Goal: Transaction & Acquisition: Purchase product/service

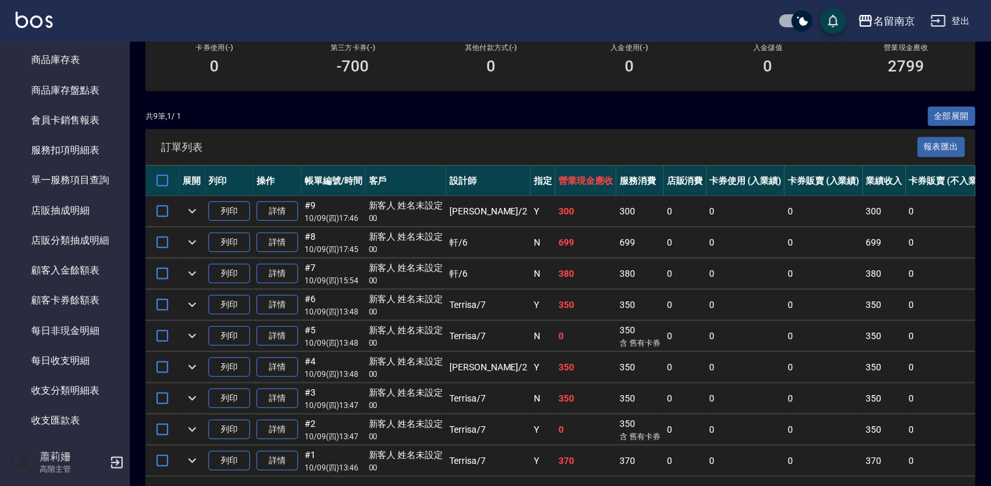
scroll to position [1563, 0]
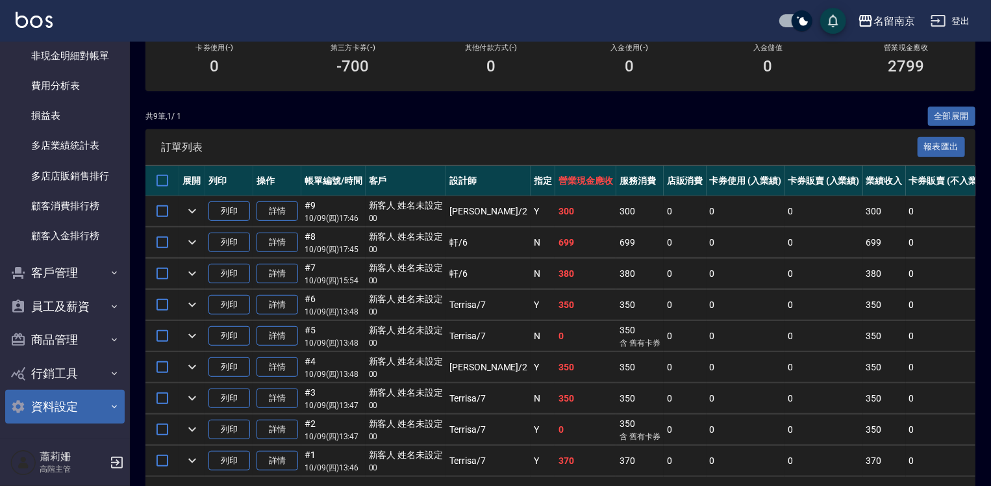
click at [75, 405] on button "資料設定" at bounding box center [64, 406] width 119 height 34
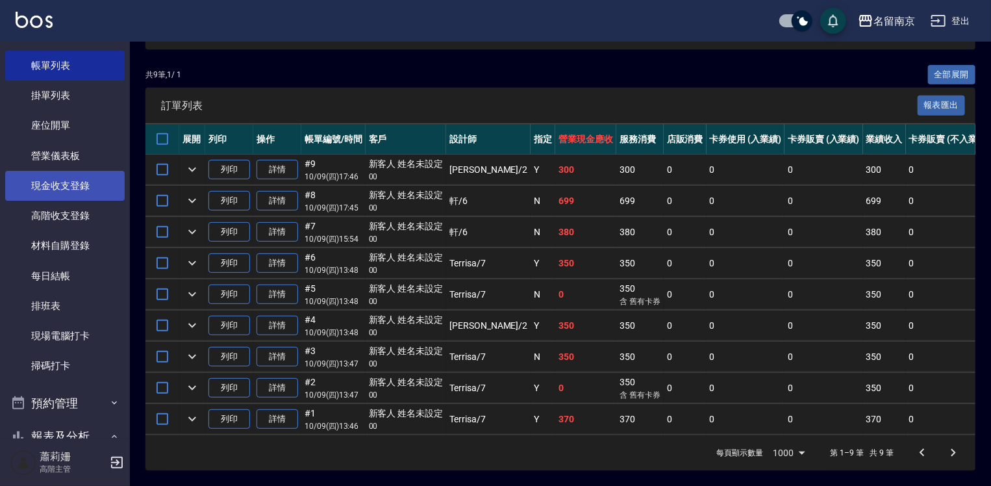
scroll to position [0, 0]
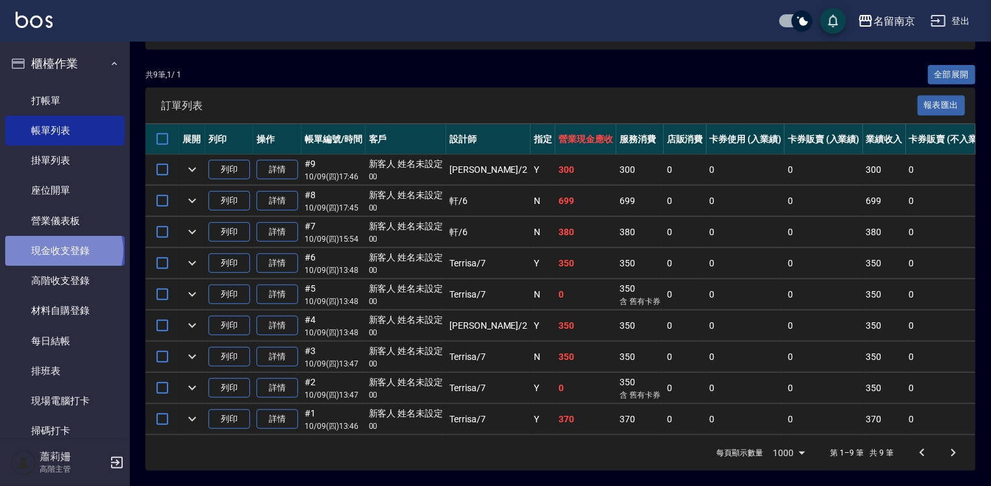
click at [63, 251] on link "現金收支登錄" at bounding box center [64, 251] width 119 height 30
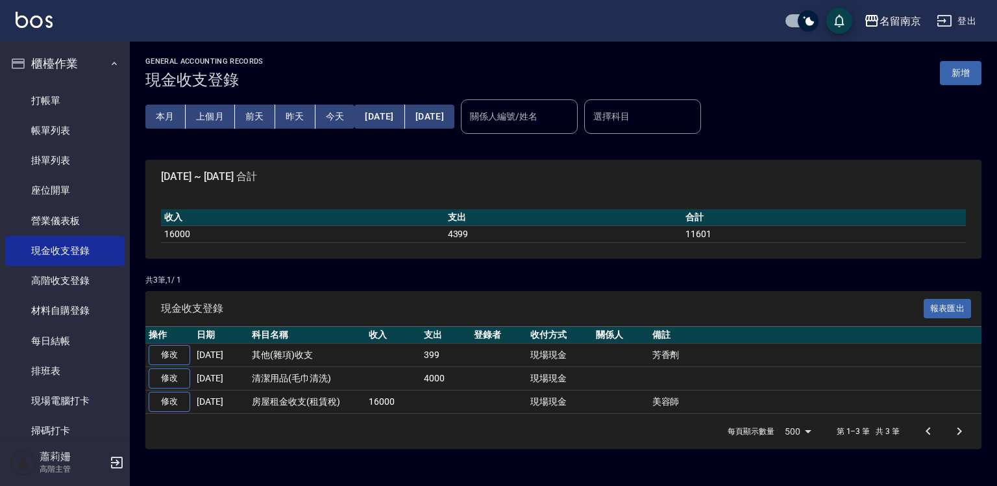
click at [952, 70] on button "新增" at bounding box center [961, 73] width 42 height 24
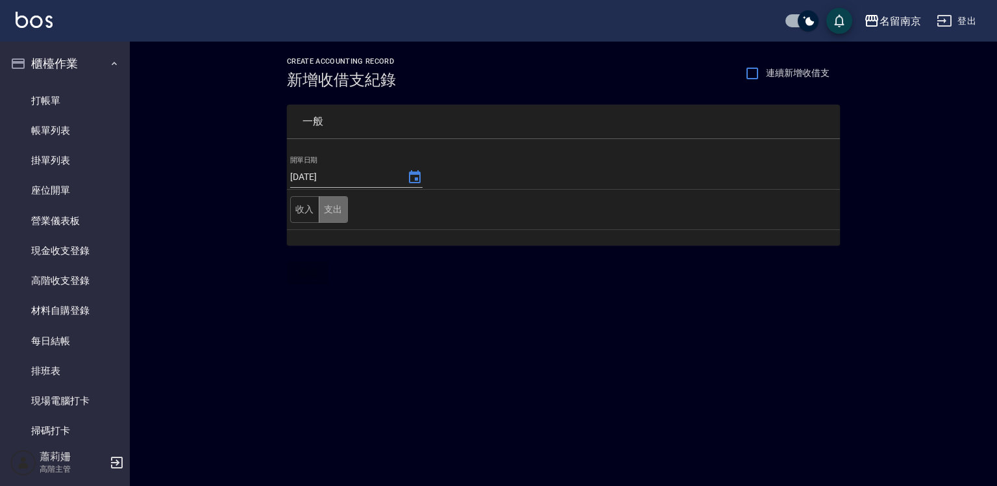
click at [343, 212] on button "支出" at bounding box center [333, 209] width 29 height 27
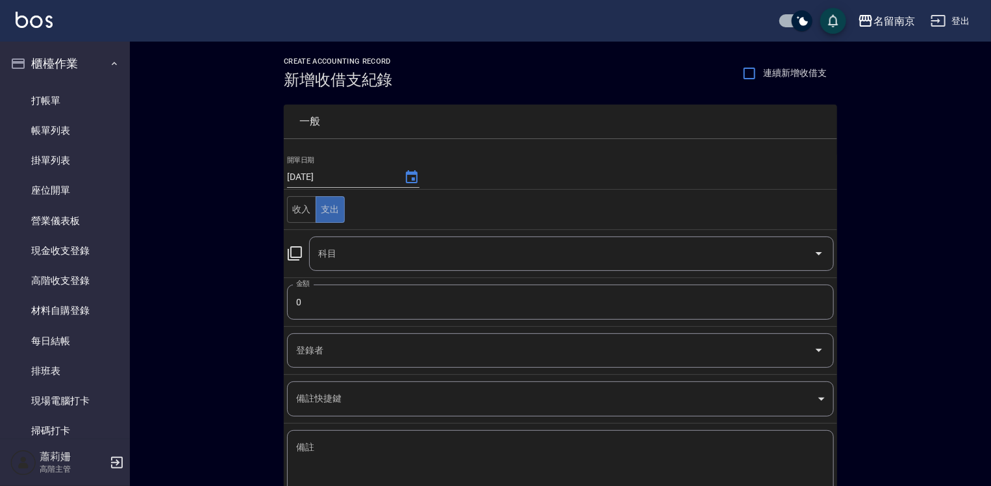
click at [297, 251] on icon at bounding box center [295, 253] width 16 height 16
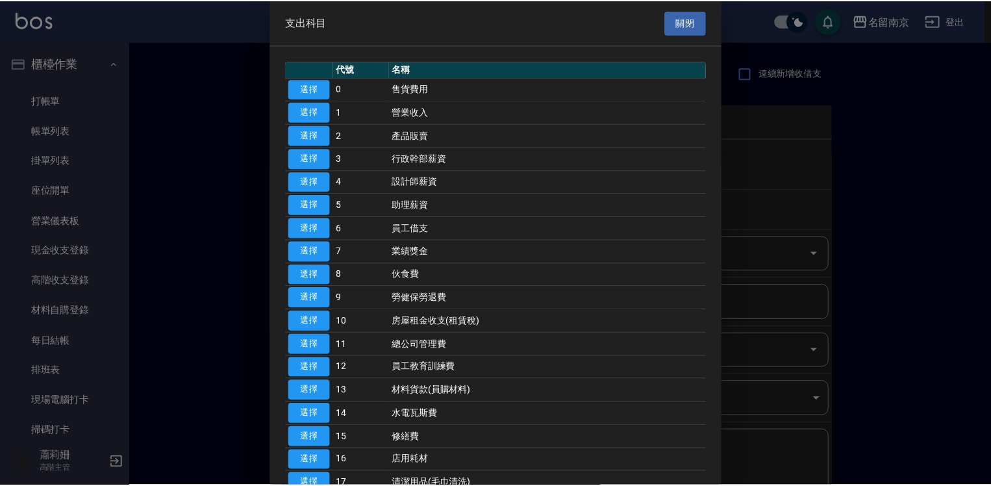
scroll to position [260, 0]
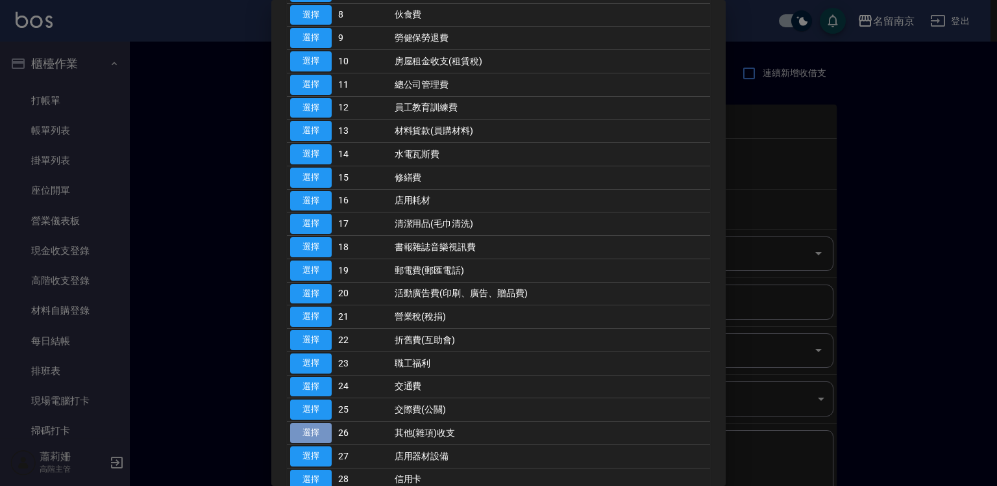
click at [322, 436] on button "選擇" at bounding box center [311, 433] width 42 height 20
type input "26 其他(雜項)收支"
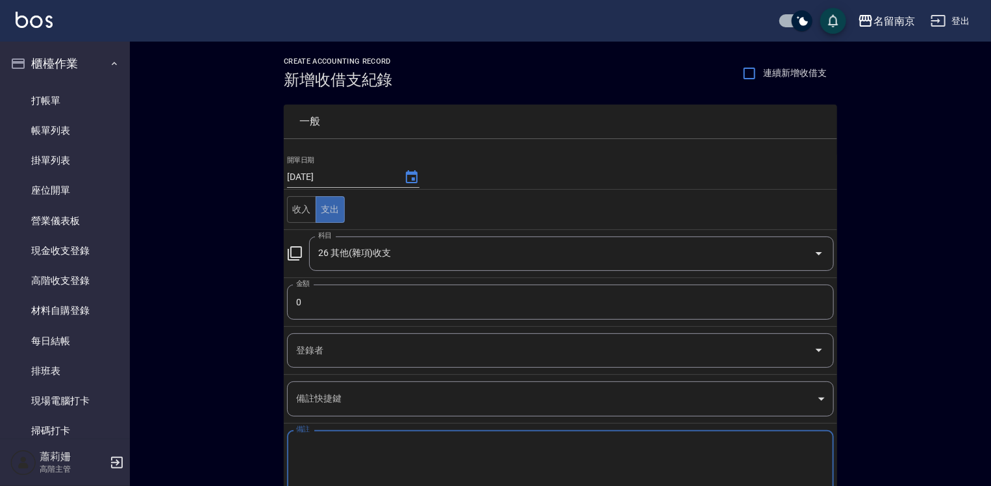
click at [327, 441] on textarea "備註" at bounding box center [560, 463] width 528 height 44
click at [330, 307] on input "0" at bounding box center [560, 301] width 547 height 35
type input "870"
click at [317, 452] on textarea "備註" at bounding box center [560, 463] width 528 height 44
type textarea "j"
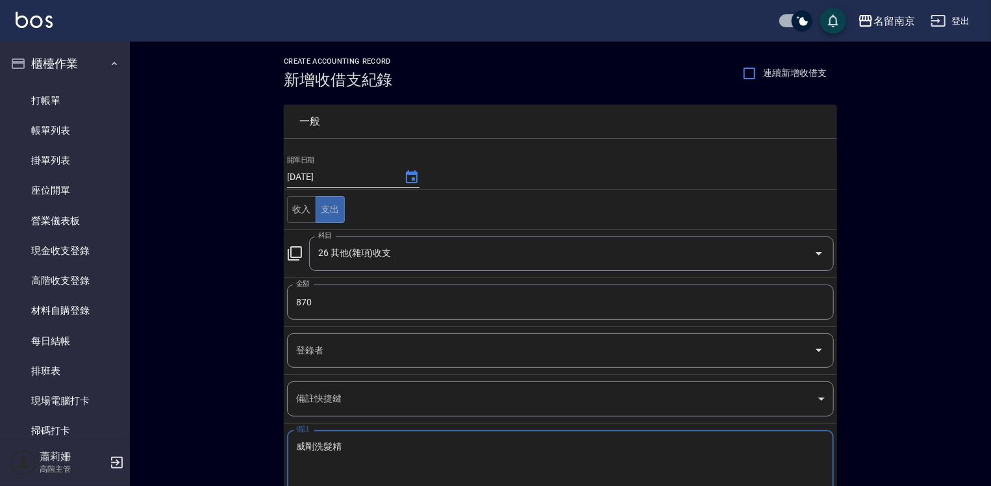
type textarea "威剛洗髮精"
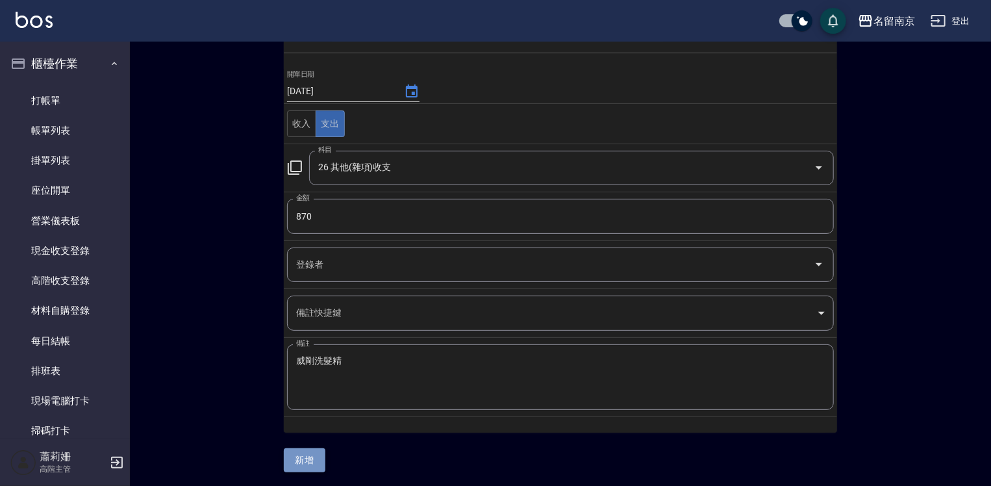
click at [292, 454] on button "新增" at bounding box center [305, 460] width 42 height 24
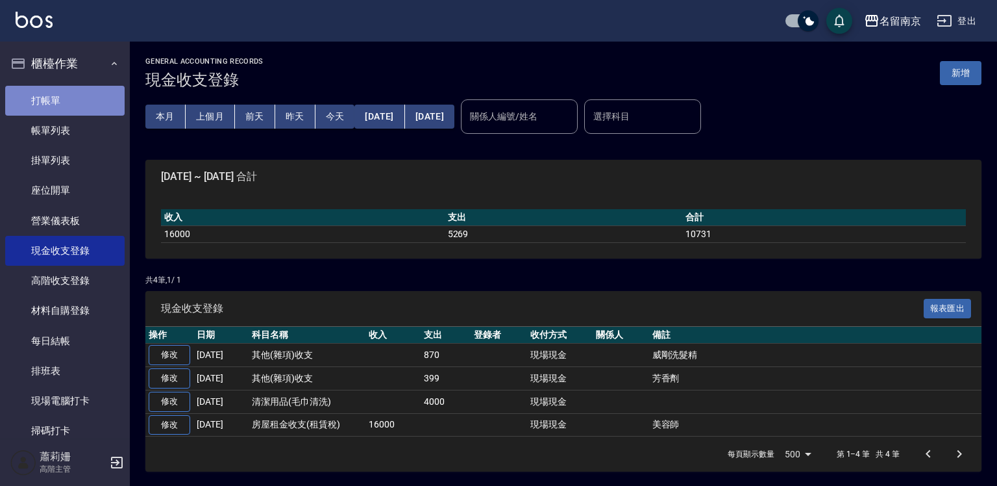
click at [65, 90] on link "打帳單" at bounding box center [64, 101] width 119 height 30
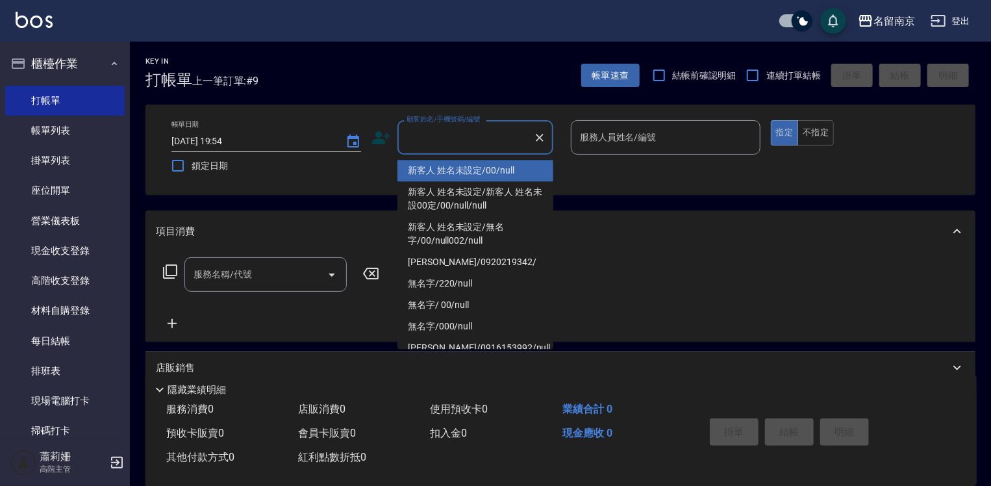
click at [431, 147] on input "顧客姓名/手機號碼/編號" at bounding box center [465, 137] width 125 height 23
click at [506, 168] on li "新客人 姓名未設定/00/null" at bounding box center [475, 170] width 156 height 21
type input "新客人 姓名未設定/00/null"
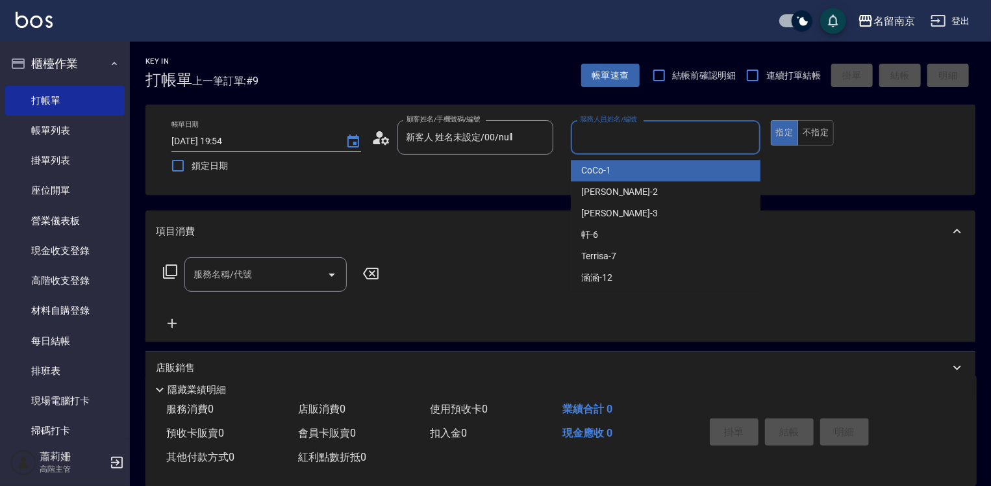
click at [660, 136] on input "服務人員姓名/編號" at bounding box center [665, 137] width 178 height 23
type input "Terrisa-7"
type button "true"
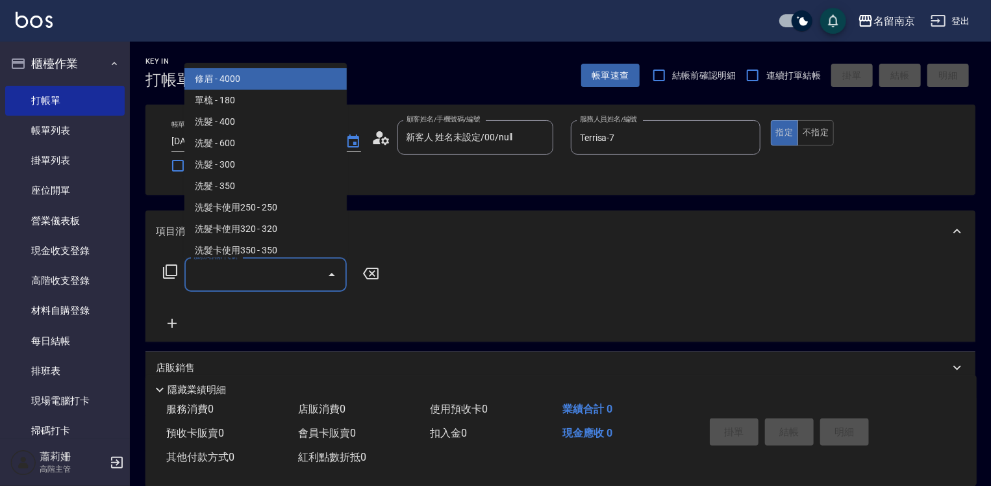
click at [257, 277] on input "服務名稱/代號" at bounding box center [255, 274] width 131 height 23
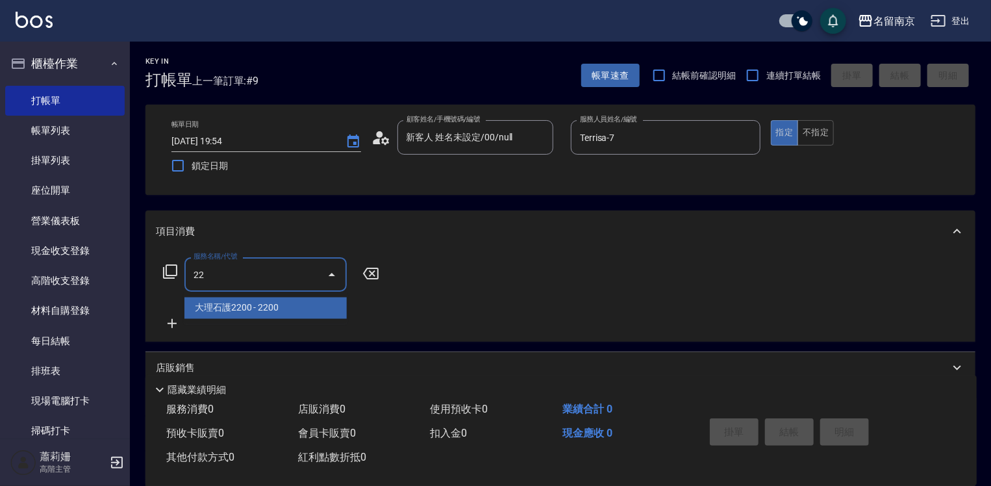
click at [239, 275] on input "22" at bounding box center [255, 274] width 131 height 23
type input "22"
click at [176, 270] on icon at bounding box center [170, 271] width 14 height 14
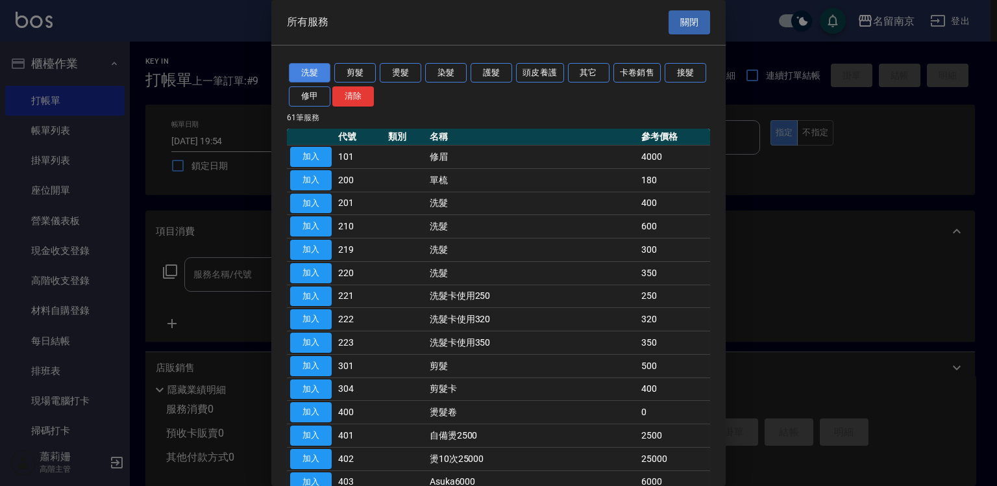
click at [314, 63] on button "洗髮" at bounding box center [310, 73] width 42 height 20
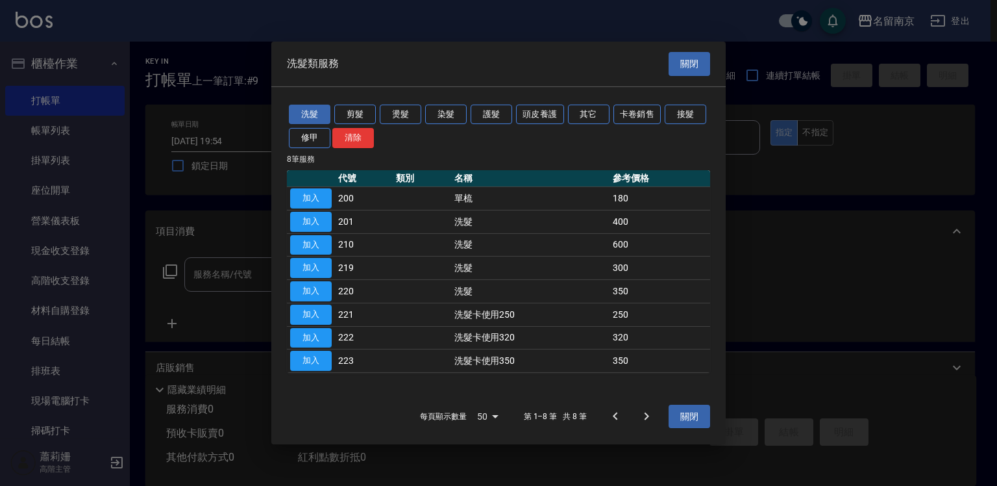
click at [319, 334] on button "加入" at bounding box center [311, 337] width 42 height 20
type input "洗髮卡使用320(222)"
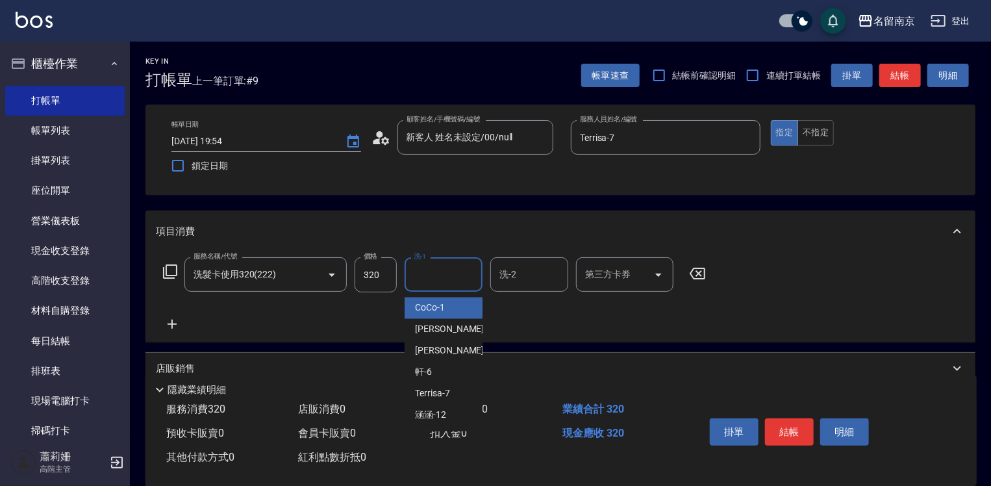
click at [441, 280] on input "洗-1" at bounding box center [443, 274] width 66 height 23
type input "Terrisa-7"
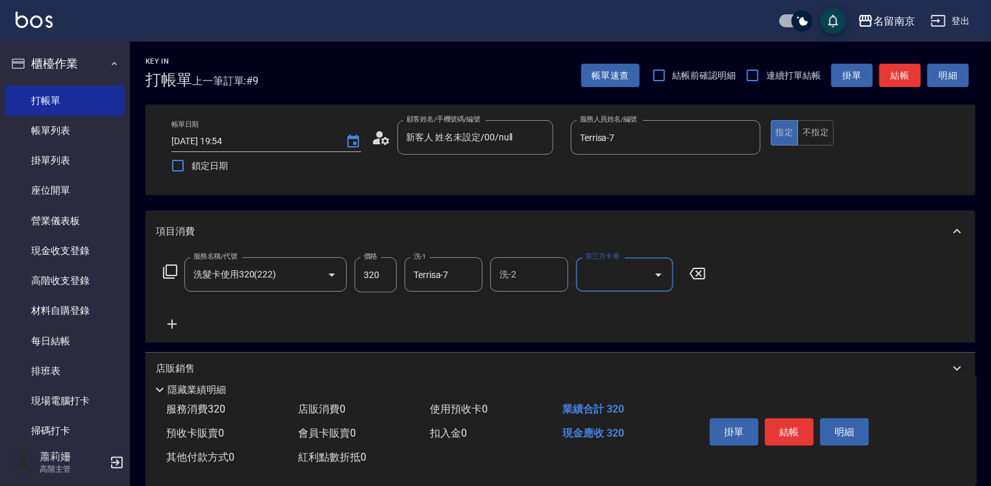
drag, startPoint x: 613, startPoint y: 252, endPoint x: 613, endPoint y: 278, distance: 26.0
click at [613, 258] on label "第三方卡券" at bounding box center [602, 256] width 34 height 10
click at [613, 263] on input "第三方卡券" at bounding box center [615, 274] width 66 height 23
click at [613, 278] on input "第三方卡券" at bounding box center [615, 274] width 66 height 23
click at [617, 306] on span "舊有卡券" at bounding box center [624, 307] width 97 height 21
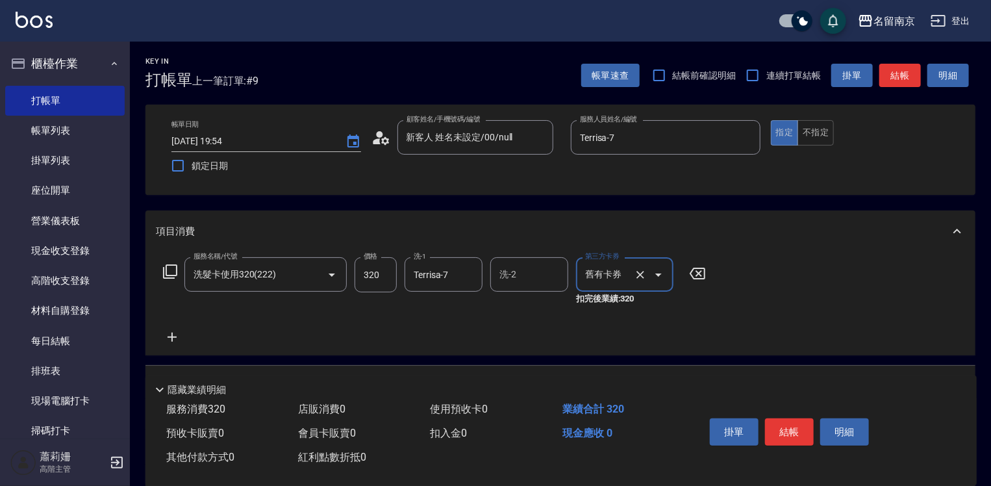
type input "舊有卡券"
click at [787, 429] on button "結帳" at bounding box center [789, 431] width 49 height 27
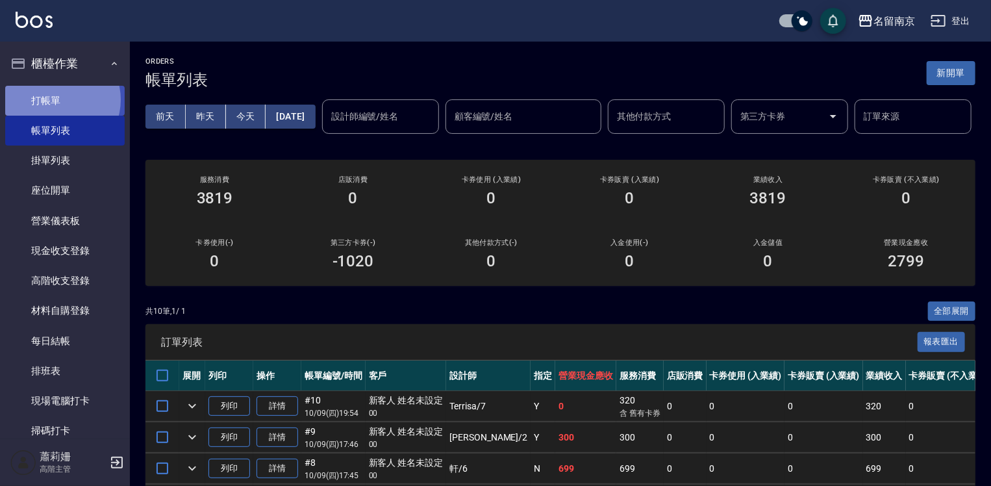
click at [58, 99] on link "打帳單" at bounding box center [64, 101] width 119 height 30
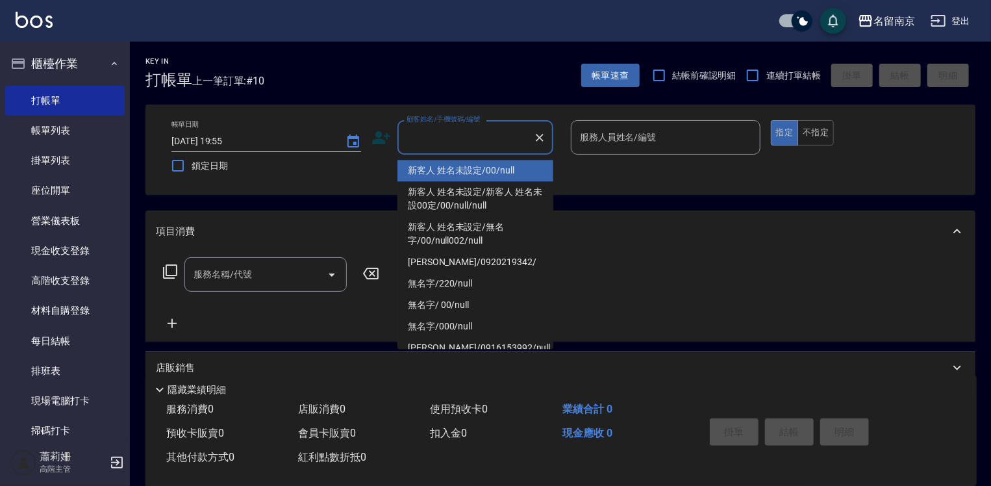
click at [439, 135] on input "顧客姓名/手機號碼/編號" at bounding box center [465, 137] width 125 height 23
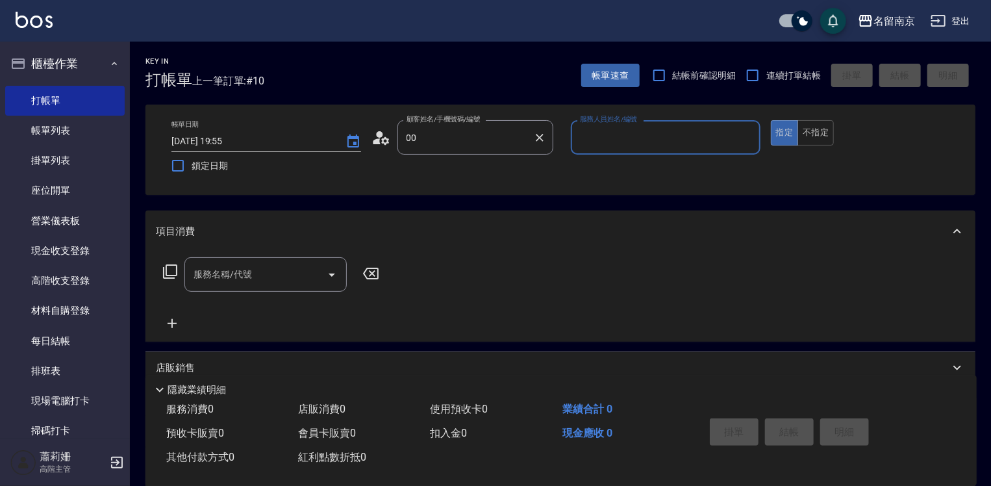
type input "新客人 姓名未設定/00/null"
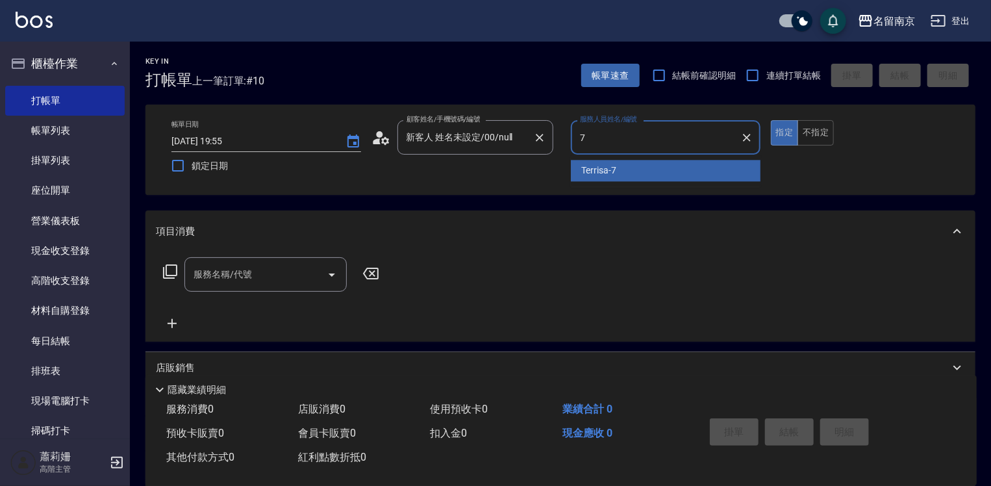
type input "Terrisa-7"
type button "true"
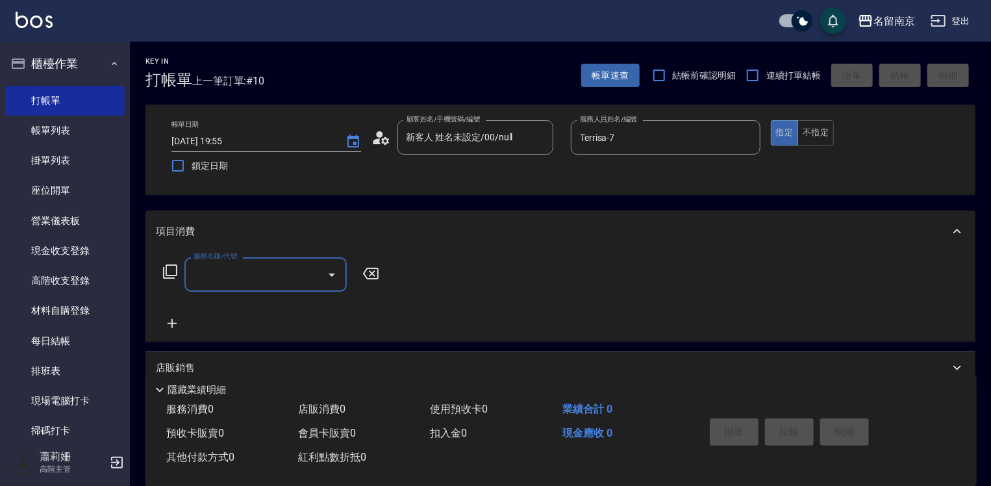
click at [208, 281] on input "服務名稱/代號" at bounding box center [255, 274] width 131 height 23
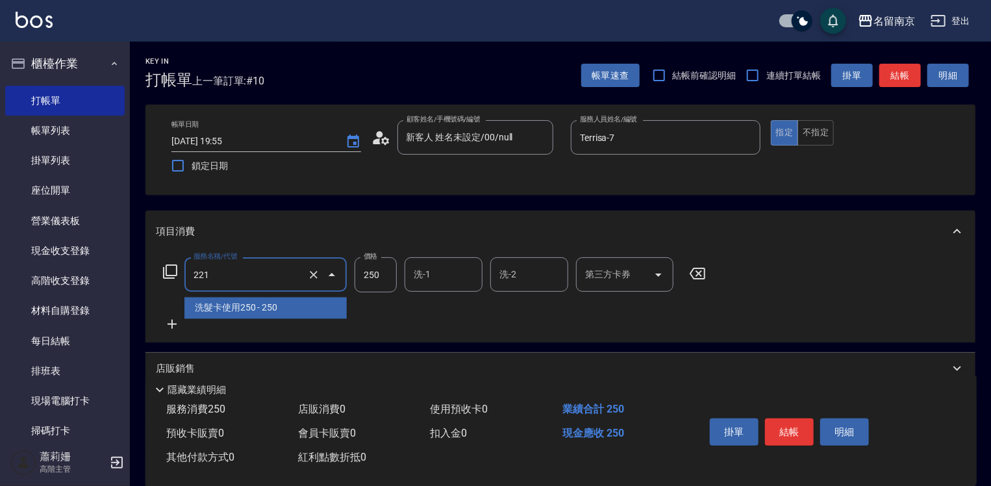
click at [202, 276] on input "221" at bounding box center [247, 274] width 114 height 23
click at [275, 308] on span "洗髮卡使用250 - 250" at bounding box center [265, 307] width 162 height 21
click at [286, 275] on input "洗髮卡使用250(221)" at bounding box center [247, 274] width 114 height 23
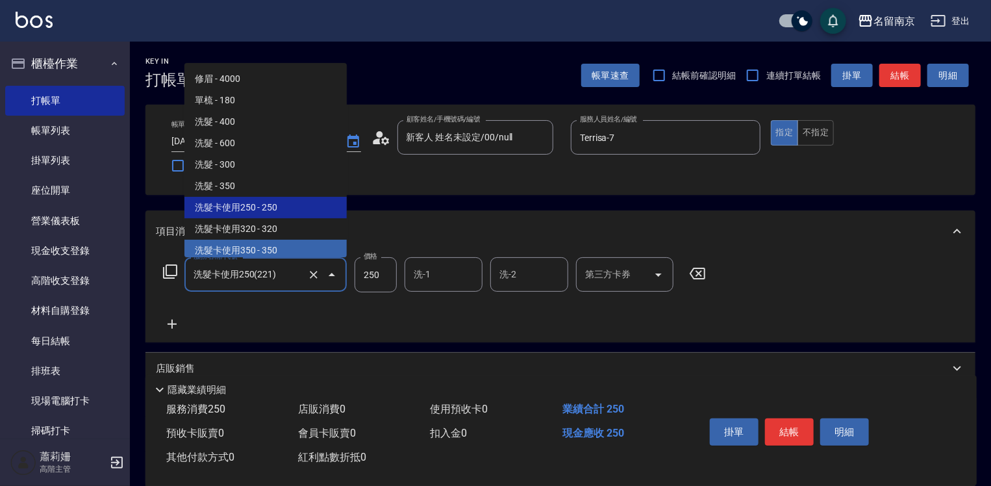
click at [275, 246] on span "洗髮卡使用350 - 350" at bounding box center [265, 250] width 162 height 21
type input "洗髮卡使用350(223)"
type input "350"
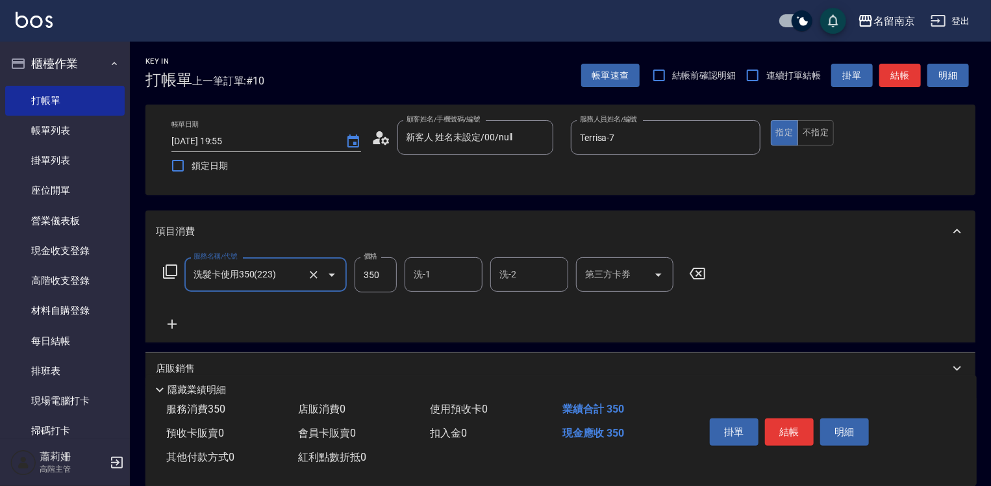
type input "洗髮卡使用350(223)"
click at [432, 277] on input "洗-1" at bounding box center [443, 274] width 66 height 23
type input "Terrisa-7"
click at [634, 280] on input "第三方卡券" at bounding box center [615, 274] width 66 height 23
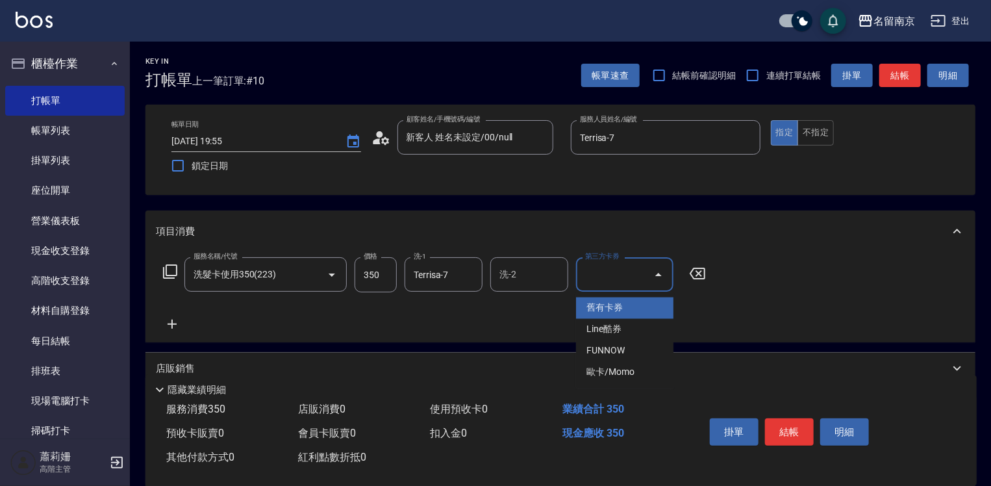
drag, startPoint x: 636, startPoint y: 299, endPoint x: 667, endPoint y: 314, distance: 34.6
click at [636, 301] on span "舊有卡券" at bounding box center [624, 307] width 97 height 21
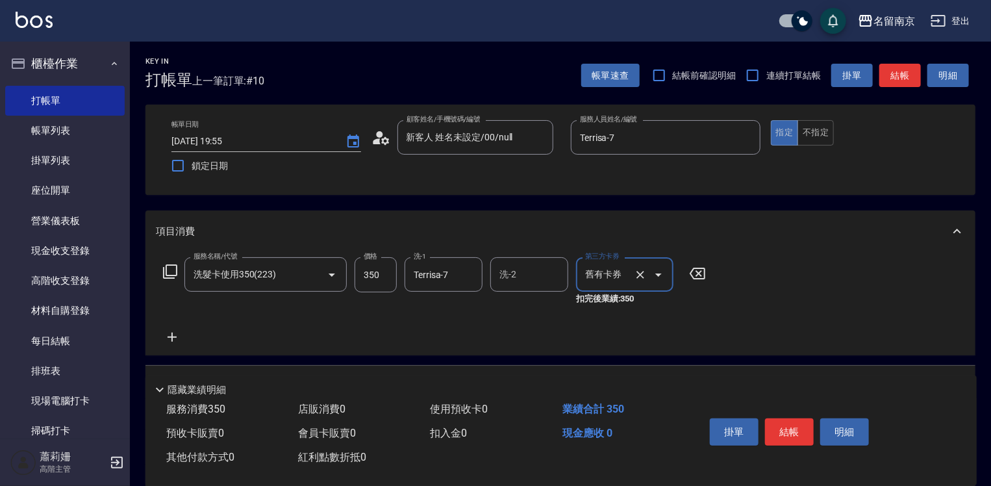
type input "舊有卡券"
click at [787, 424] on button "結帳" at bounding box center [789, 431] width 49 height 27
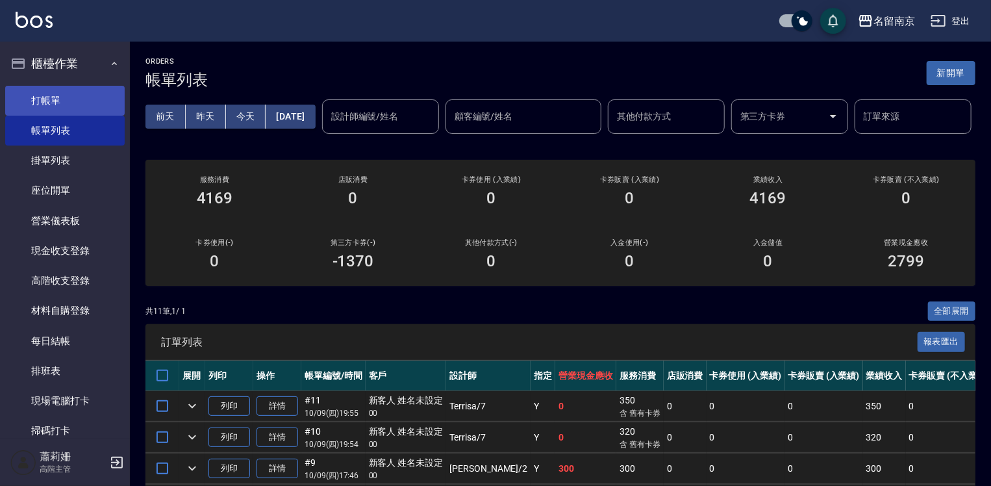
click at [42, 104] on link "打帳單" at bounding box center [64, 101] width 119 height 30
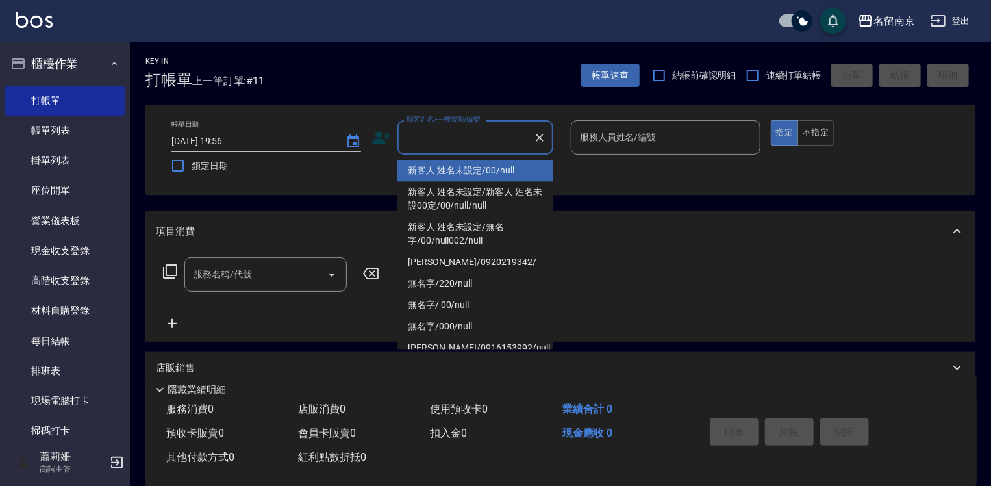
click at [434, 141] on input "顧客姓名/手機號碼/編號" at bounding box center [465, 137] width 125 height 23
type input "新客人 姓名未設定/00/null"
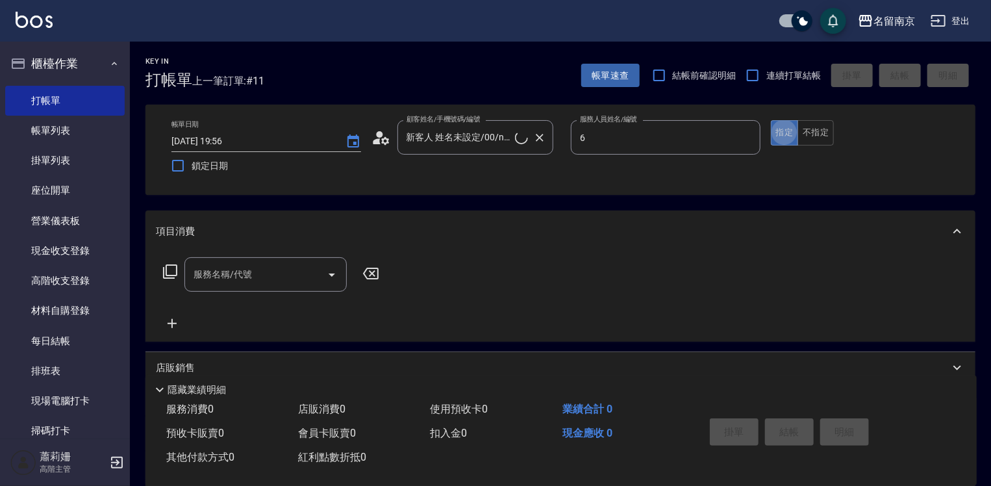
type input "軒-6"
type button "true"
click at [280, 281] on input "服務名稱/代號" at bounding box center [255, 274] width 131 height 23
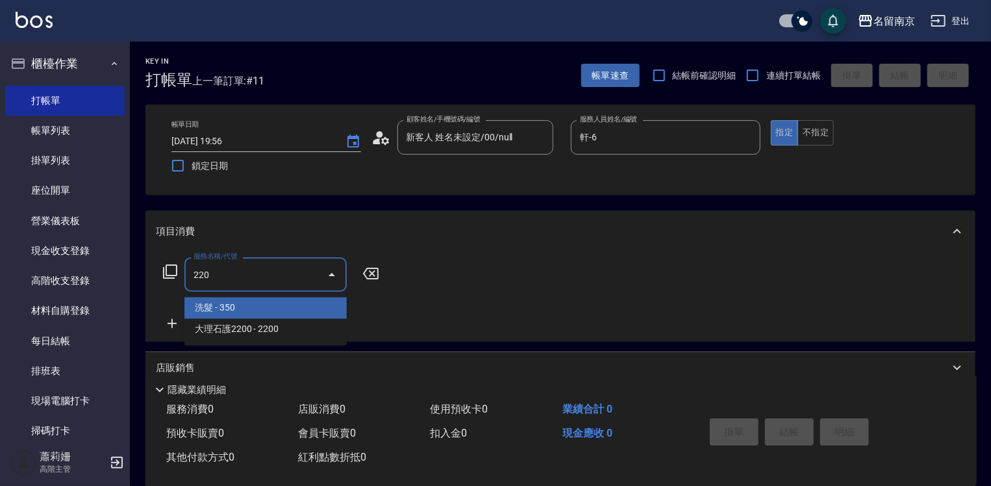
type input "洗髮(220)"
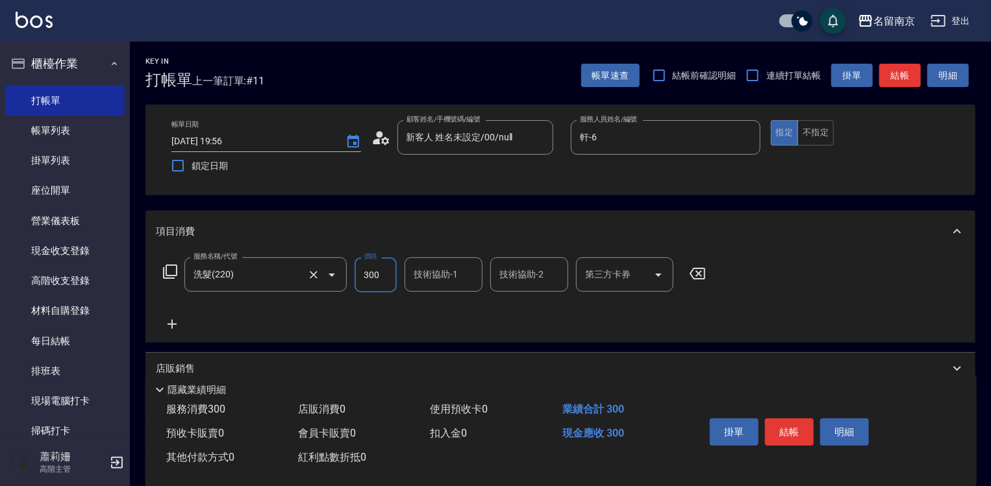
type input "300"
type input "軒-6"
click at [166, 322] on icon at bounding box center [172, 324] width 32 height 16
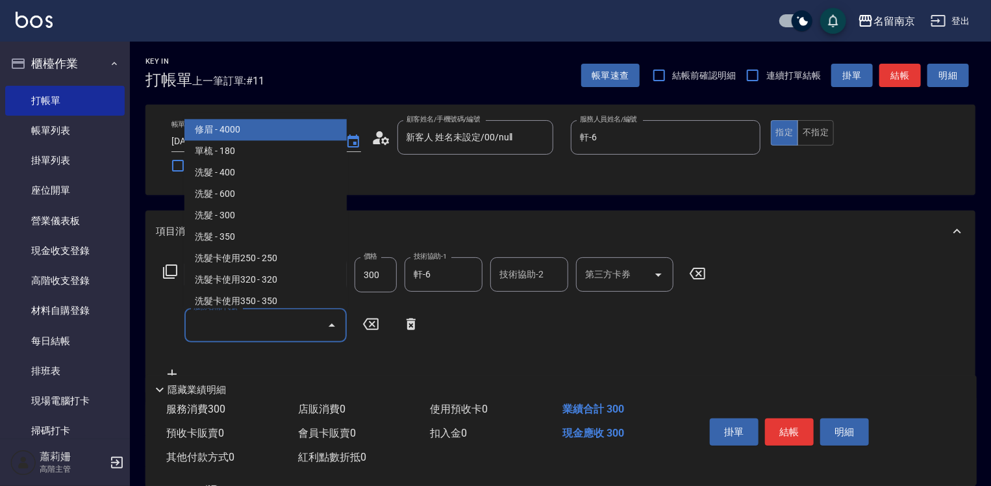
click at [199, 331] on input "服務名稱/代號" at bounding box center [255, 325] width 131 height 23
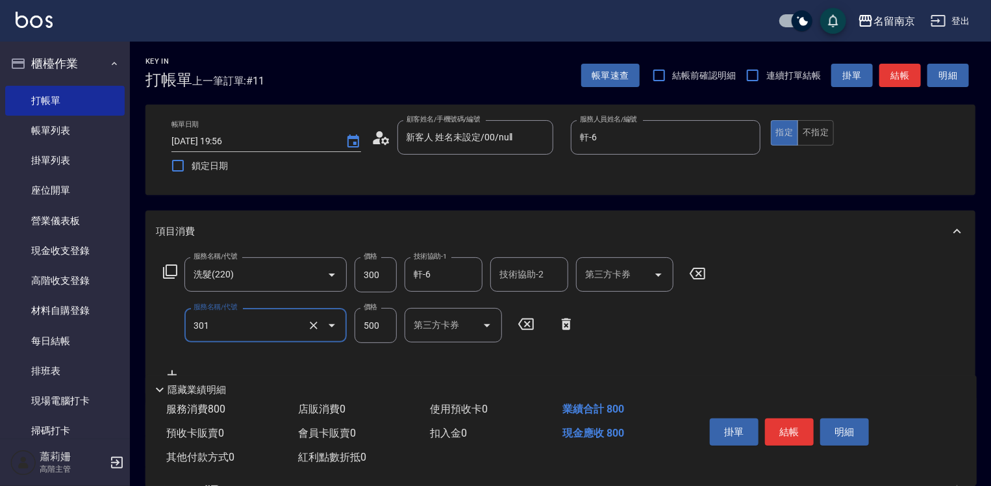
type input "剪髮(301)"
type input "500"
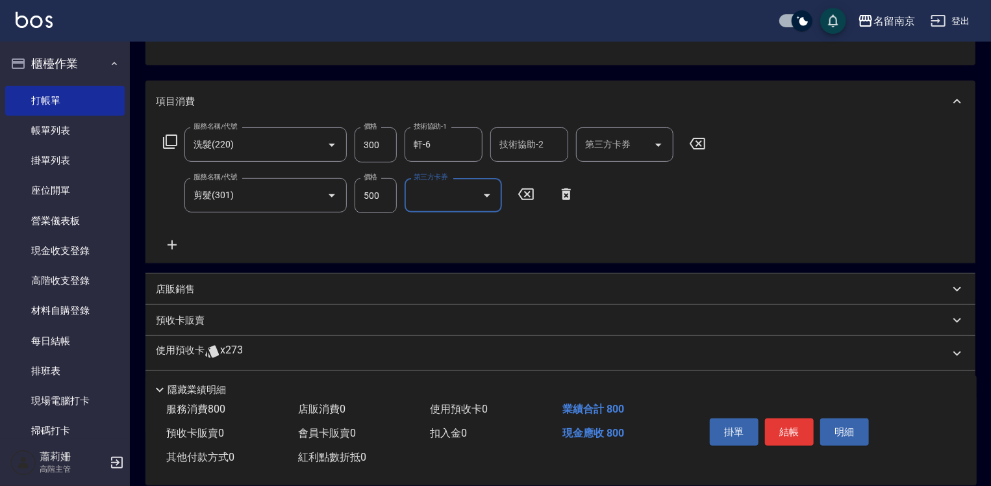
drag, startPoint x: 175, startPoint y: 283, endPoint x: 216, endPoint y: 301, distance: 44.5
click at [177, 285] on p "店販銷售" at bounding box center [175, 289] width 39 height 14
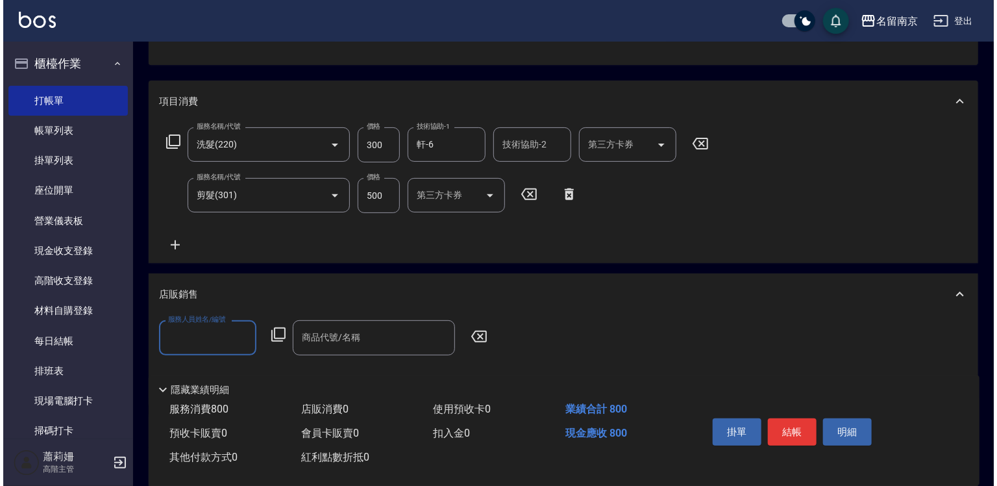
scroll to position [0, 0]
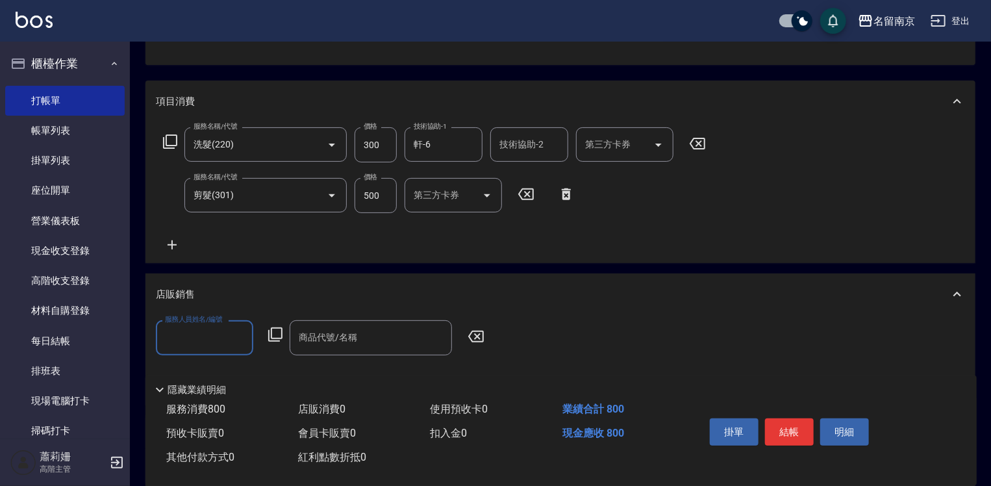
click at [197, 336] on input "服務人員姓名/編號" at bounding box center [205, 337] width 86 height 23
type input "軒-6"
click at [277, 330] on icon at bounding box center [275, 335] width 16 height 16
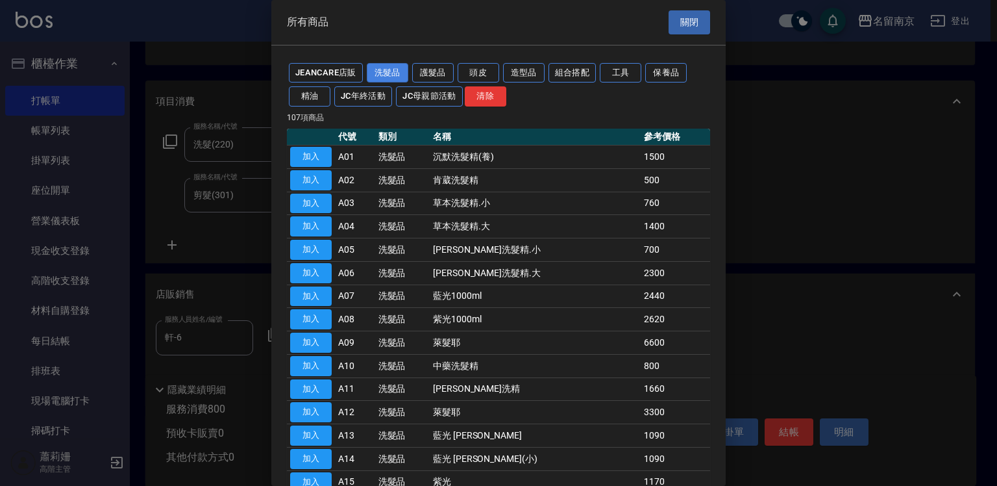
click at [384, 69] on button "洗髮品" at bounding box center [388, 73] width 42 height 20
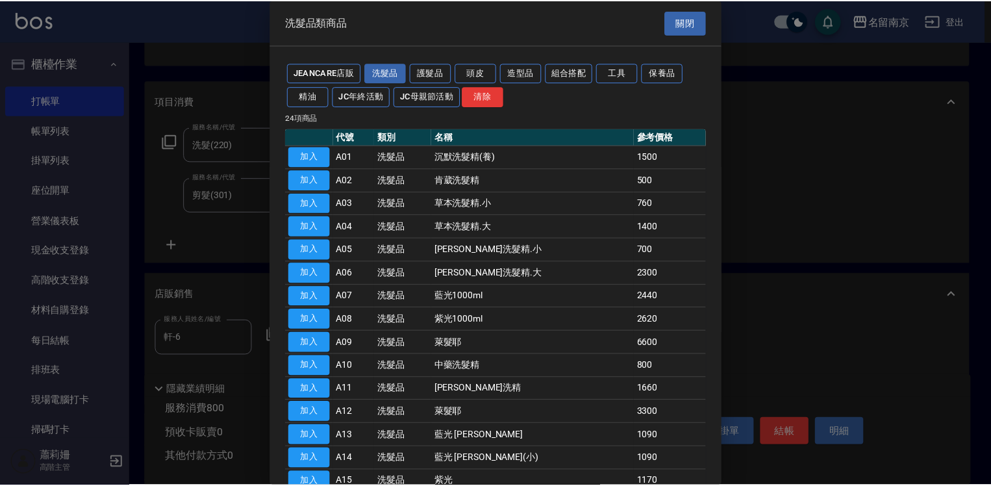
scroll to position [260, 0]
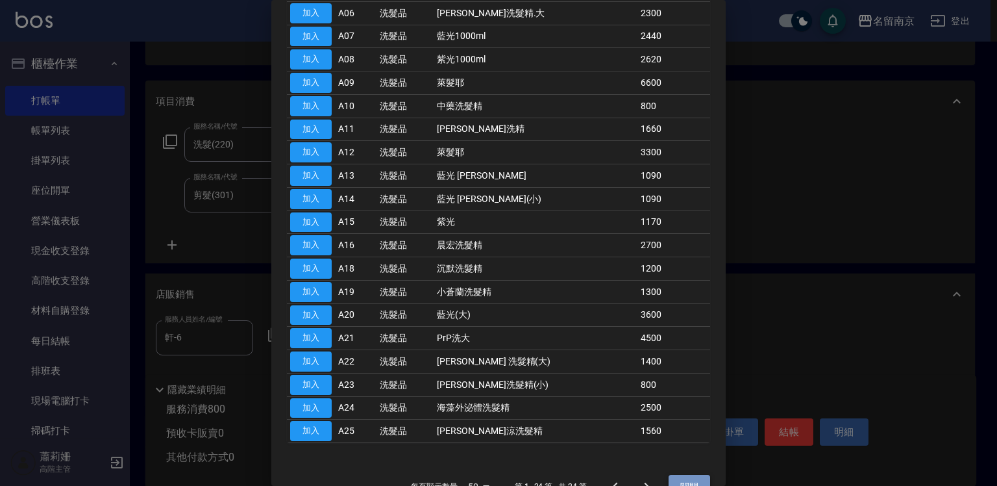
click at [689, 475] on button "關閉" at bounding box center [690, 487] width 42 height 24
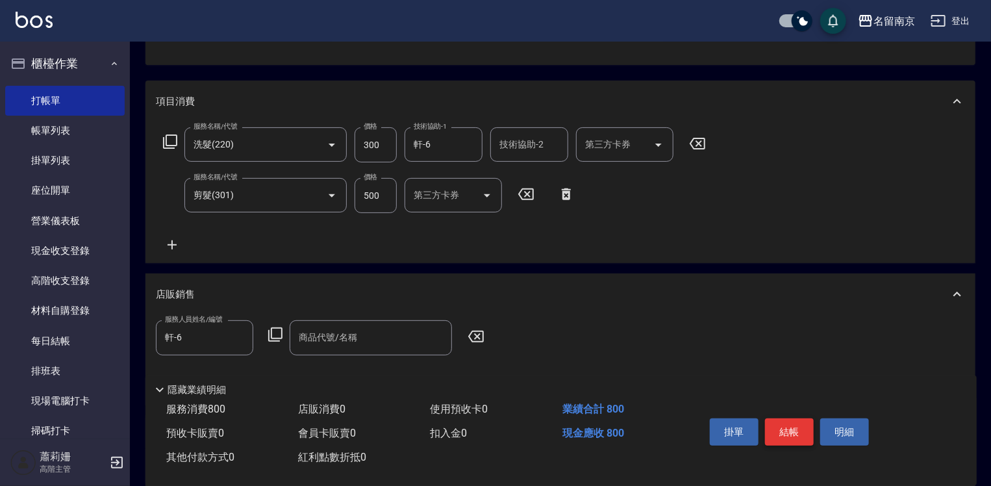
click at [802, 428] on button "結帳" at bounding box center [789, 431] width 49 height 27
click at [474, 335] on icon at bounding box center [476, 336] width 32 height 16
click at [475, 336] on icon at bounding box center [476, 336] width 32 height 16
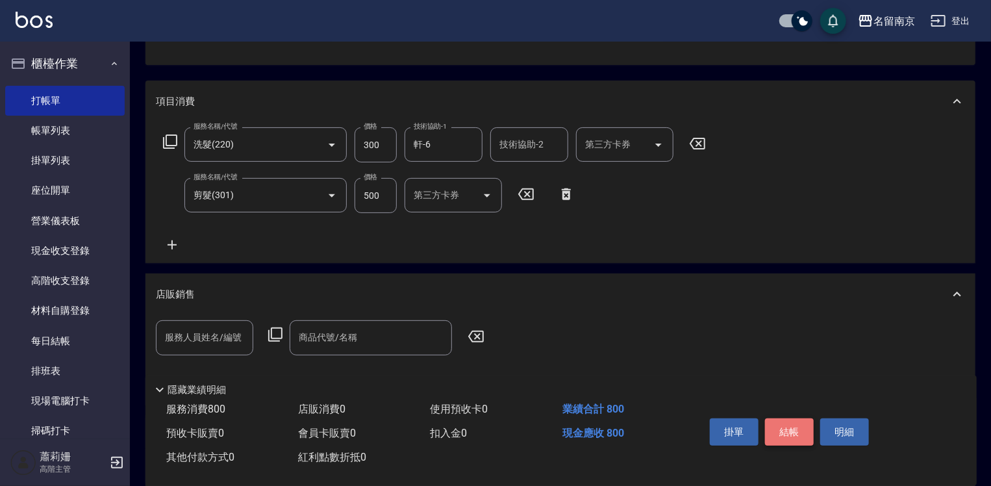
click at [794, 425] on button "結帳" at bounding box center [789, 431] width 49 height 27
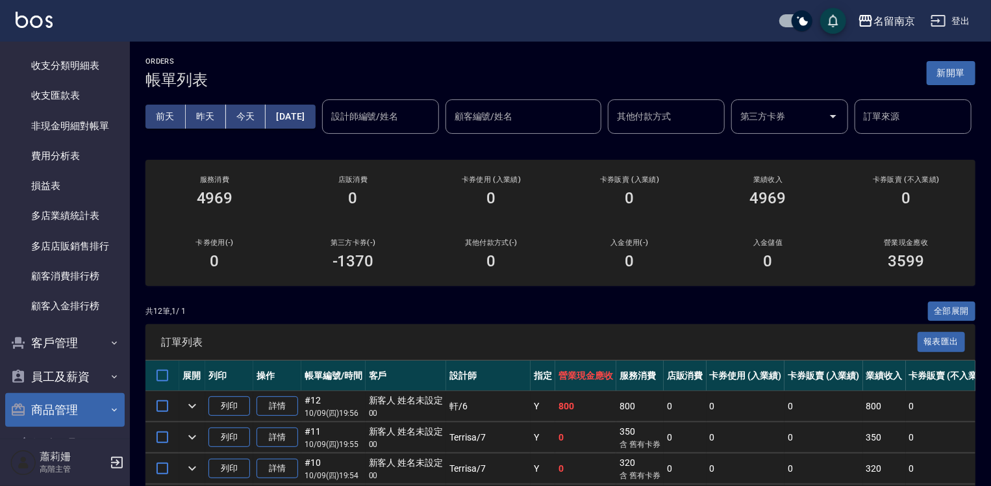
scroll to position [1623, 0]
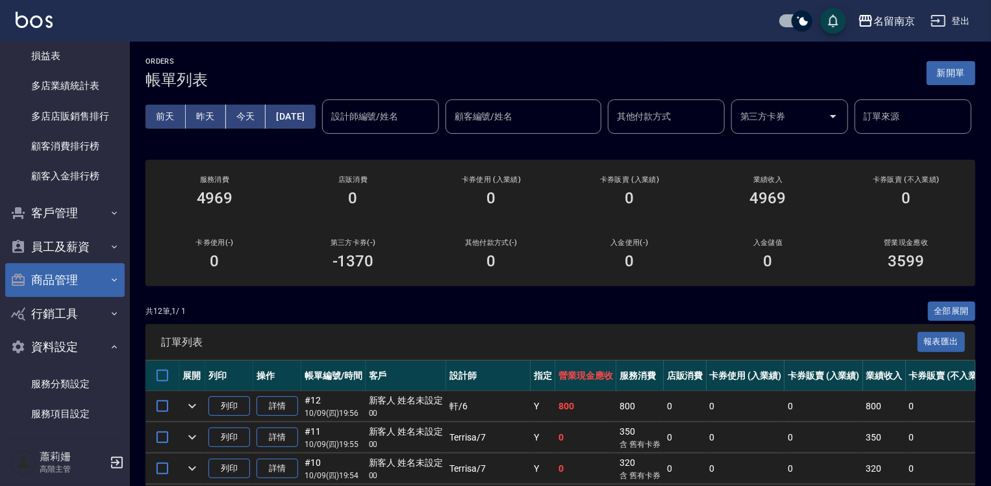
click at [66, 279] on button "商品管理" at bounding box center [64, 280] width 119 height 34
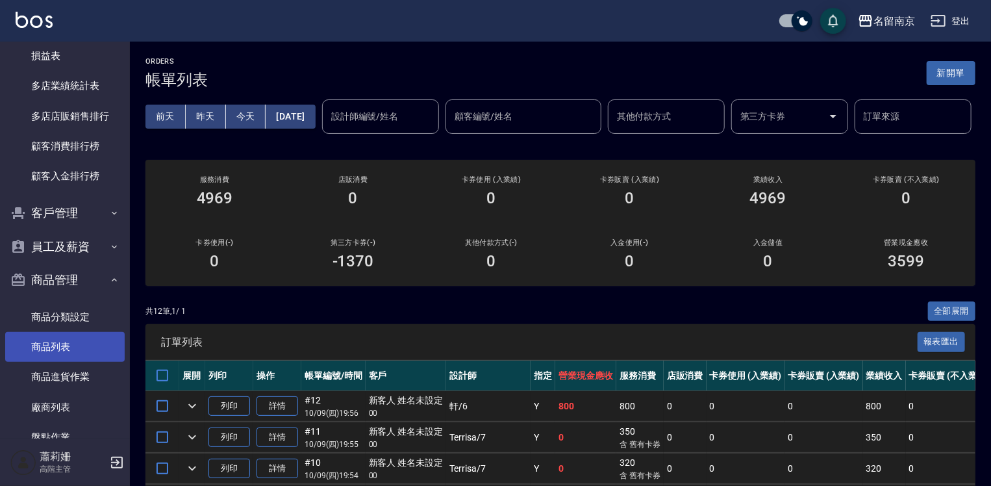
click at [80, 348] on link "商品列表" at bounding box center [64, 347] width 119 height 30
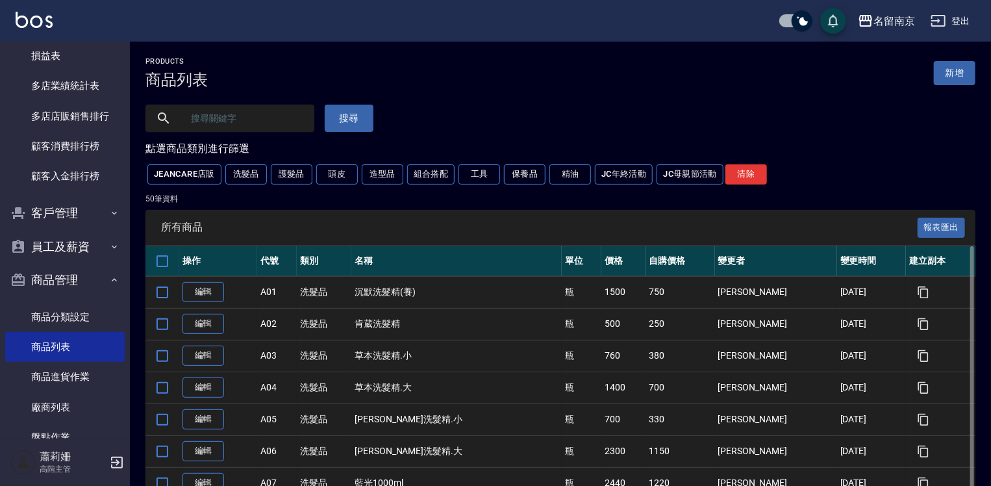
scroll to position [65, 0]
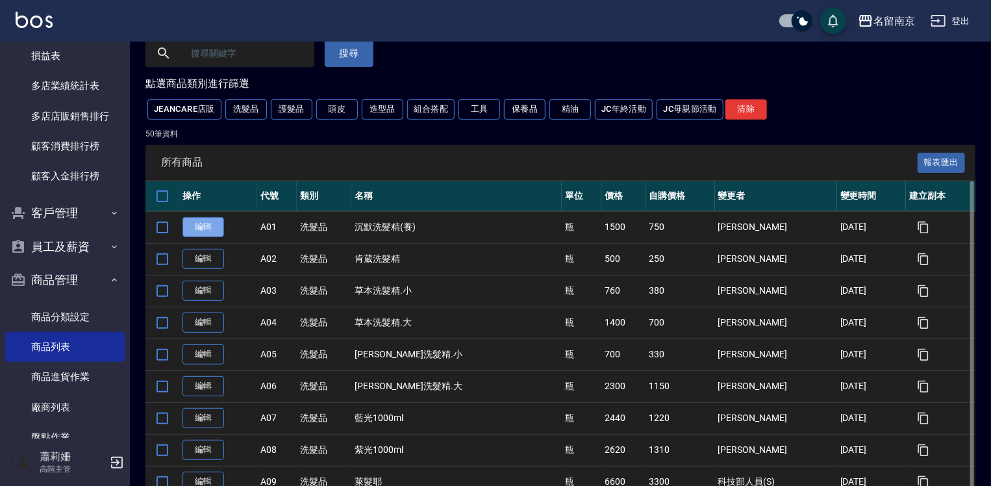
click at [207, 221] on link "編輯" at bounding box center [203, 227] width 42 height 20
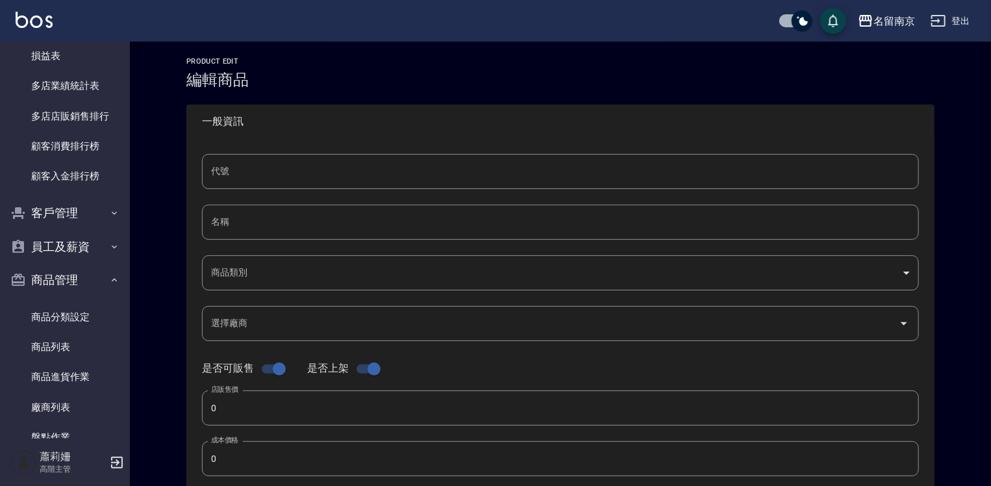
type input "A01"
type input "沉默洗髮精(養)"
type input "172c507c-82c5-41cf-a578-b9fcf816c41c"
type input "1500"
type input "750"
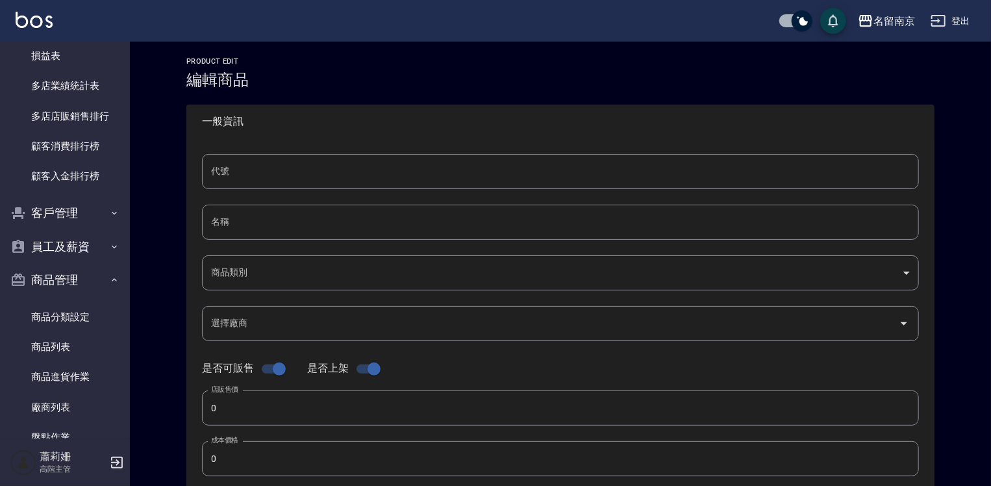
type input "750"
type input "瓶"
type input "UNSET"
click at [210, 219] on input "沉默洗髮精(養)" at bounding box center [560, 221] width 717 height 35
click at [290, 212] on input "海藻外泌體洗髮精(養)" at bounding box center [560, 221] width 717 height 35
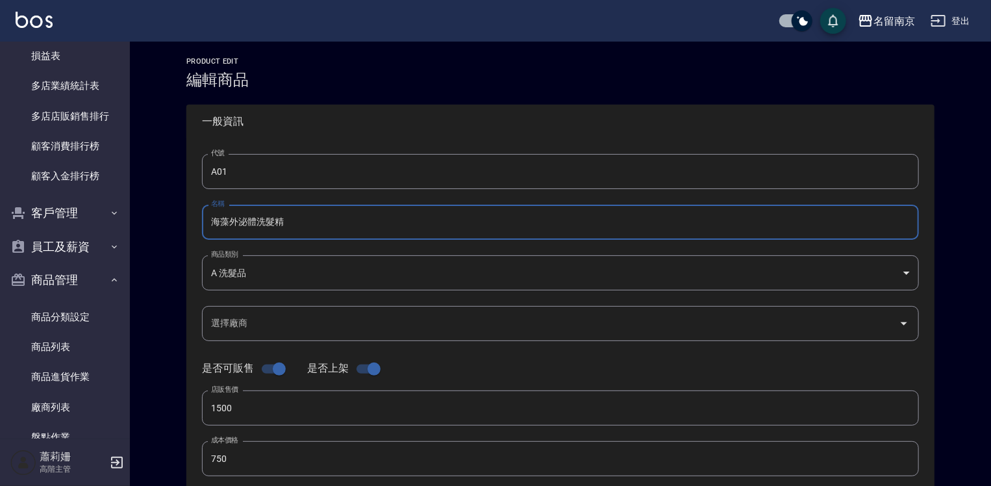
scroll to position [130, 0]
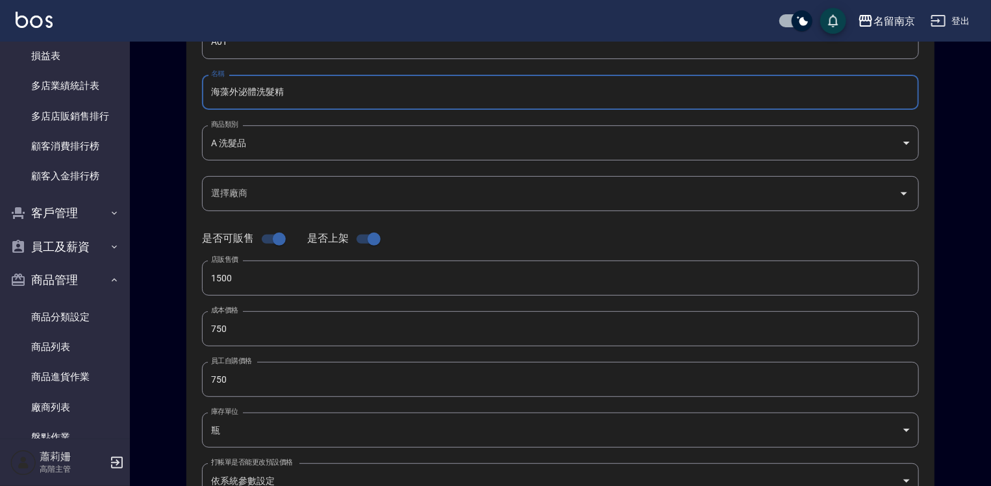
click at [232, 93] on input "海藻外泌體洗髮精" at bounding box center [560, 92] width 717 height 35
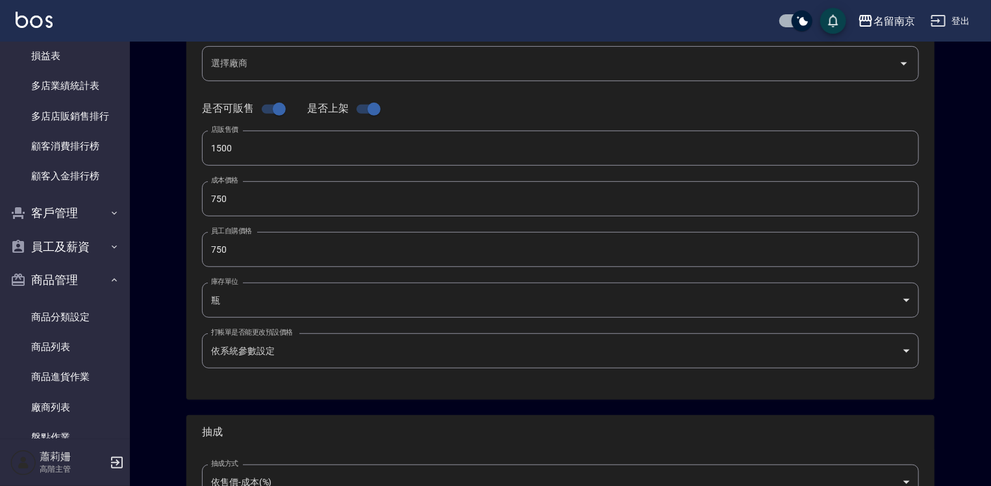
scroll to position [389, 0]
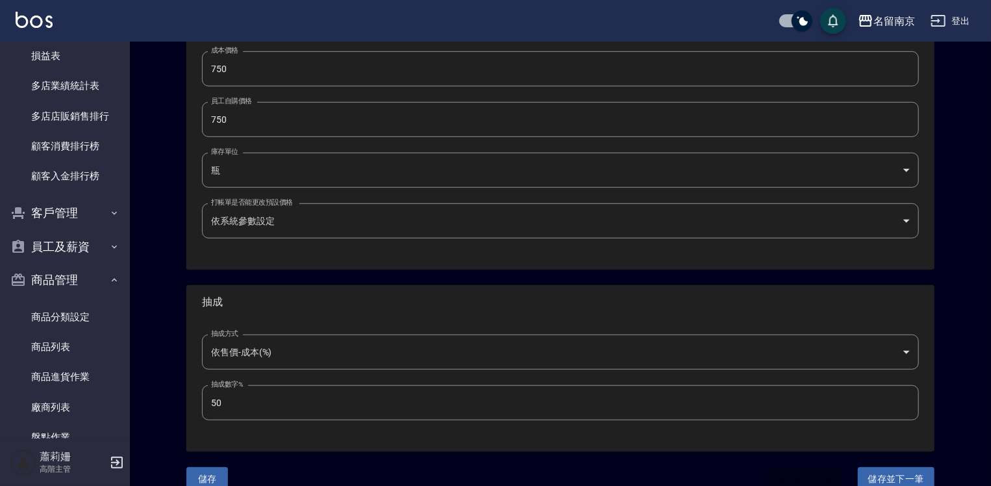
type input "海藻外泌體洗髮精"
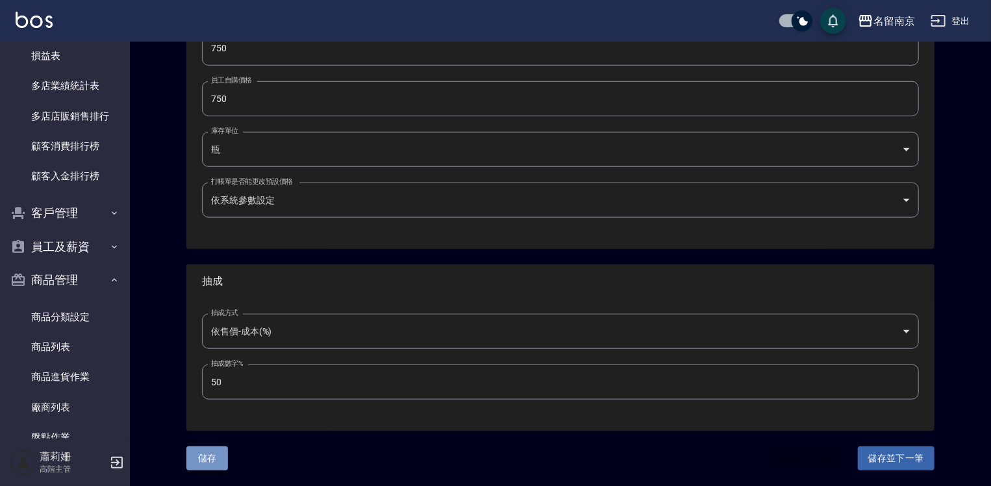
click at [207, 458] on button "儲存" at bounding box center [207, 458] width 42 height 24
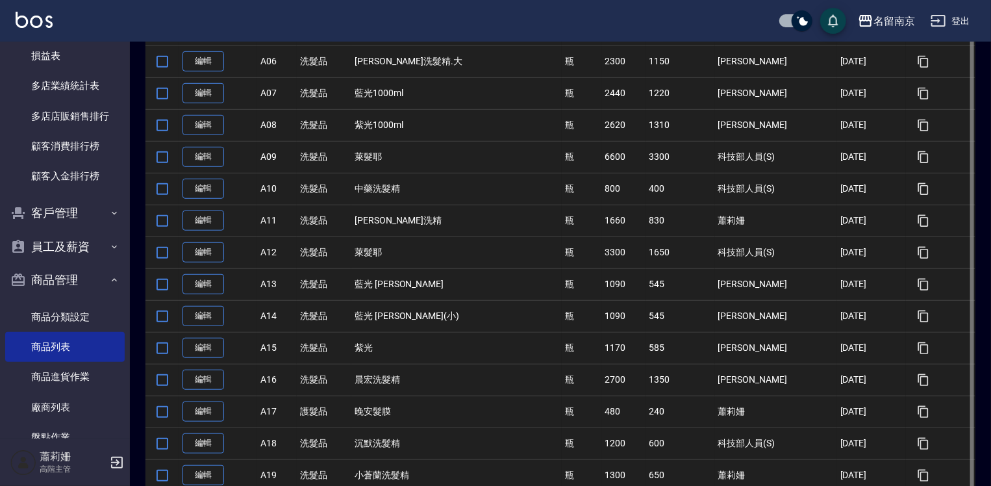
scroll to position [195, 0]
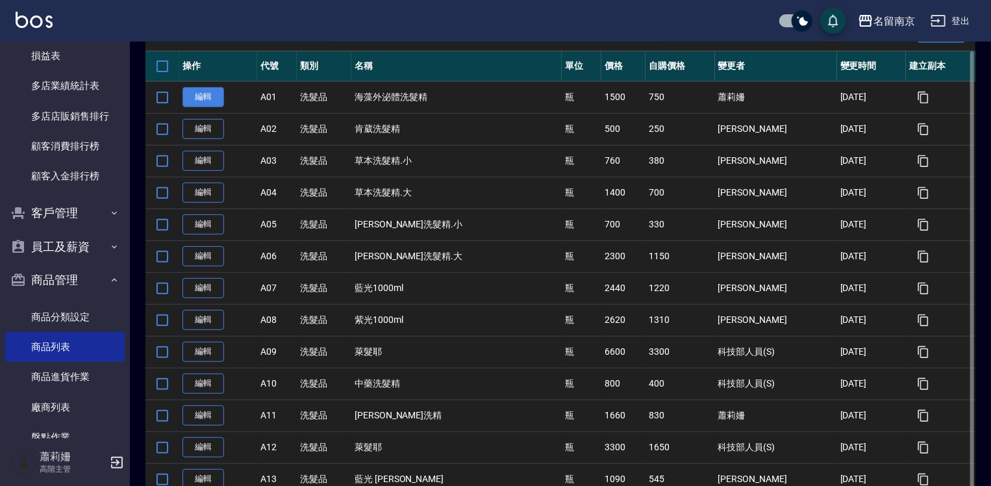
click at [197, 93] on link "編輯" at bounding box center [203, 97] width 42 height 20
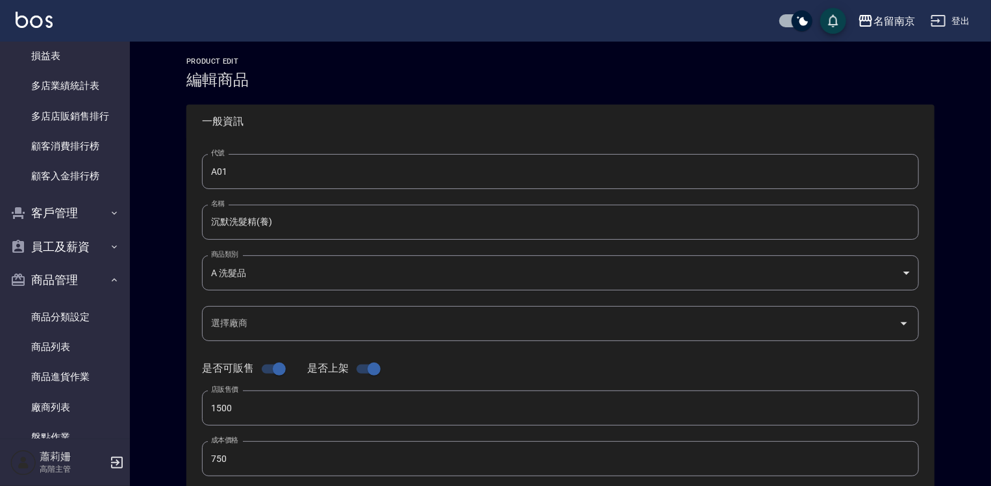
type input "海藻外泌體洗髮精"
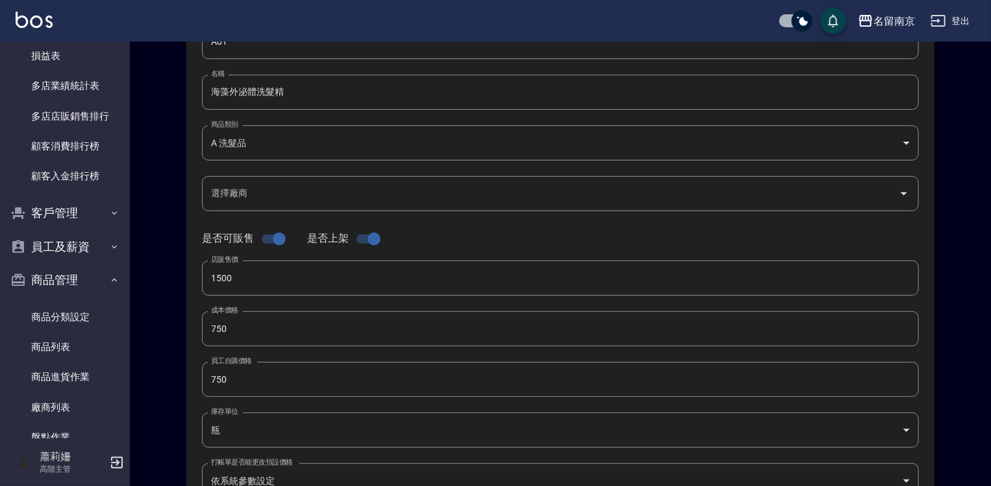
click at [210, 332] on input "750" at bounding box center [560, 328] width 717 height 35
click at [214, 371] on input "750" at bounding box center [560, 379] width 717 height 35
click at [213, 379] on input "750" at bounding box center [560, 379] width 717 height 35
click at [217, 322] on input "750" at bounding box center [560, 328] width 717 height 35
click at [210, 325] on input "750" at bounding box center [560, 328] width 717 height 35
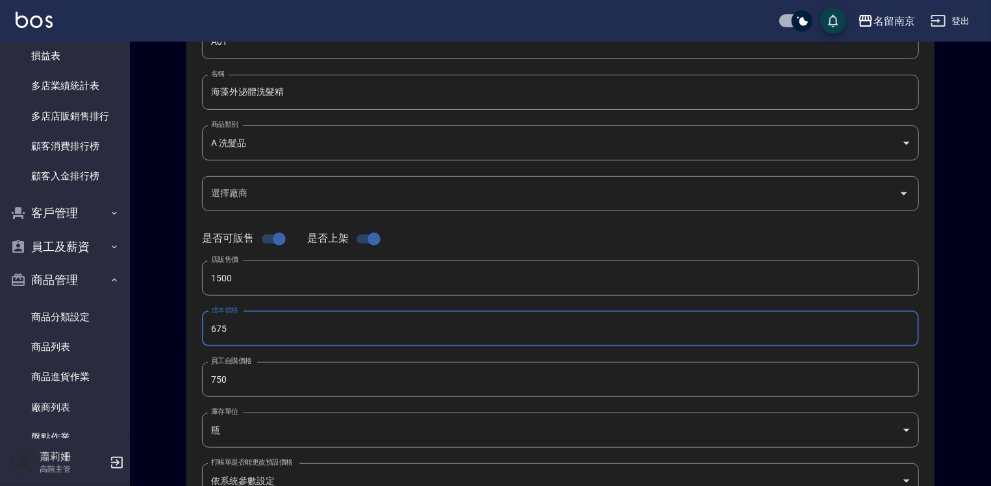
type input "675"
click at [207, 379] on input "750" at bounding box center [560, 379] width 717 height 35
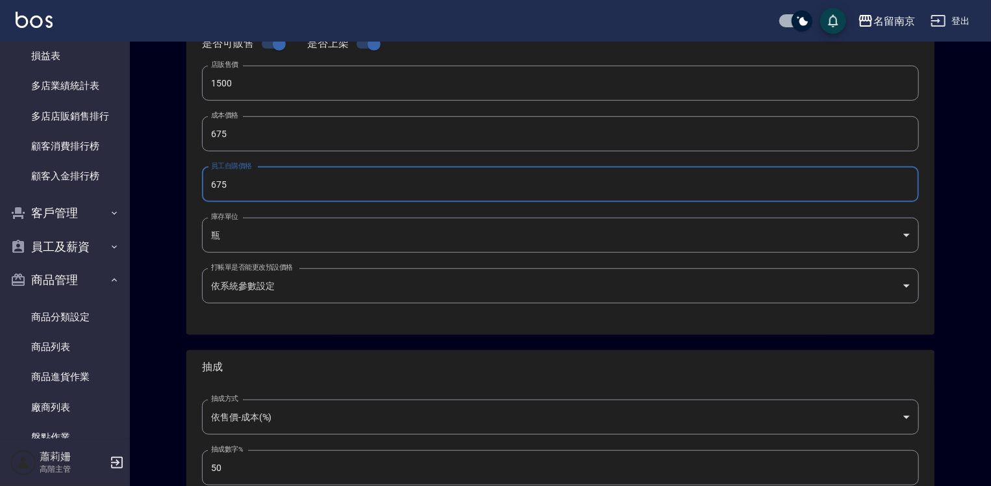
type input "675"
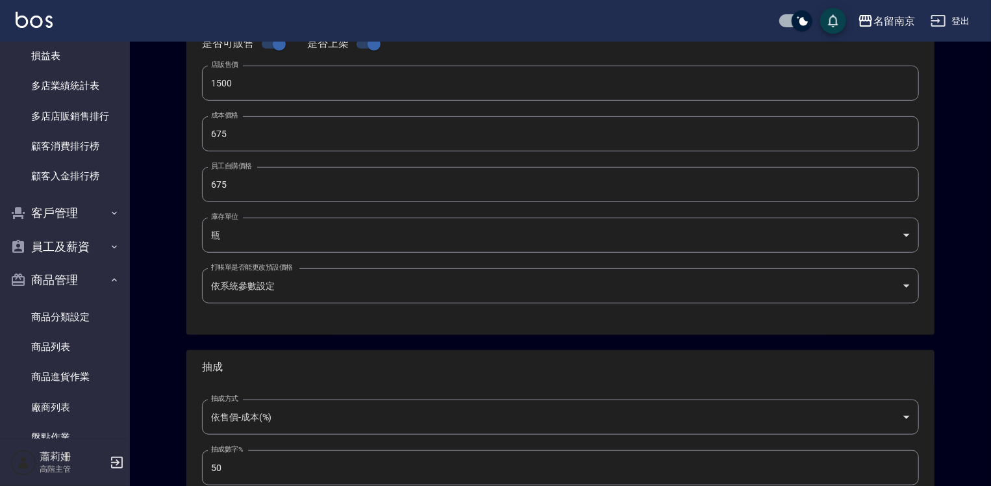
scroll to position [410, 0]
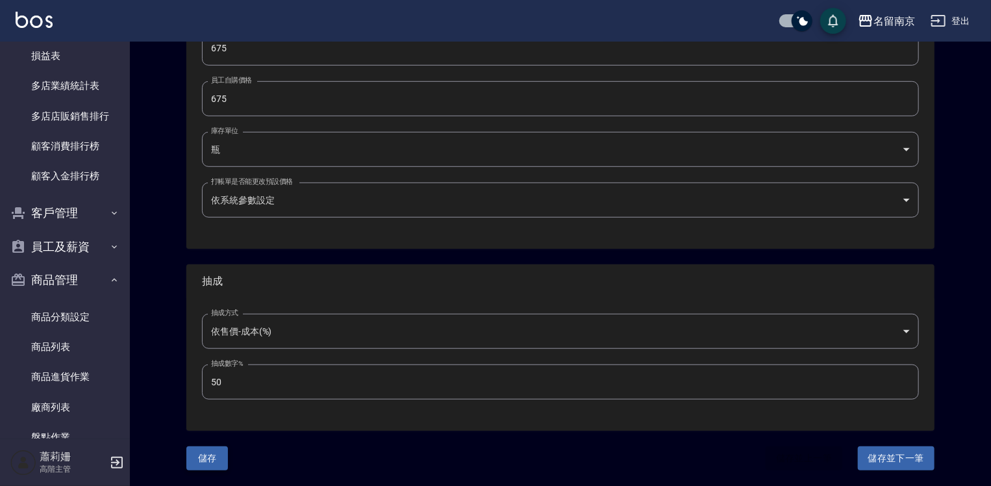
click at [212, 454] on button "儲存" at bounding box center [207, 458] width 42 height 24
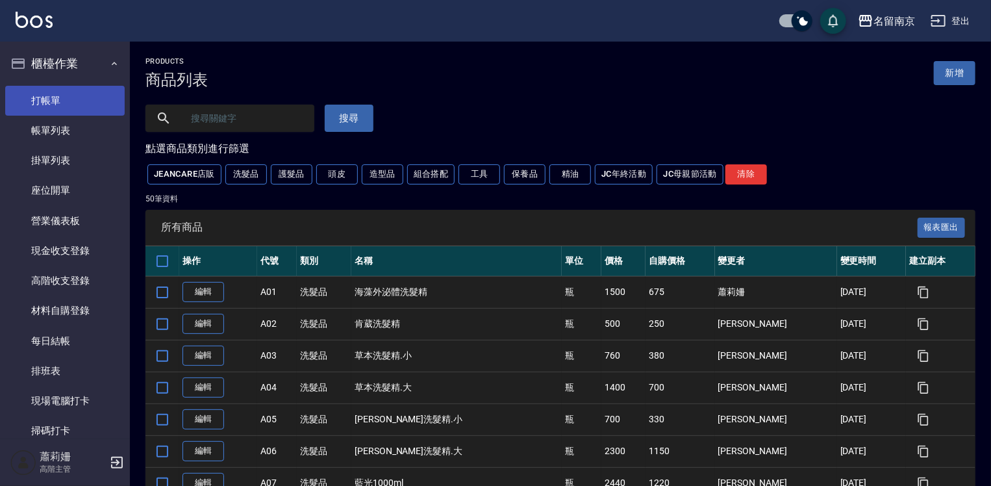
click at [62, 98] on link "打帳單" at bounding box center [64, 101] width 119 height 30
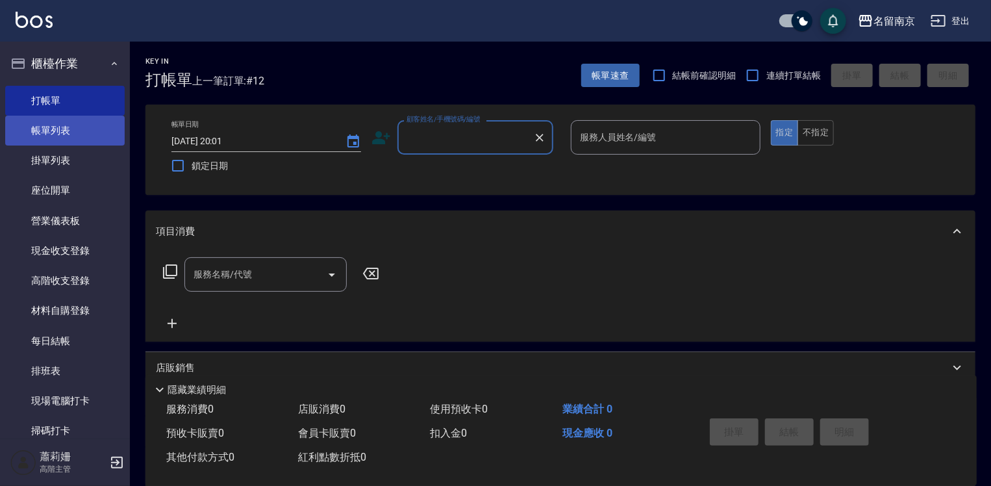
click at [80, 127] on link "帳單列表" at bounding box center [64, 131] width 119 height 30
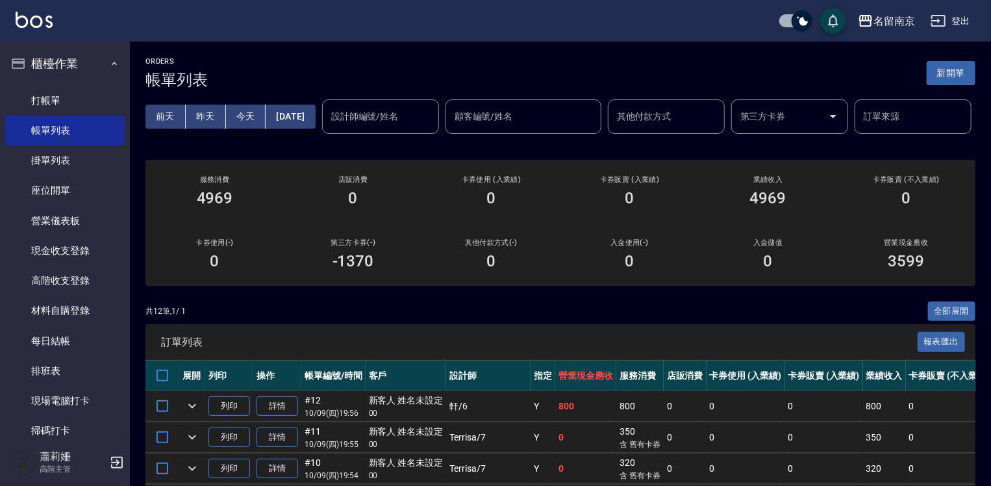
scroll to position [130, 0]
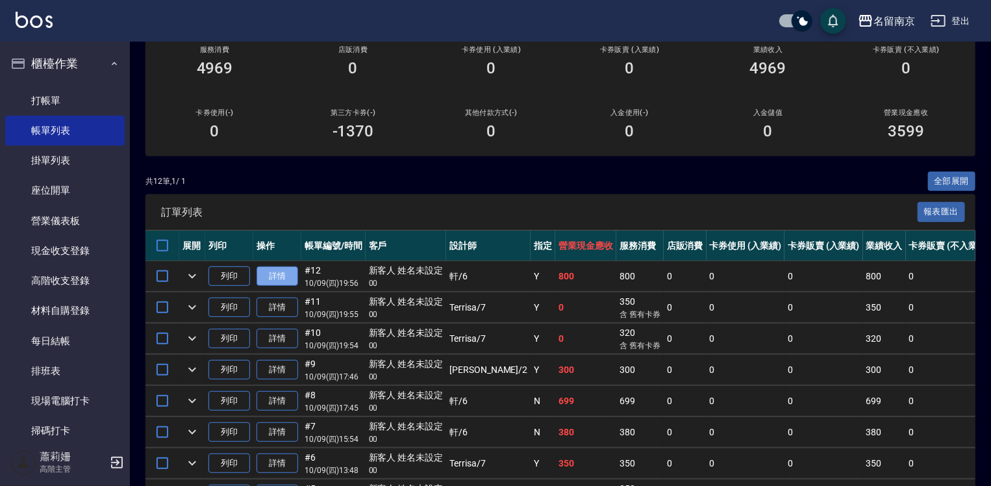
click at [291, 286] on link "詳情" at bounding box center [277, 276] width 42 height 20
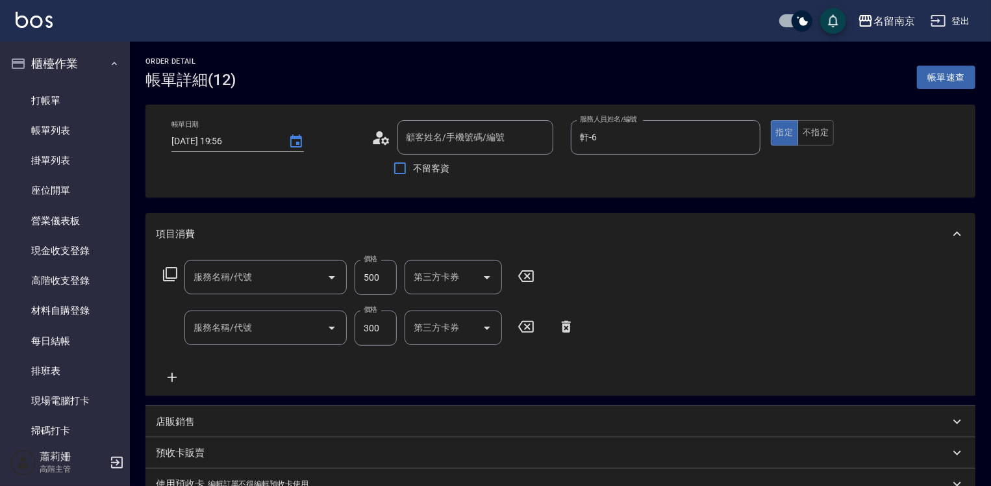
type input "[DATE] 19:56"
type input "軒-6"
type input "剪髮(301)"
type input "洗髮(220)"
type input "新客人 姓名未設定/00/null"
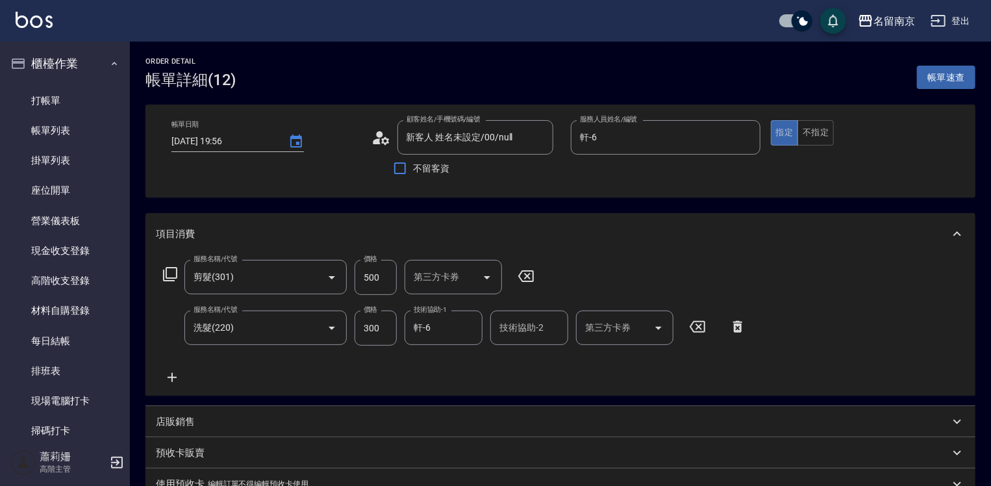
scroll to position [195, 0]
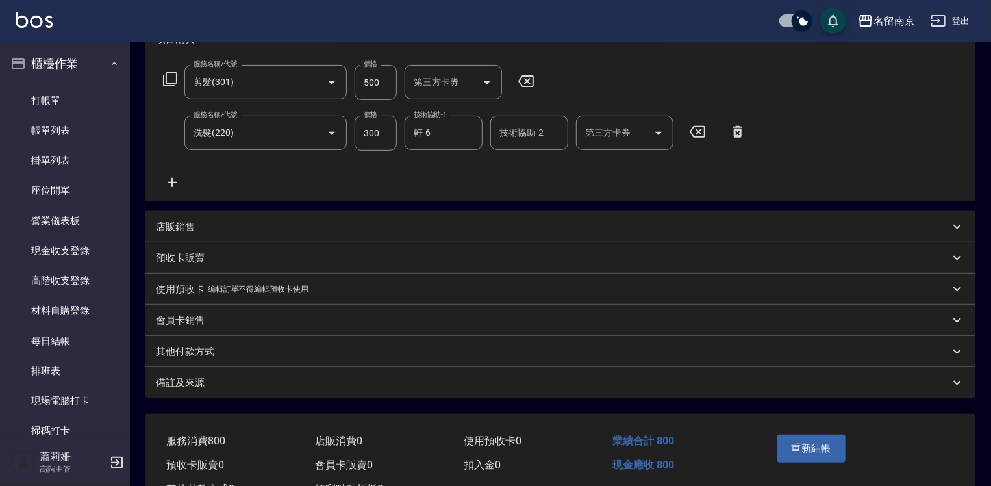
click at [182, 227] on p "店販銷售" at bounding box center [175, 227] width 39 height 14
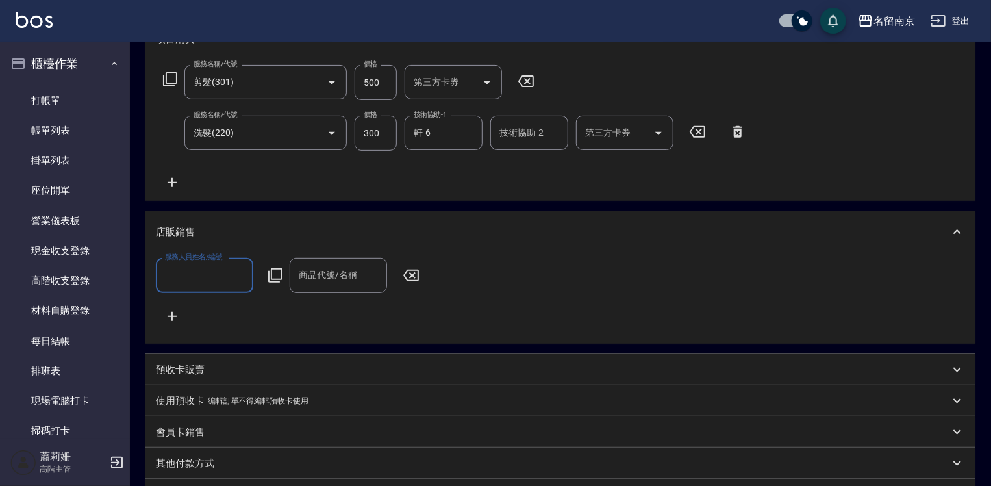
scroll to position [0, 0]
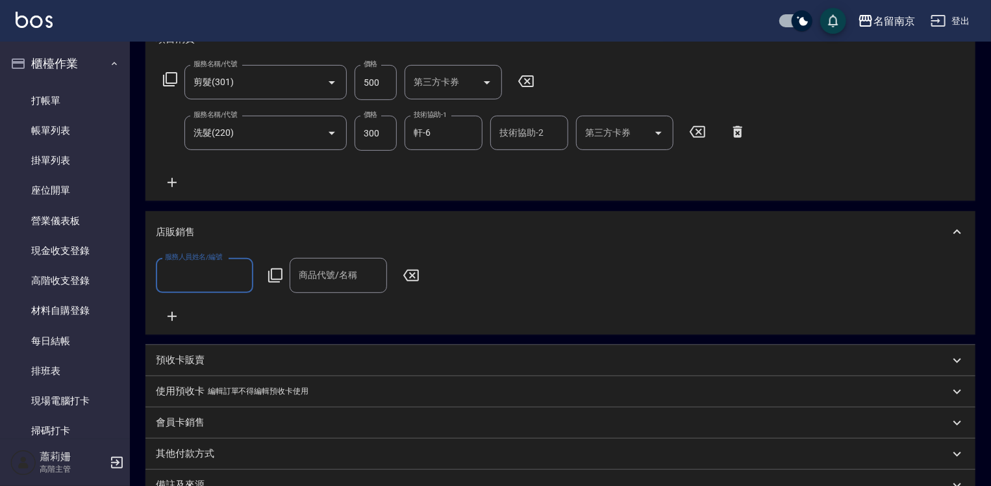
click at [216, 280] on input "服務人員姓名/編號" at bounding box center [205, 275] width 86 height 23
type input "軒-6"
click at [278, 275] on icon at bounding box center [275, 275] width 16 height 16
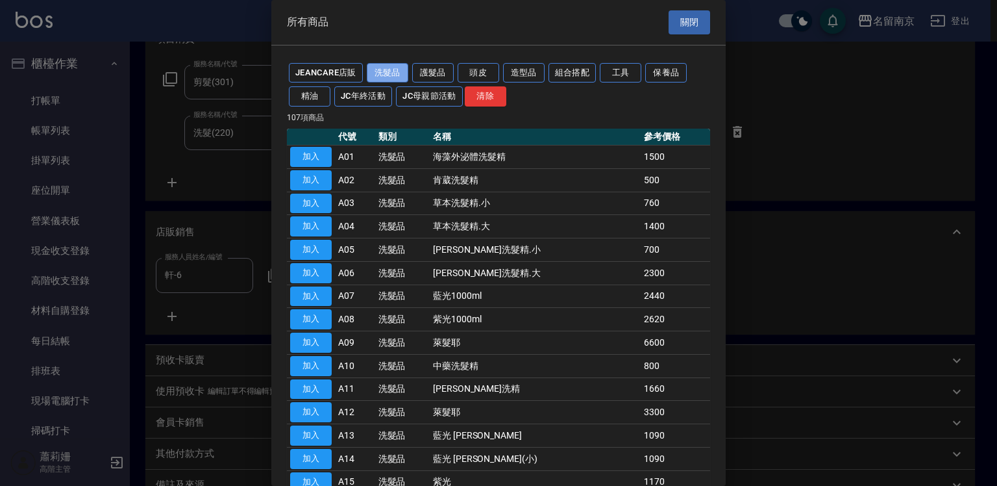
click at [377, 71] on button "洗髮品" at bounding box center [388, 73] width 42 height 20
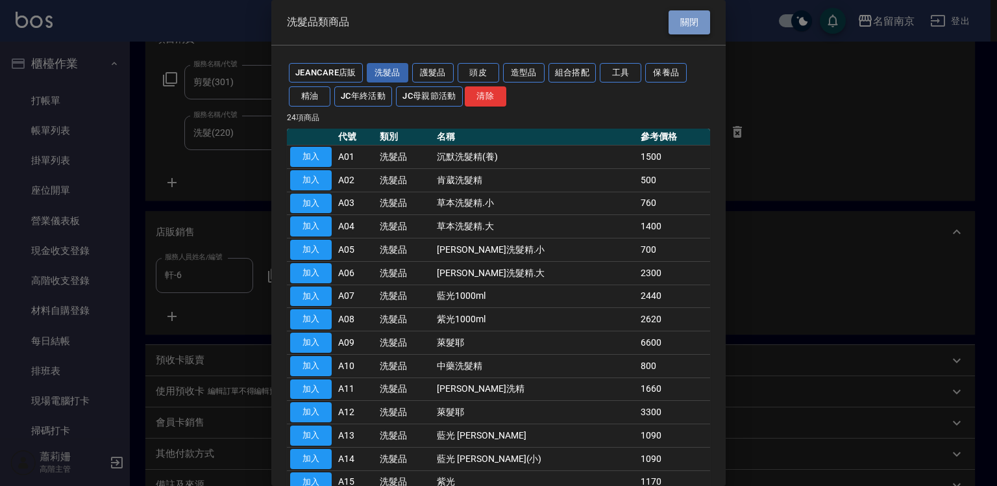
click at [691, 22] on button "關閉" at bounding box center [690, 22] width 42 height 24
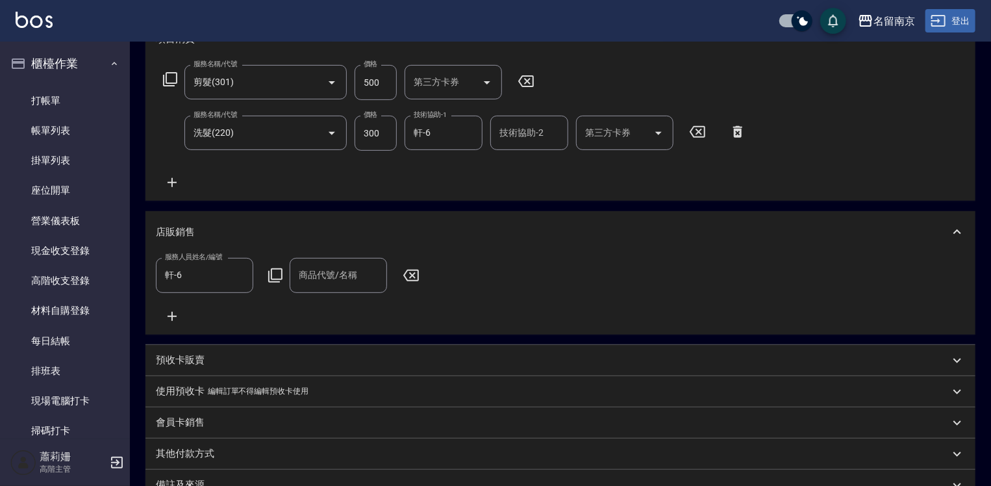
click at [955, 18] on button "登出" at bounding box center [950, 21] width 50 height 24
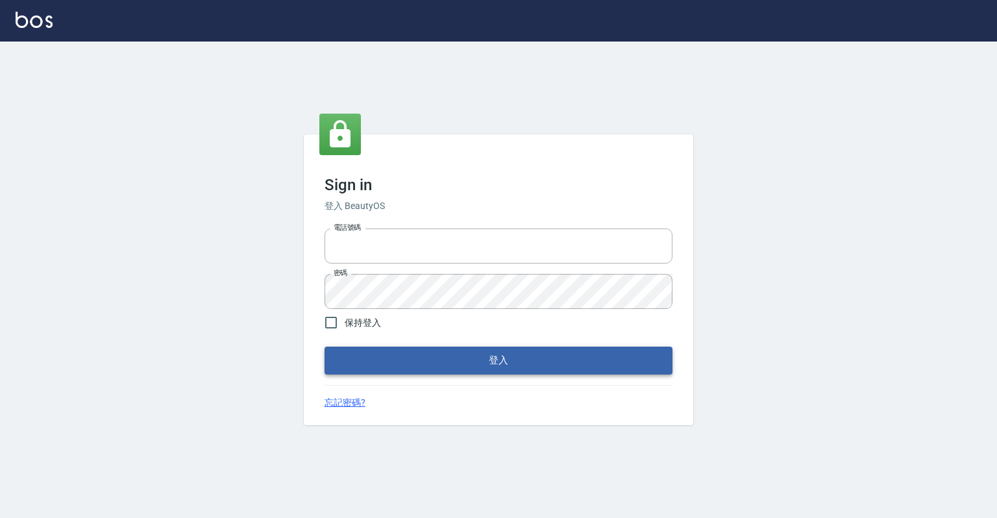
type input "0918176355"
click at [522, 362] on button "登入" at bounding box center [499, 360] width 348 height 27
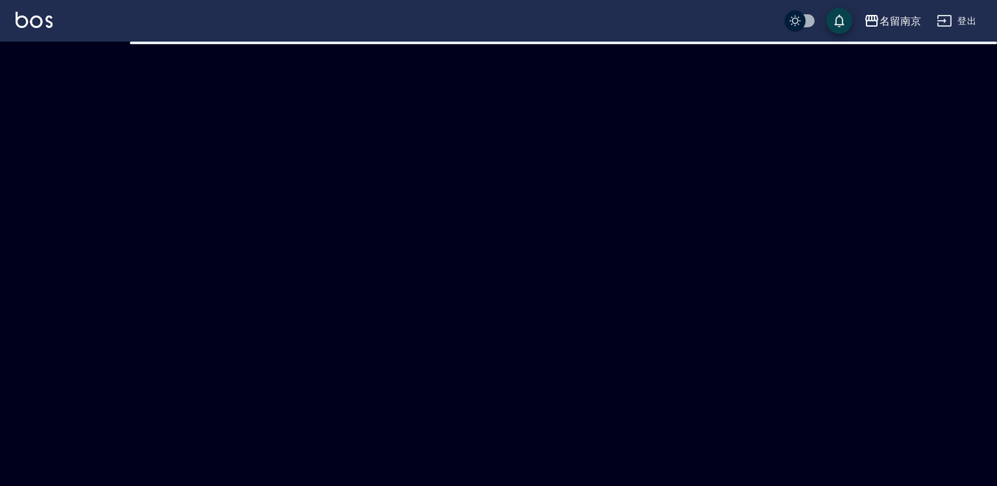
checkbox input "true"
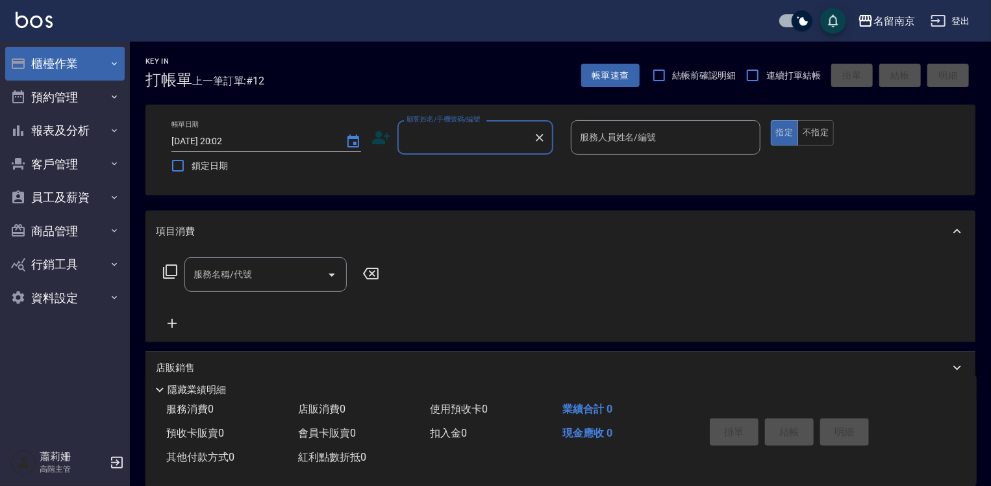
click at [60, 56] on button "櫃檯作業" at bounding box center [64, 64] width 119 height 34
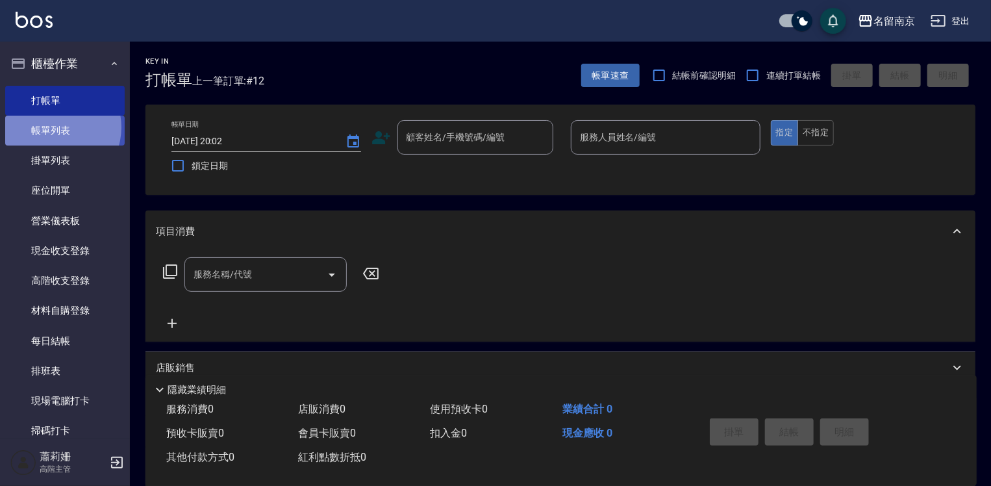
click at [53, 127] on link "帳單列表" at bounding box center [64, 131] width 119 height 30
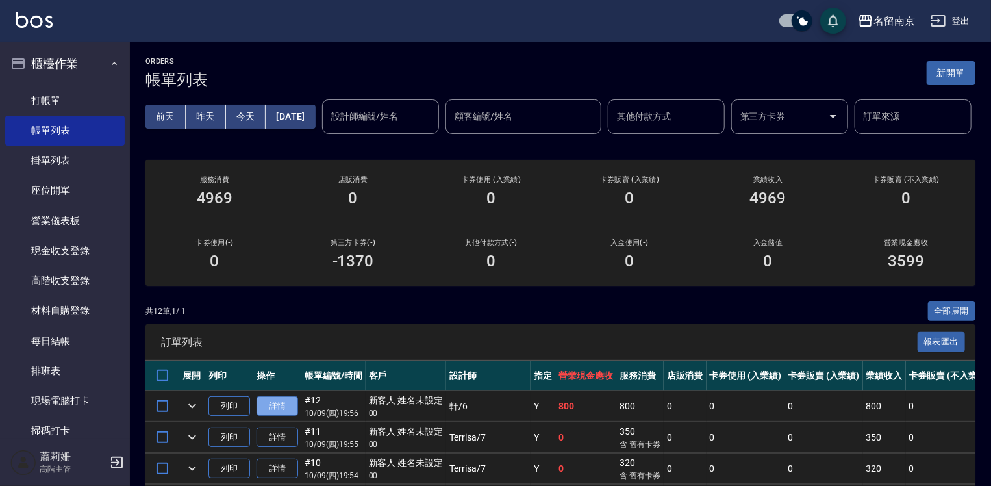
click at [281, 416] on link "詳情" at bounding box center [277, 406] width 42 height 20
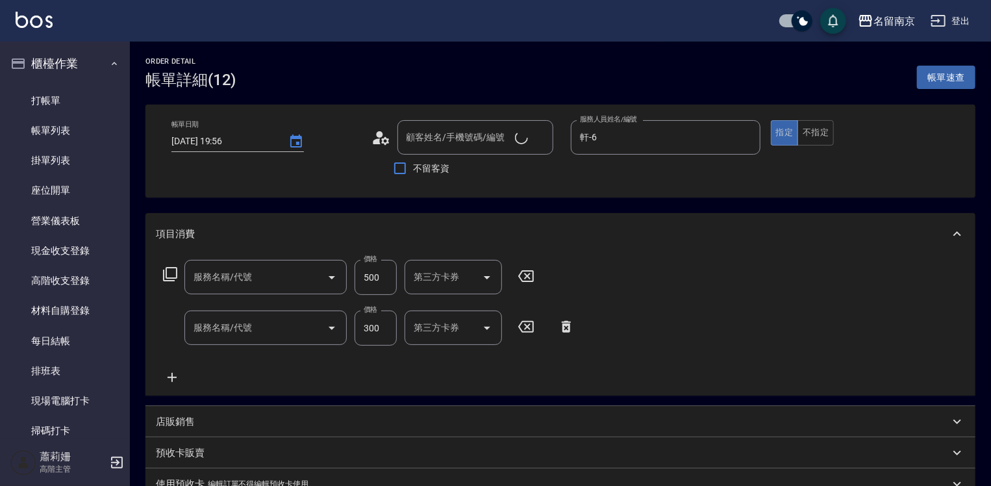
type input "[DATE] 19:56"
type input "軒-6"
type input "新客人 姓名未設定/00/null"
type input "剪髮(301)"
type input "洗髮(220)"
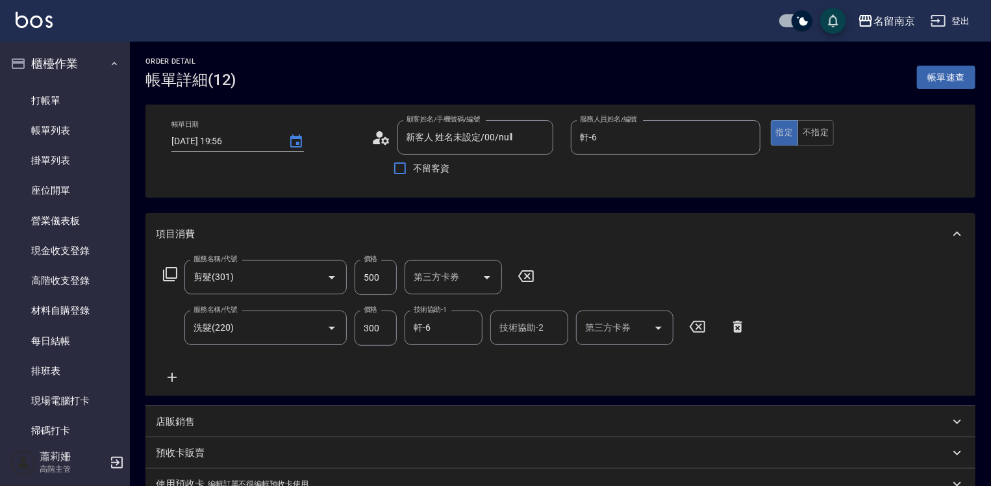
scroll to position [130, 0]
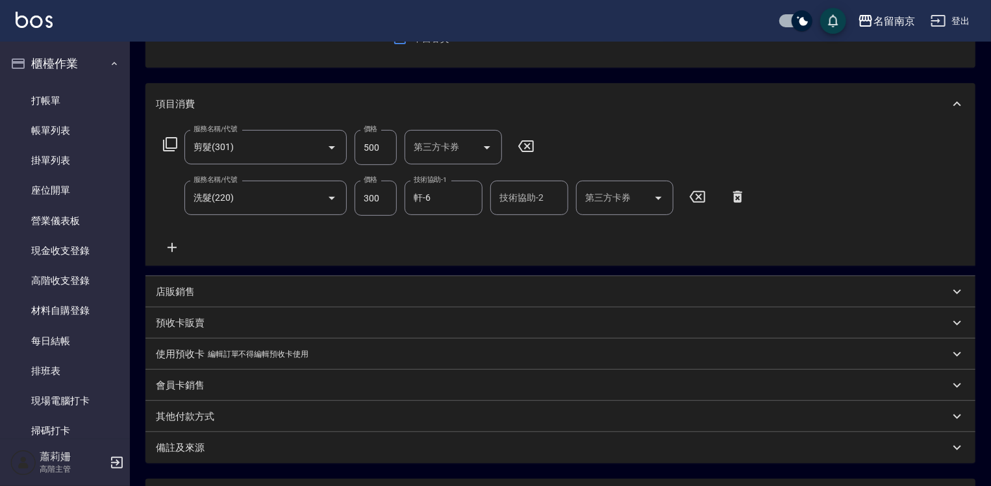
click at [173, 289] on p "店販銷售" at bounding box center [175, 292] width 39 height 14
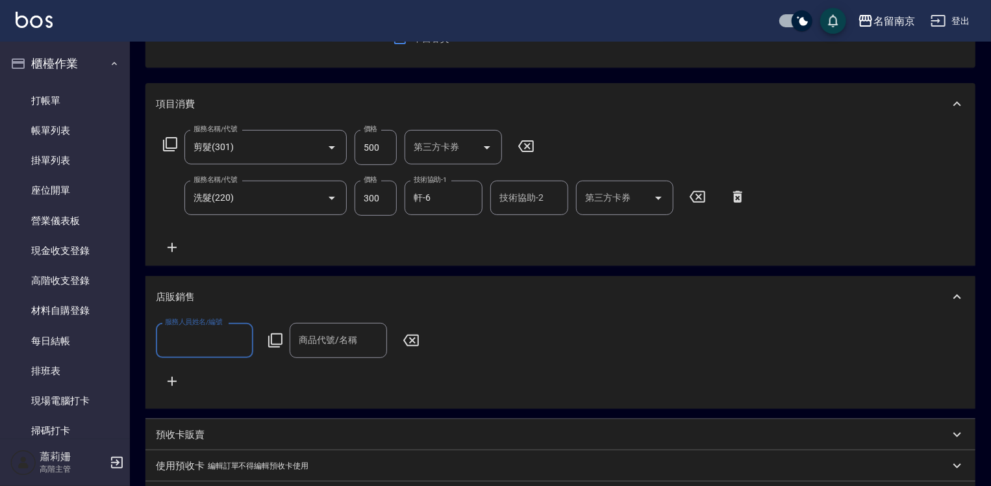
scroll to position [0, 0]
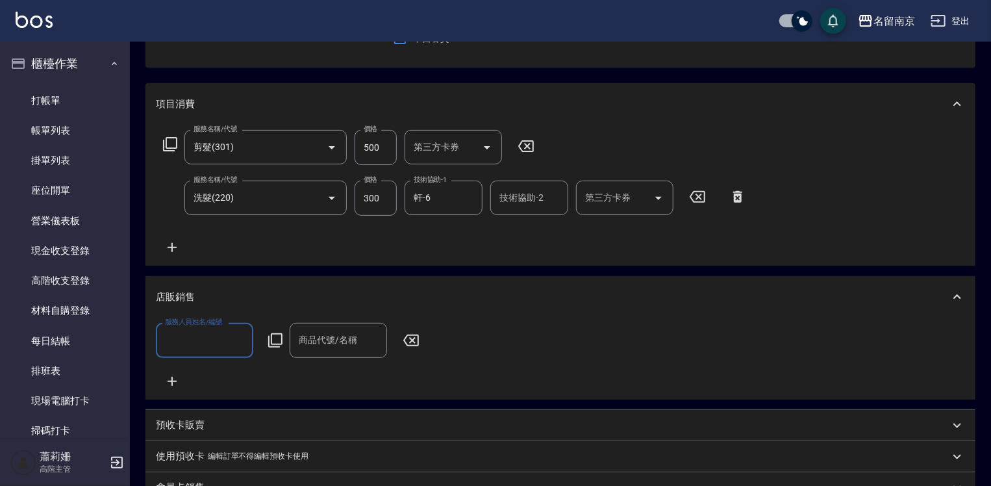
drag, startPoint x: 191, startPoint y: 341, endPoint x: 319, endPoint y: 353, distance: 127.8
click at [192, 341] on input "服務人員姓名/編號" at bounding box center [205, 339] width 86 height 23
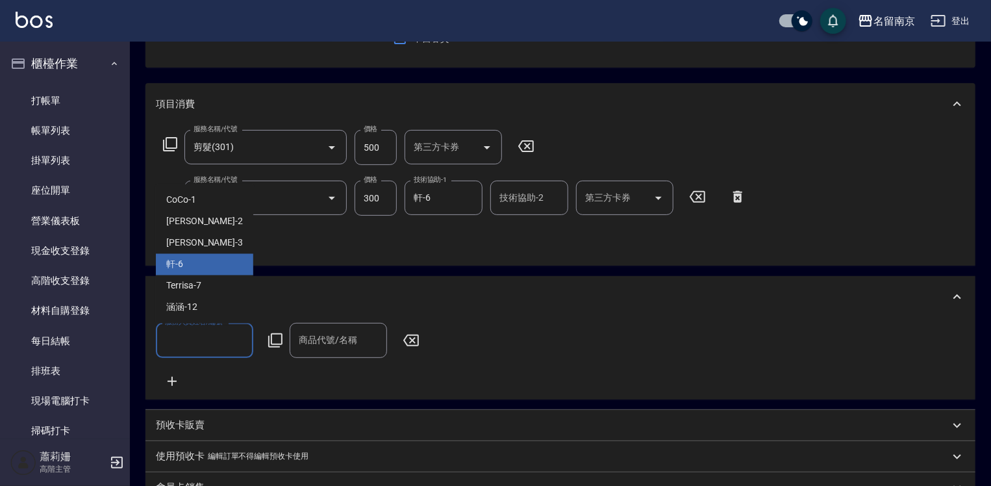
drag, startPoint x: 192, startPoint y: 257, endPoint x: 231, endPoint y: 271, distance: 41.3
click at [192, 257] on div "軒 -6" at bounding box center [204, 264] width 97 height 21
type input "軒-6"
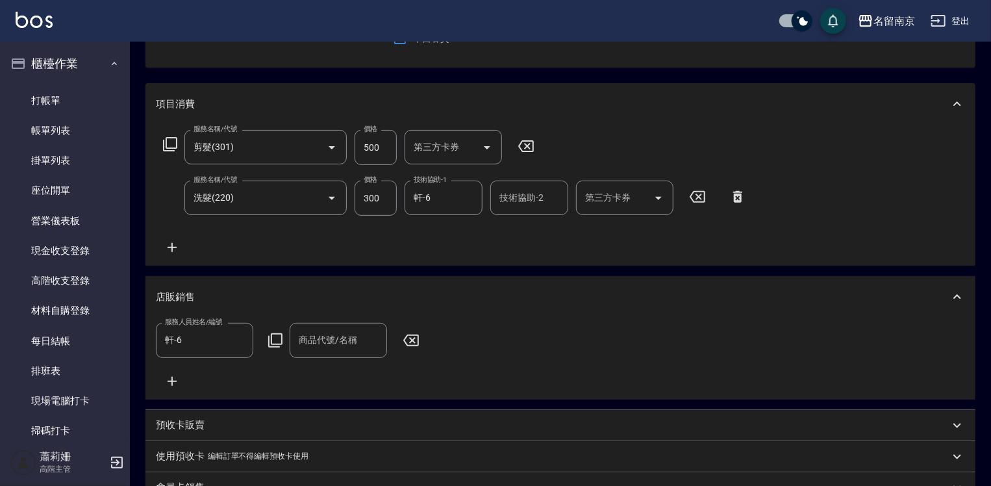
click at [277, 335] on icon at bounding box center [275, 340] width 16 height 16
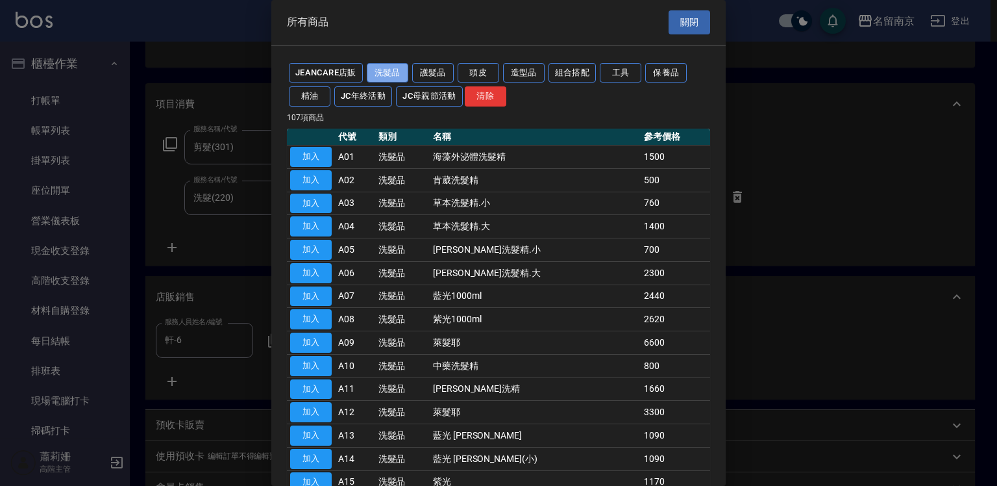
click at [394, 68] on button "洗髮品" at bounding box center [388, 73] width 42 height 20
click at [320, 153] on button "加入" at bounding box center [311, 157] width 42 height 20
type input "海藻外泌體洗髮精"
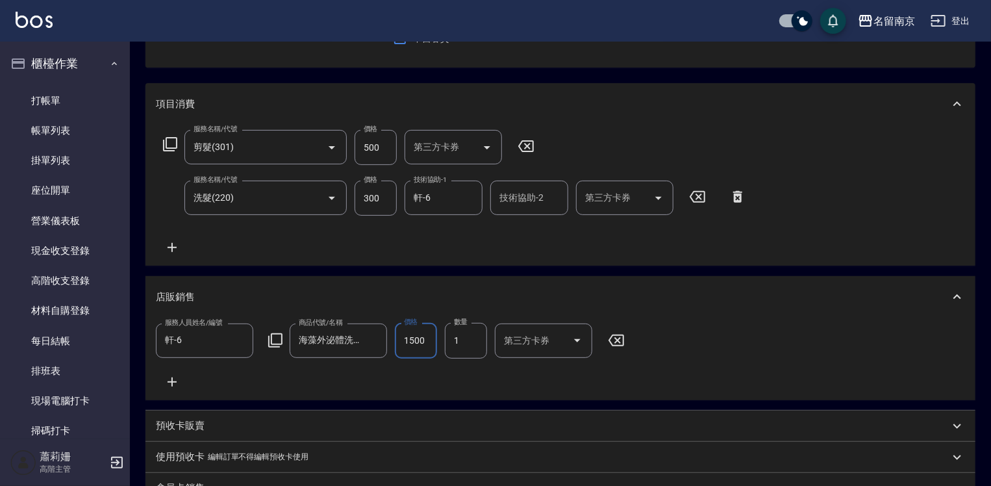
click at [426, 335] on input "1500" at bounding box center [416, 340] width 42 height 35
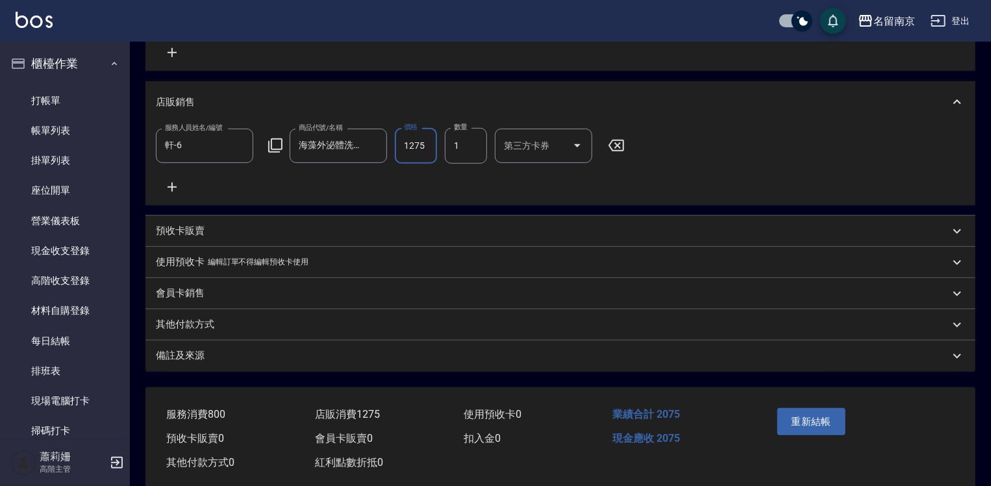
scroll to position [358, 0]
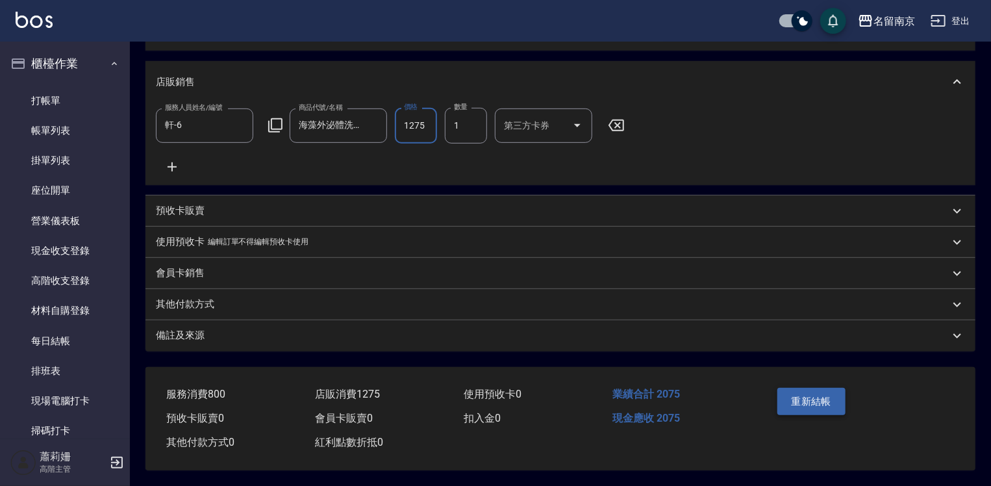
type input "1275"
click at [813, 406] on button "重新結帳" at bounding box center [811, 401] width 69 height 27
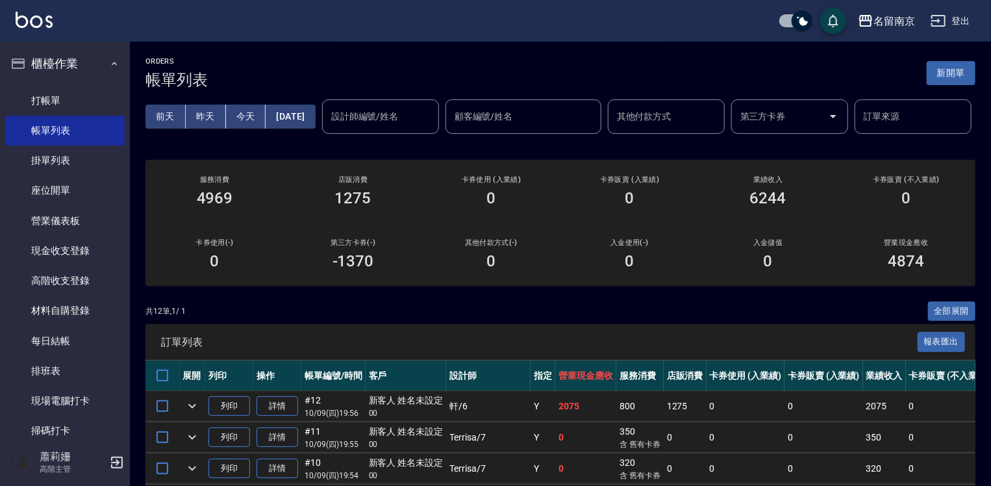
click at [120, 99] on nav "櫃檯作業 打帳單 帳單列表 掛單列表 座位開單 營業儀表板 現金收支登錄 高階收支登錄 材料自購登錄 每日結帳 排班表 現場電腦打卡 掃碼打卡 預約管理 預約…" at bounding box center [65, 240] width 130 height 397
click at [60, 93] on link "打帳單" at bounding box center [64, 101] width 119 height 30
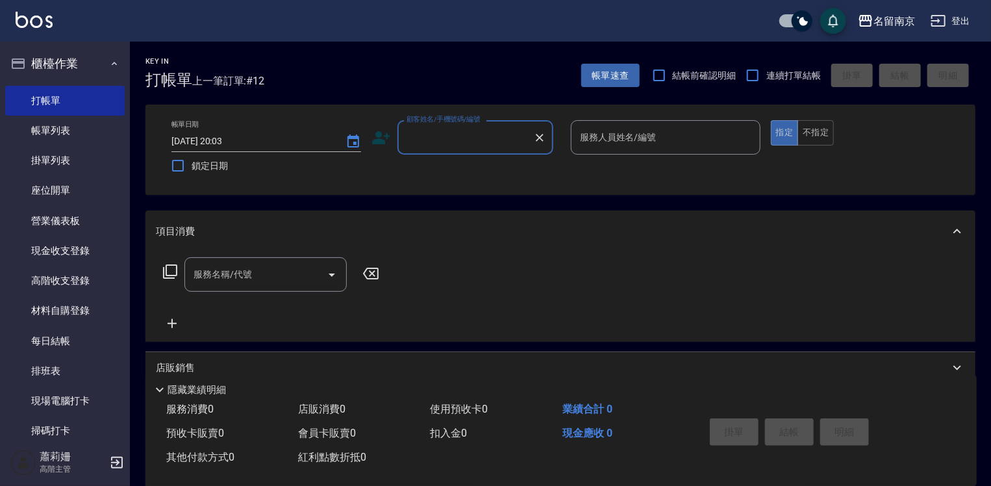
click at [489, 132] on input "顧客姓名/手機號碼/編號" at bounding box center [465, 137] width 125 height 23
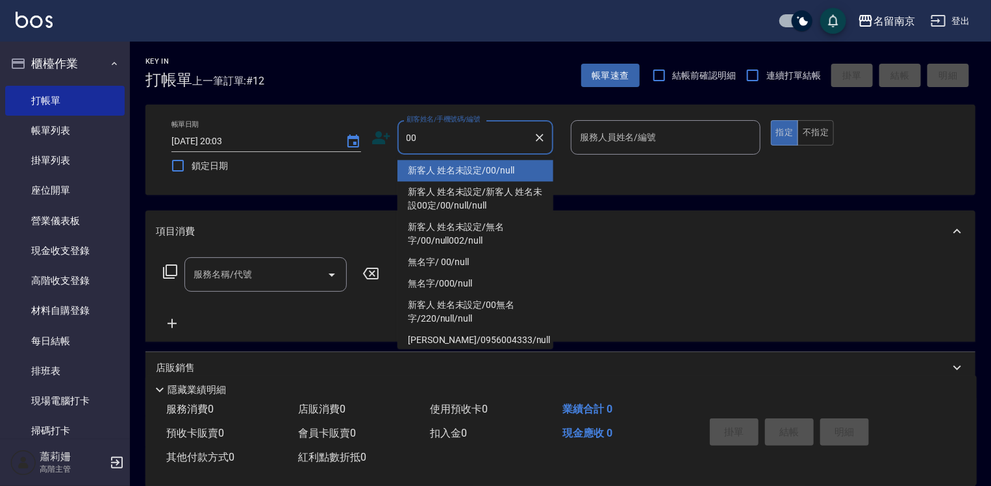
type input "新客人 姓名未設定/00/null"
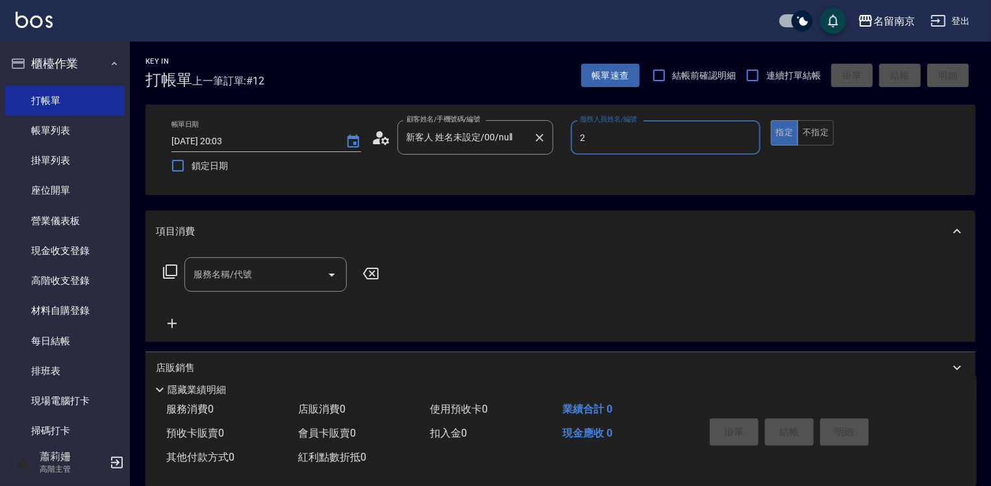
type input "[PERSON_NAME]-2"
type button "true"
drag, startPoint x: 275, startPoint y: 278, endPoint x: 444, endPoint y: 270, distance: 169.6
click at [299, 275] on input "服務名稱/代號" at bounding box center [255, 274] width 131 height 23
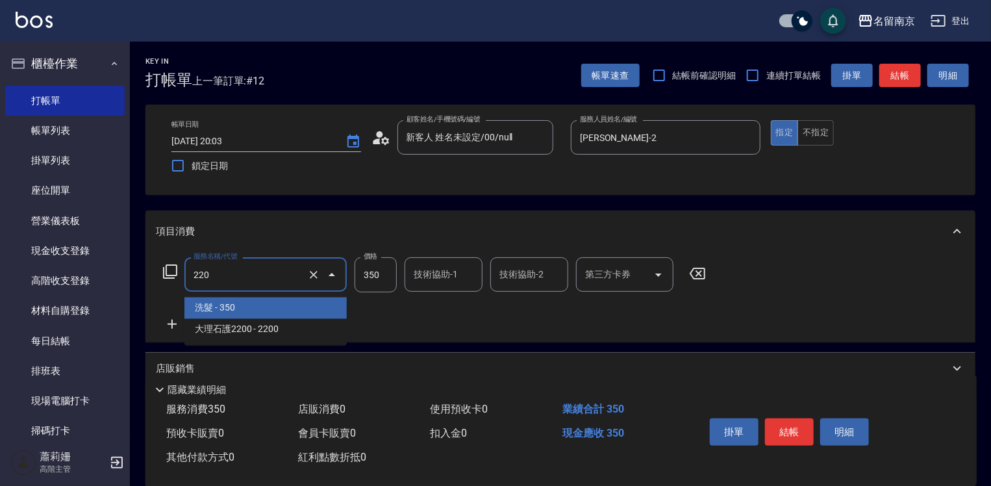
click at [233, 275] on input "220" at bounding box center [247, 274] width 114 height 23
click at [271, 304] on span "洗髮 - 350" at bounding box center [265, 307] width 162 height 21
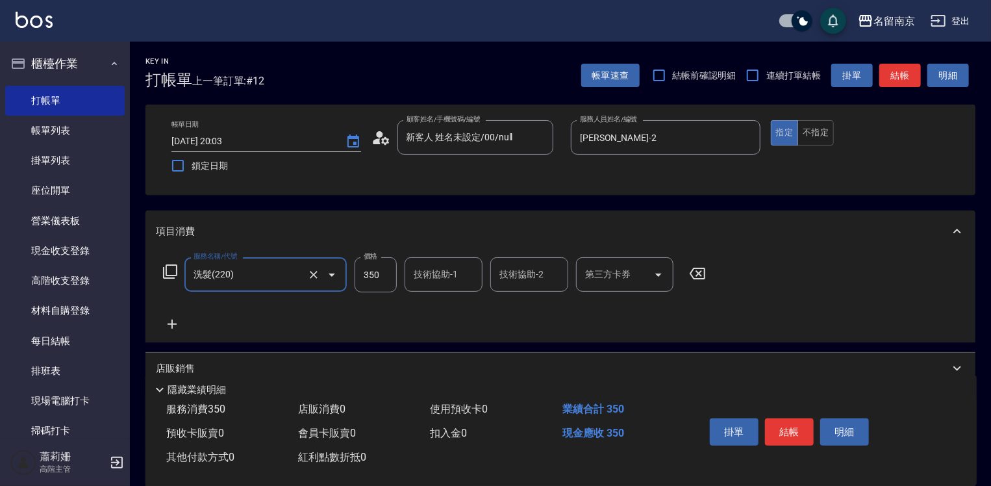
click at [278, 268] on input "洗髮(220)" at bounding box center [247, 274] width 114 height 23
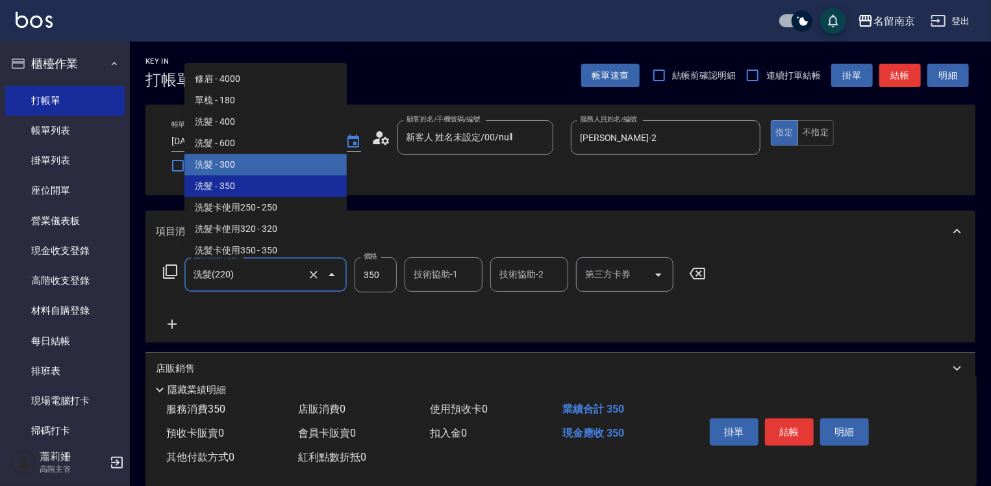
click at [251, 167] on span "洗髮 - 300" at bounding box center [265, 164] width 162 height 21
type input "洗髮(219)"
type input "300"
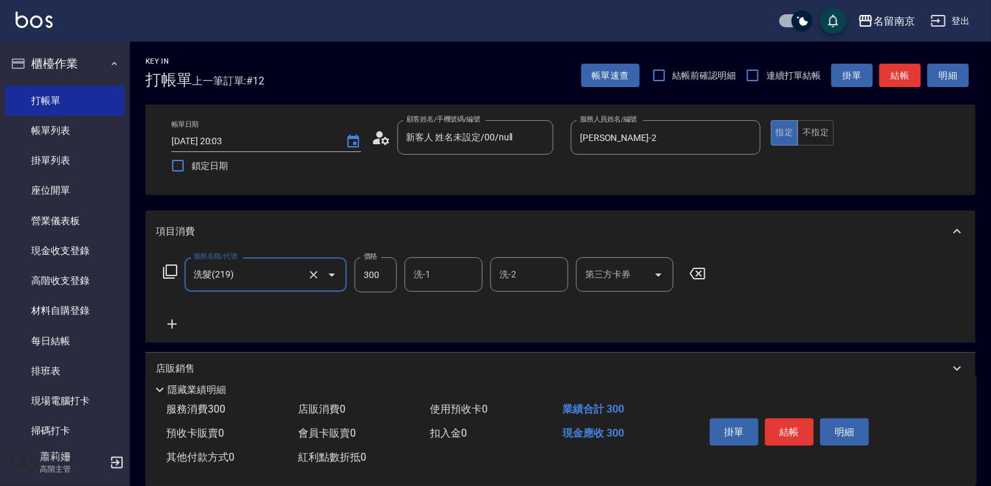
type input "洗髮(219)"
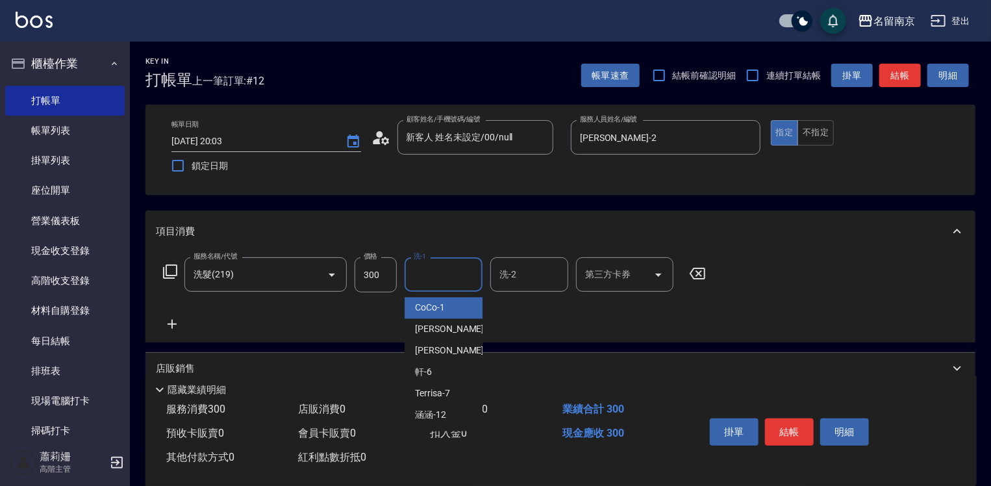
click at [427, 278] on input "洗-1" at bounding box center [443, 274] width 66 height 23
type input "[PERSON_NAME]-2"
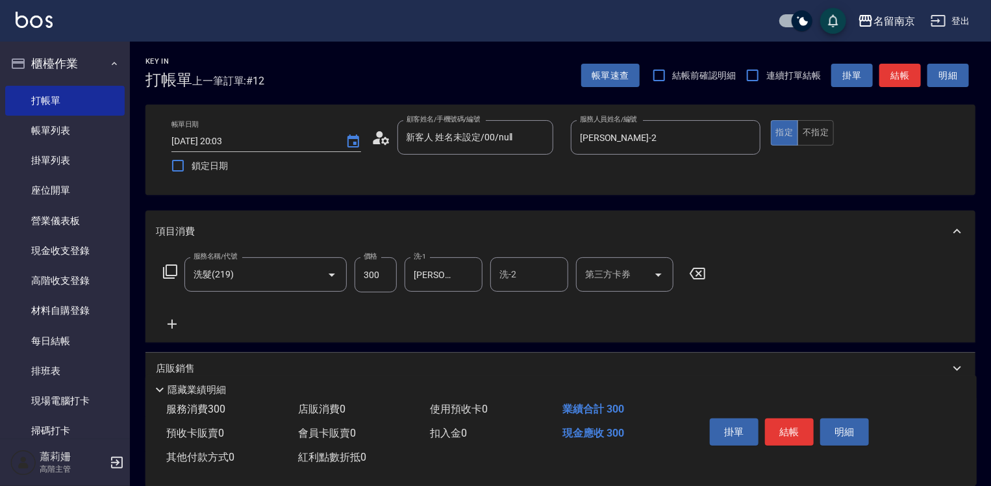
click at [171, 322] on icon at bounding box center [171, 323] width 9 height 9
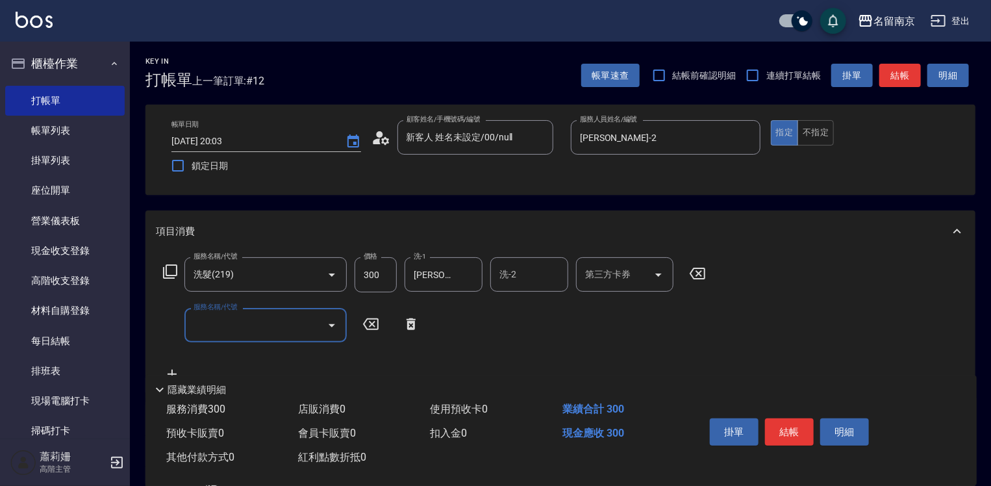
click at [231, 323] on input "服務名稱/代號" at bounding box center [255, 325] width 131 height 23
type input "剪髮(301)"
type input "650"
click at [787, 425] on button "結帳" at bounding box center [789, 431] width 49 height 27
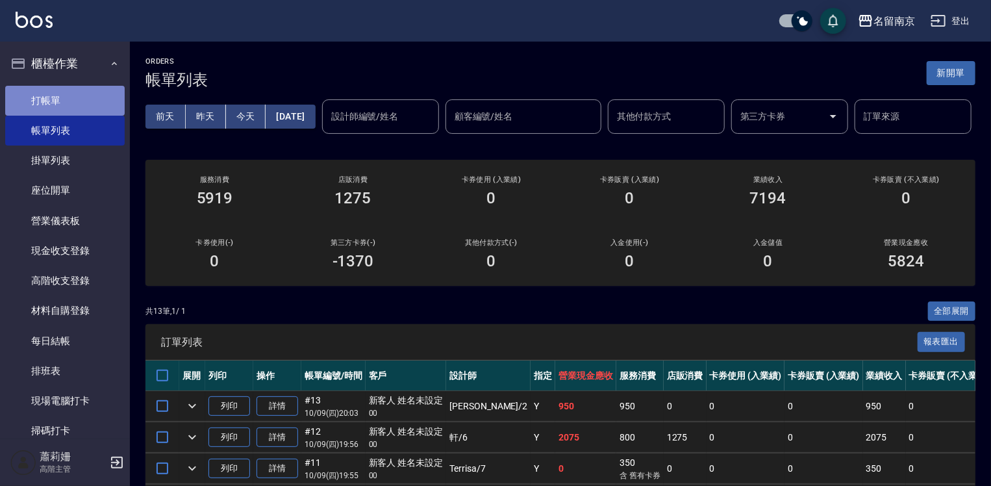
drag, startPoint x: 101, startPoint y: 99, endPoint x: 108, endPoint y: 99, distance: 7.1
click at [101, 99] on link "打帳單" at bounding box center [64, 101] width 119 height 30
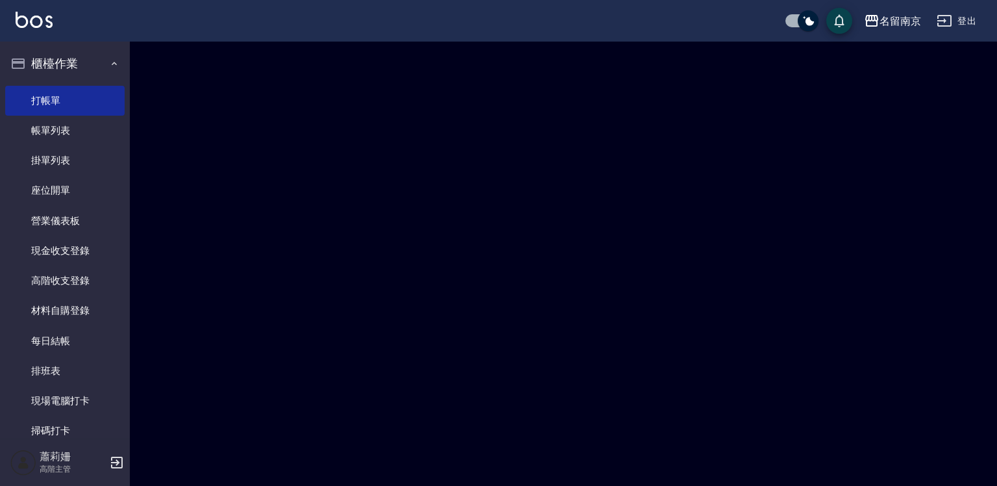
click at [462, 130] on div at bounding box center [498, 243] width 997 height 486
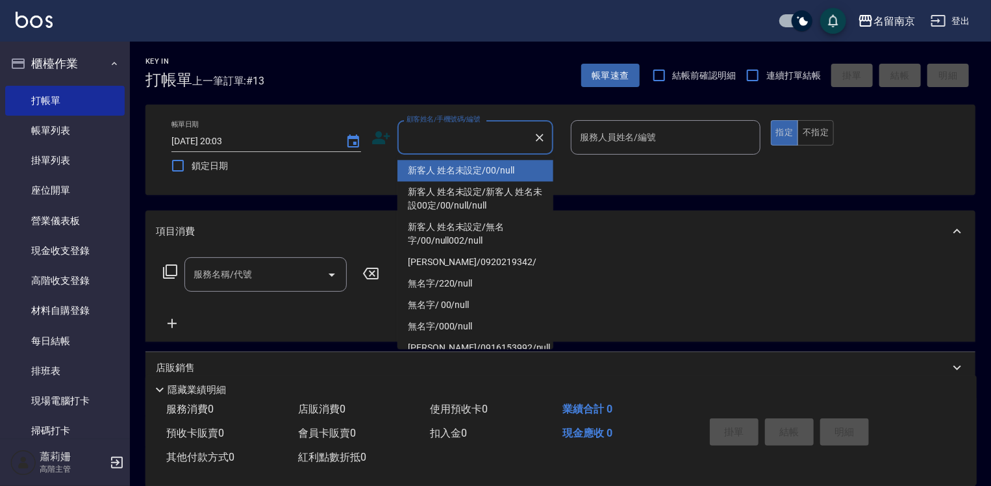
drag, startPoint x: 465, startPoint y: 132, endPoint x: 605, endPoint y: 138, distance: 139.7
click at [605, 138] on div "帳單日期 [DATE] 20:03 鎖定日期 顧客姓名/手機號碼/編號 顧客姓名/手機號碼/編號 服務人員姓名/編號 服務人員姓名/編號 指定 不指定" at bounding box center [560, 149] width 798 height 59
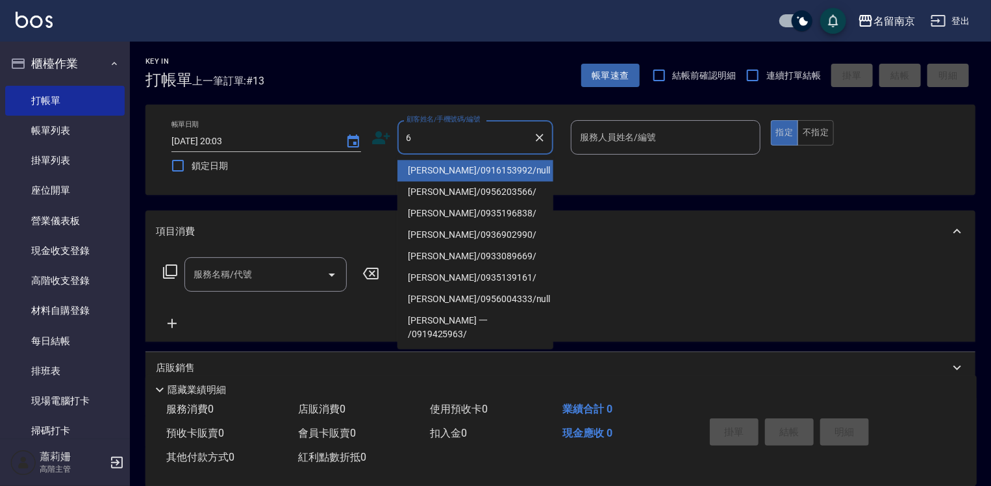
type input "[PERSON_NAME]/0916153992/null"
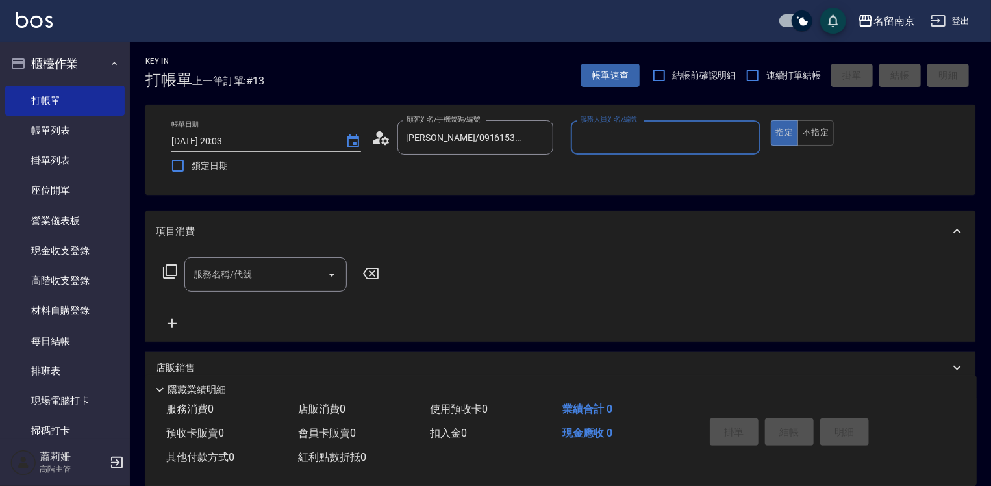
click at [771, 120] on button "指定" at bounding box center [785, 132] width 28 height 25
type button "true"
click at [247, 263] on div "服務名稱/代號" at bounding box center [265, 274] width 162 height 34
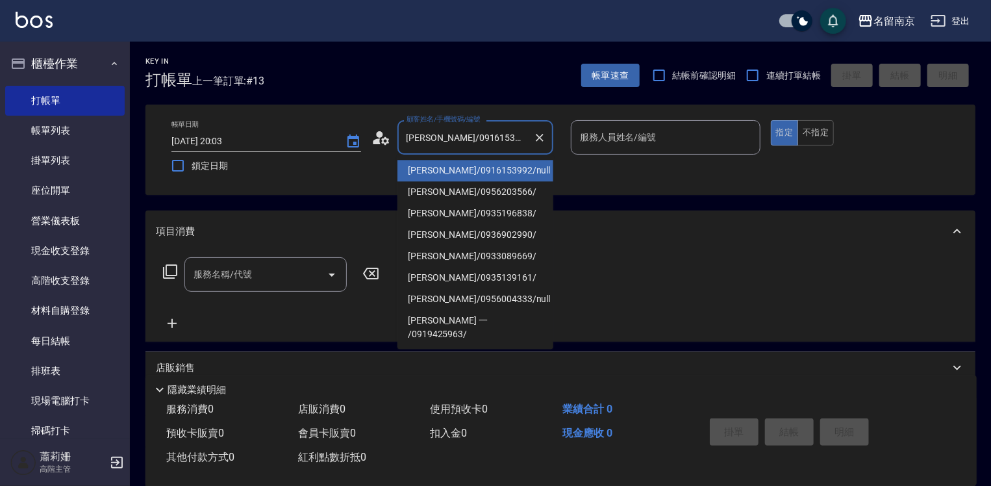
click at [488, 135] on input "[PERSON_NAME]/0916153992/null" at bounding box center [465, 137] width 125 height 23
click at [532, 135] on button "Clear" at bounding box center [539, 138] width 18 height 18
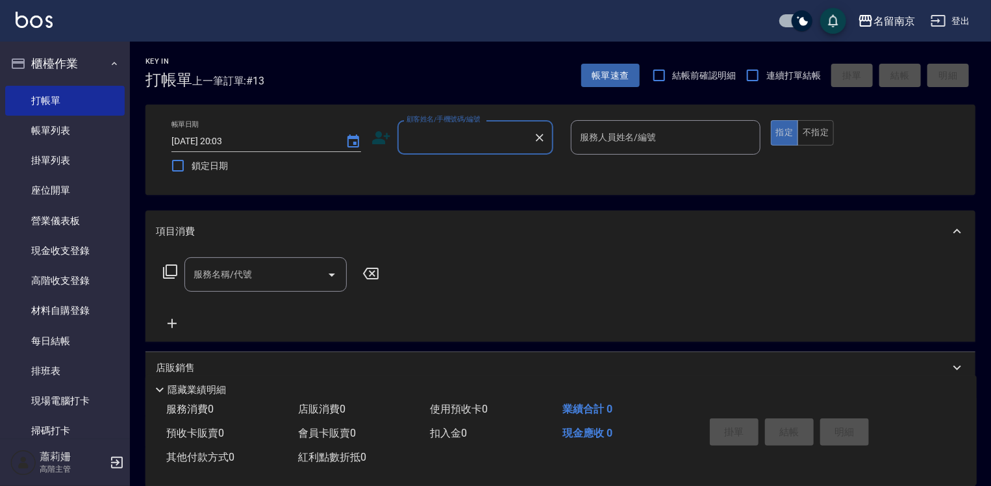
drag, startPoint x: 467, startPoint y: 145, endPoint x: 726, endPoint y: 156, distance: 259.2
click at [484, 143] on input "顧客姓名/手機號碼/編號" at bounding box center [465, 137] width 125 height 23
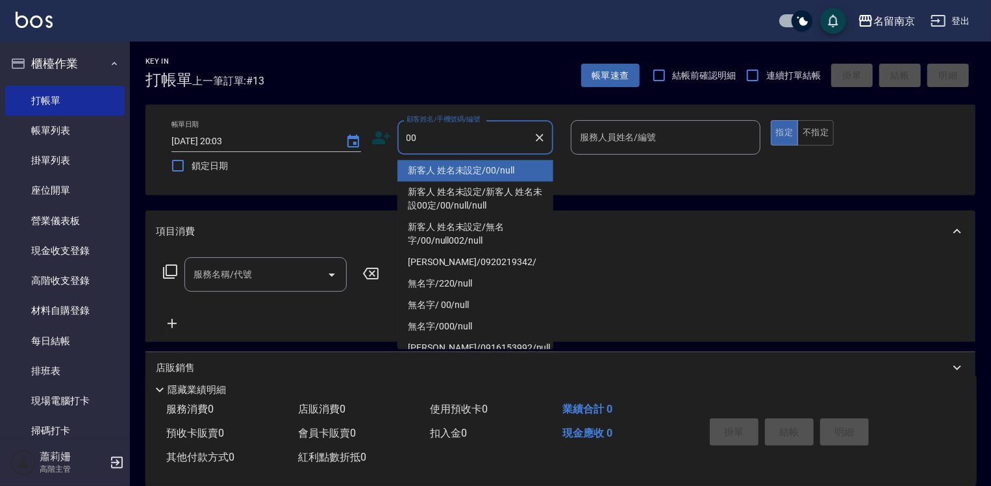
type input "新客人 姓名未設定/00/null"
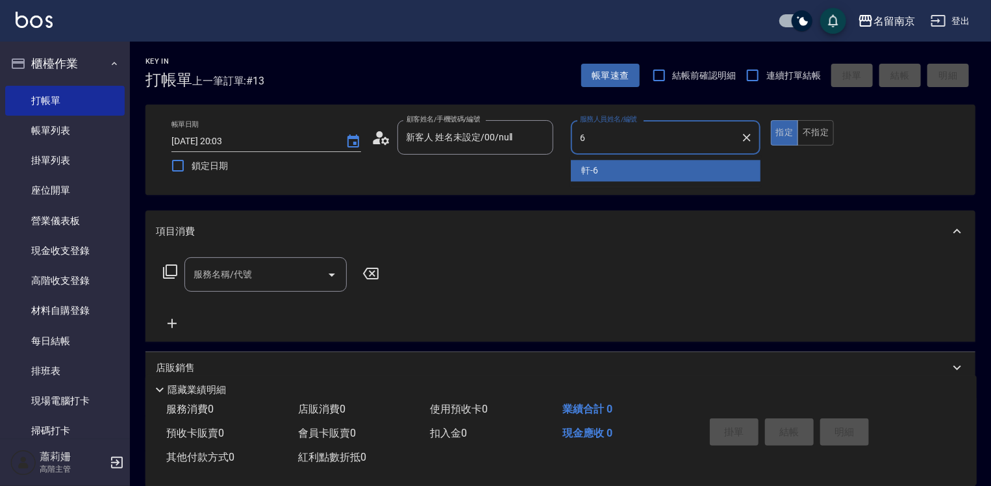
type input "軒-6"
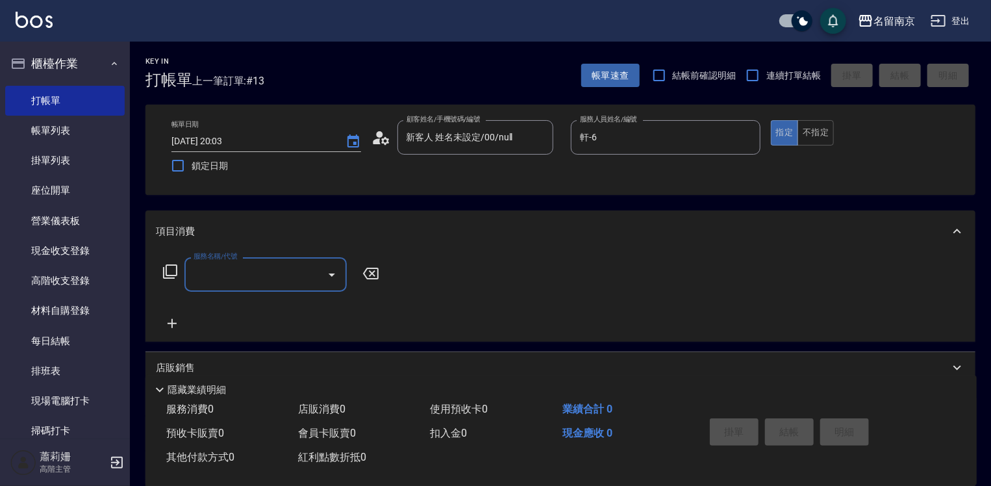
drag, startPoint x: 265, startPoint y: 280, endPoint x: 779, endPoint y: 278, distance: 514.1
click at [293, 280] on input "服務名稱/代號" at bounding box center [255, 274] width 131 height 23
type input "大理石護2200(606)"
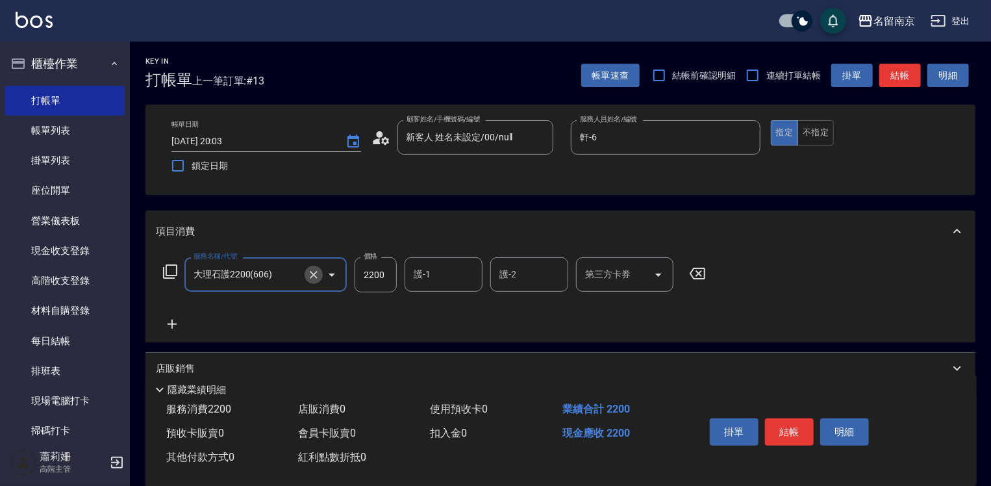
click at [317, 278] on icon "Clear" at bounding box center [313, 274] width 13 height 13
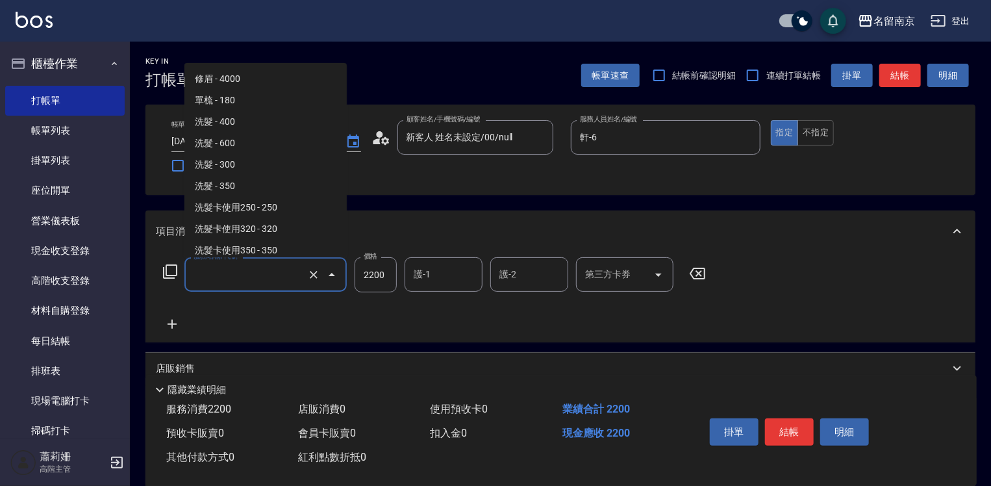
click at [241, 276] on input "服務名稱/代號" at bounding box center [247, 274] width 114 height 23
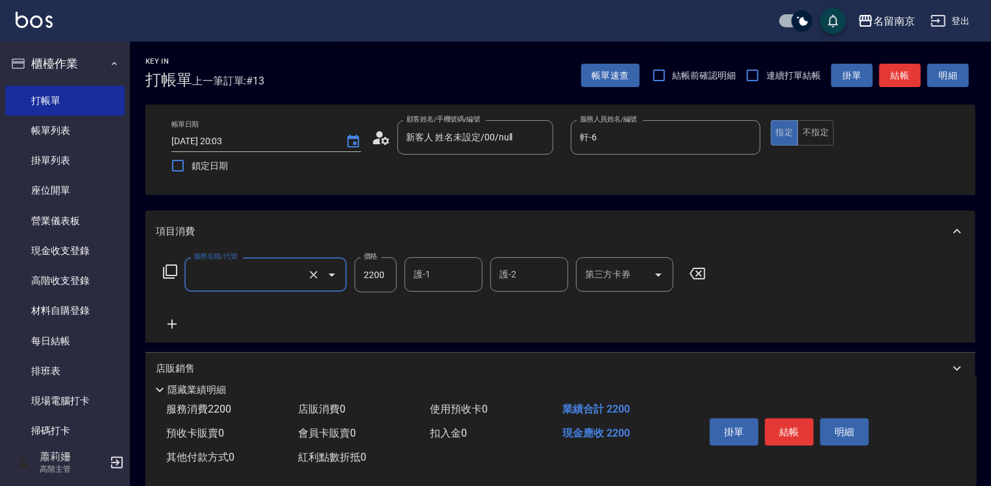
click at [275, 280] on input "服務名稱/代號" at bounding box center [247, 274] width 114 height 23
click at [229, 278] on input "服務名稱/代號" at bounding box center [247, 274] width 114 height 23
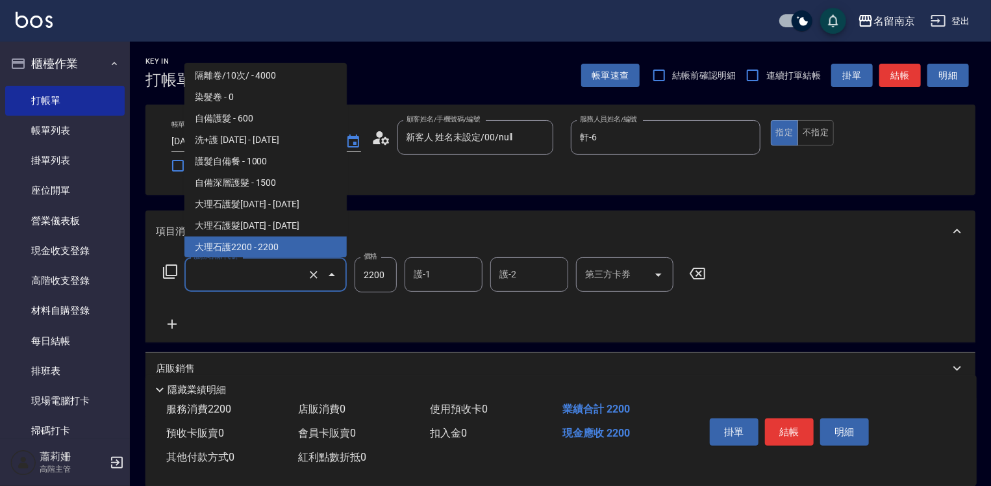
click at [208, 279] on input "服務名稱/代號" at bounding box center [247, 274] width 114 height 23
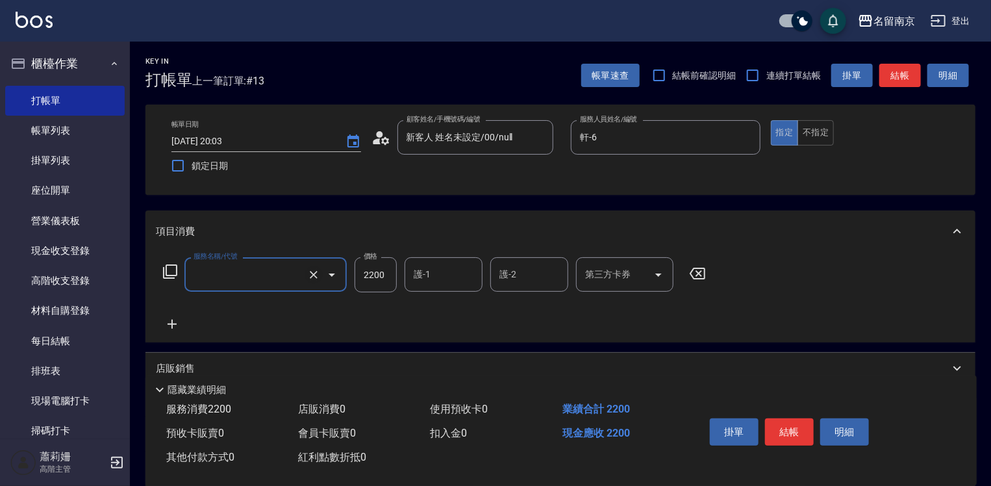
click at [309, 278] on icon "Clear" at bounding box center [313, 274] width 13 height 13
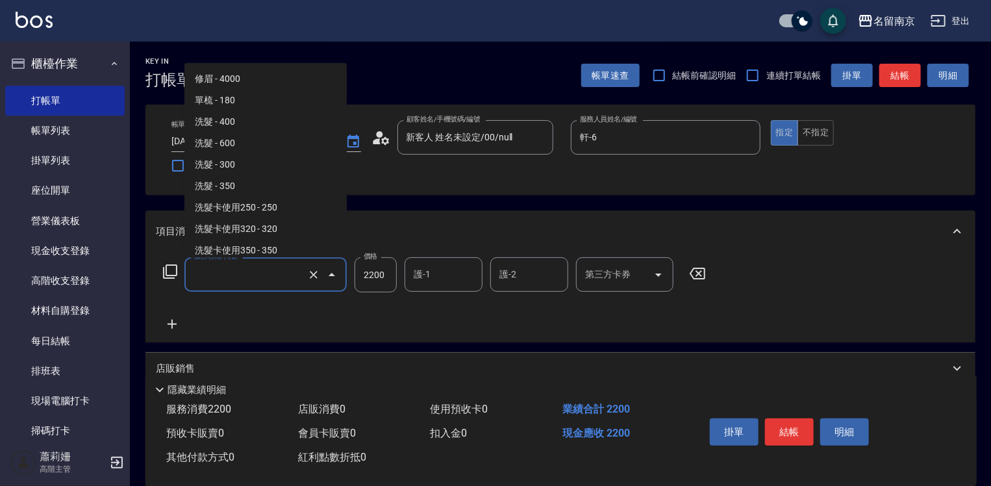
click at [229, 276] on input "服務名稱/代號" at bounding box center [247, 274] width 114 height 23
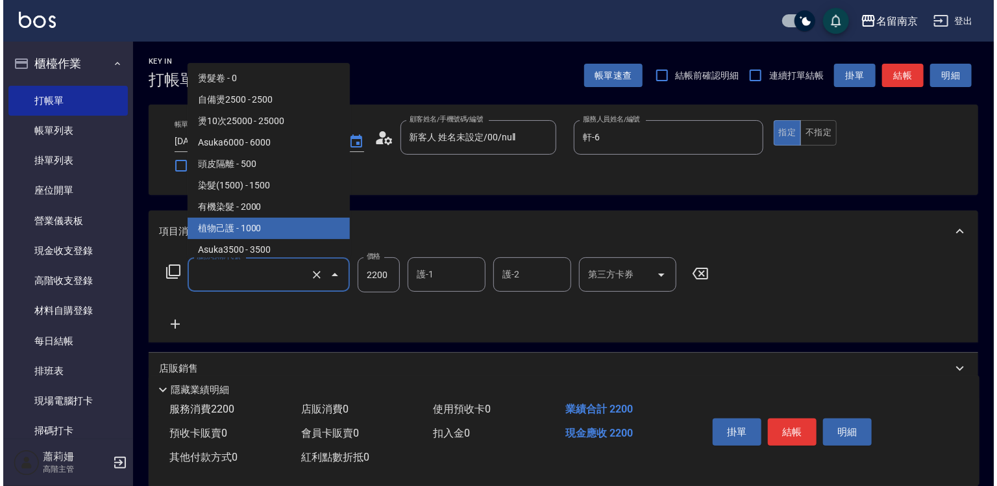
scroll to position [0, 0]
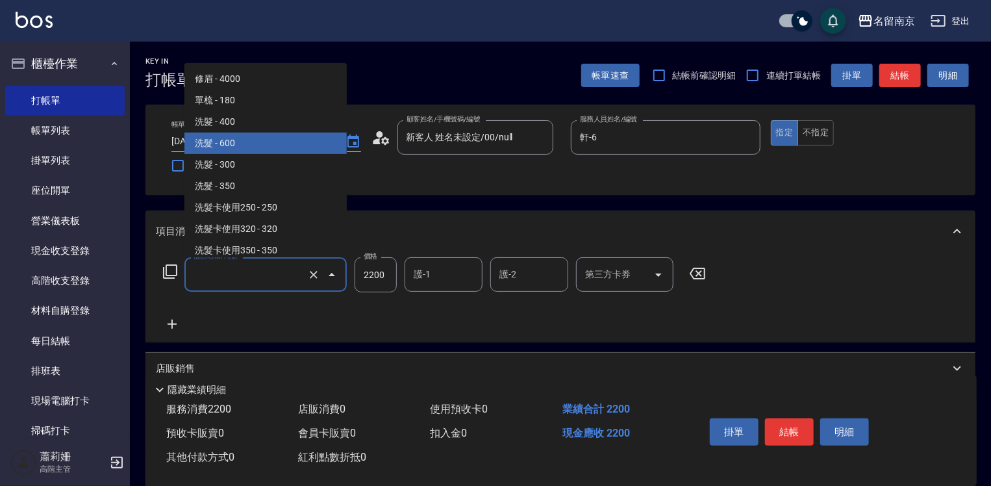
click at [272, 153] on span "洗髮 - 600" at bounding box center [265, 142] width 162 height 21
type input "洗髮(210)"
type input "600"
click at [293, 267] on input "洗髮(210)" at bounding box center [247, 274] width 114 height 23
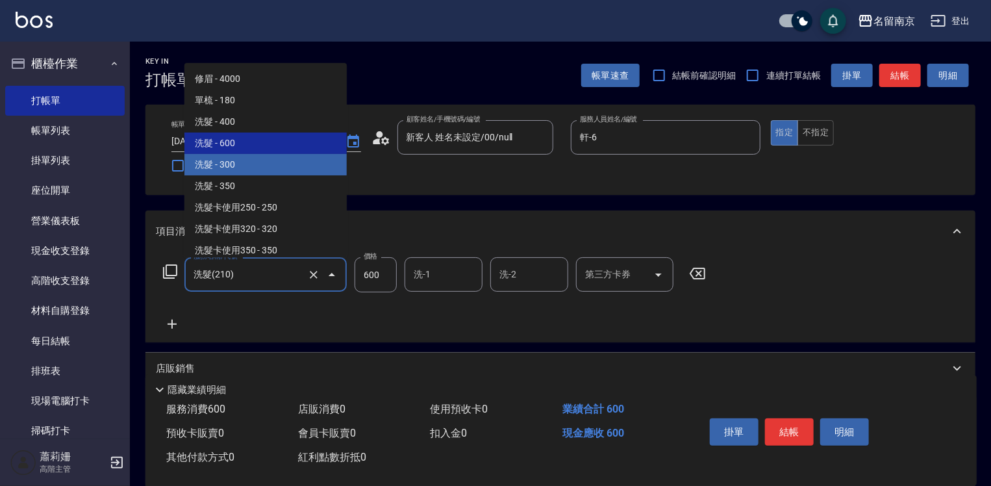
click at [267, 156] on span "洗髮 - 300" at bounding box center [265, 164] width 162 height 21
type input "洗髮(219)"
type input "300"
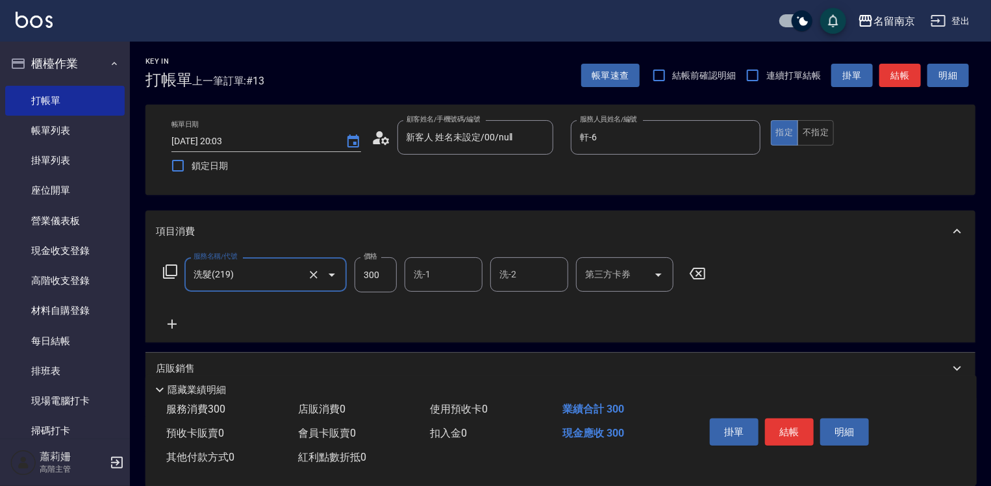
type input "洗髮(219)"
click at [423, 271] on input "洗-1" at bounding box center [443, 274] width 66 height 23
type input "軒-6"
click at [172, 323] on icon at bounding box center [171, 323] width 9 height 9
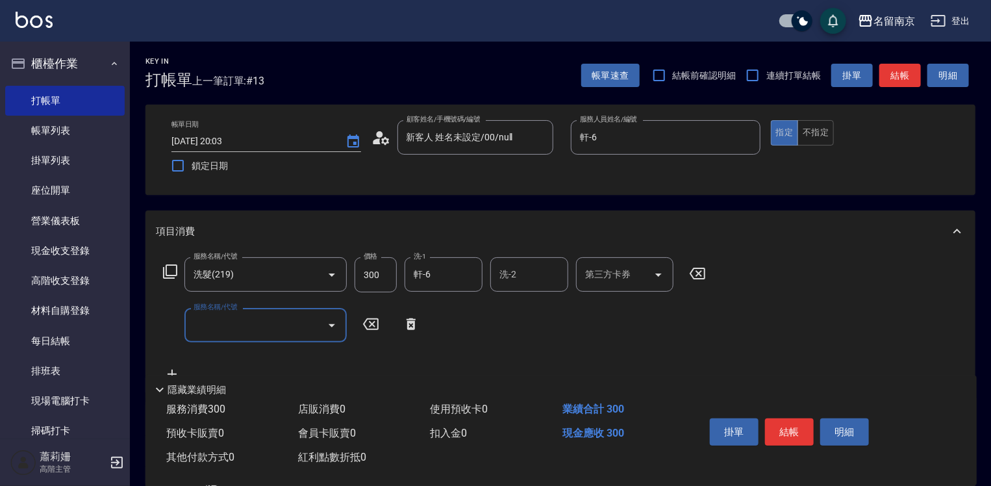
click at [245, 330] on input "服務名稱/代號" at bounding box center [255, 325] width 131 height 23
type input "剪髮(301)"
type input "400"
click at [671, 375] on div "隱藏業績明細" at bounding box center [560, 386] width 831 height 22
click at [805, 421] on button "結帳" at bounding box center [789, 431] width 49 height 27
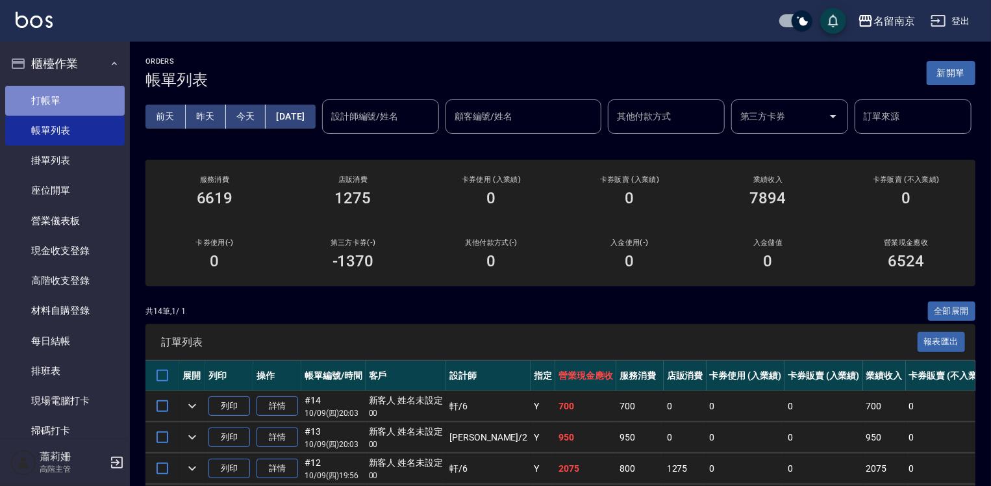
click at [85, 103] on link "打帳單" at bounding box center [64, 101] width 119 height 30
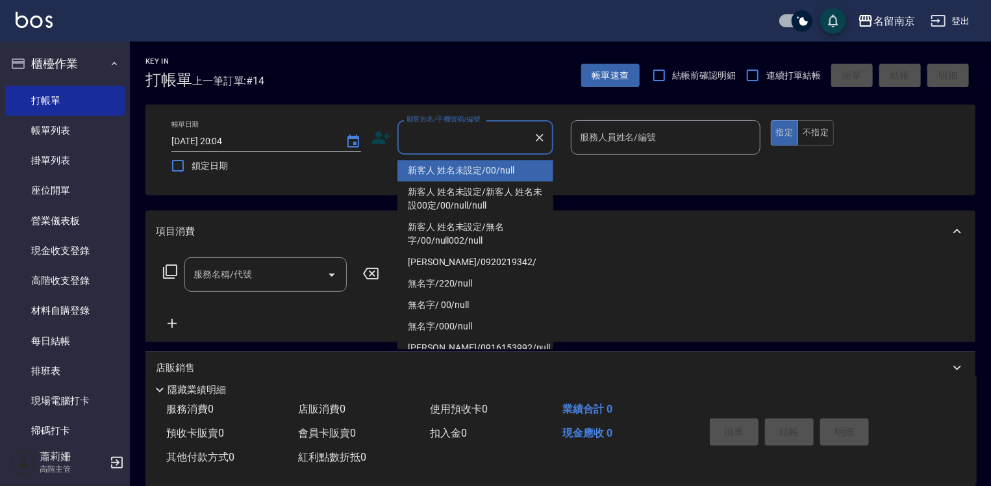
click at [490, 142] on input "顧客姓名/手機號碼/編號" at bounding box center [465, 137] width 125 height 23
type input "新客人 姓名未設定/00/null"
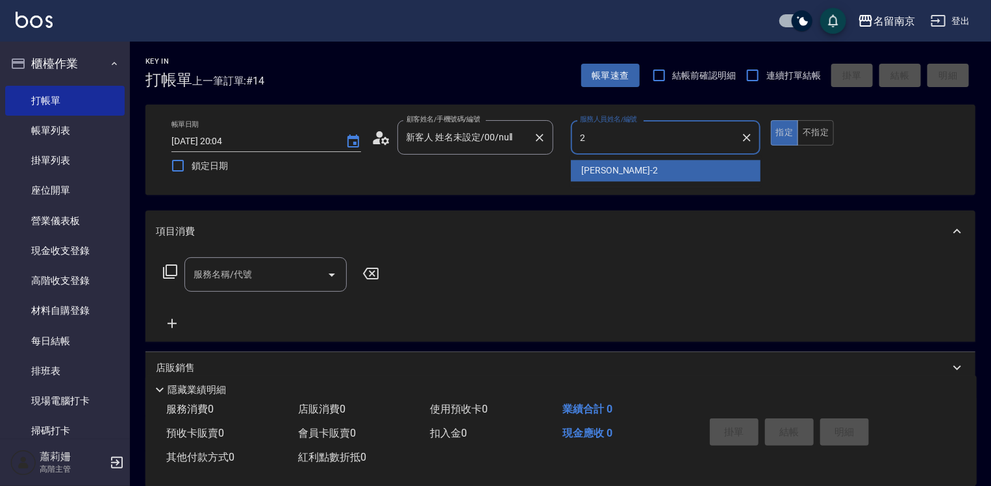
type input "[PERSON_NAME]-2"
type button "true"
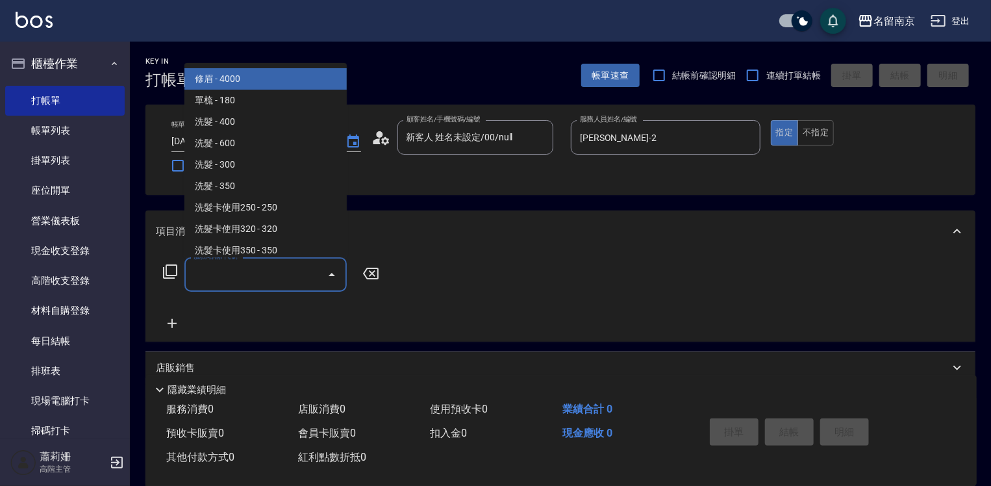
drag, startPoint x: 273, startPoint y: 266, endPoint x: 323, endPoint y: 284, distance: 52.6
click at [303, 277] on input "服務名稱/代號" at bounding box center [255, 274] width 131 height 23
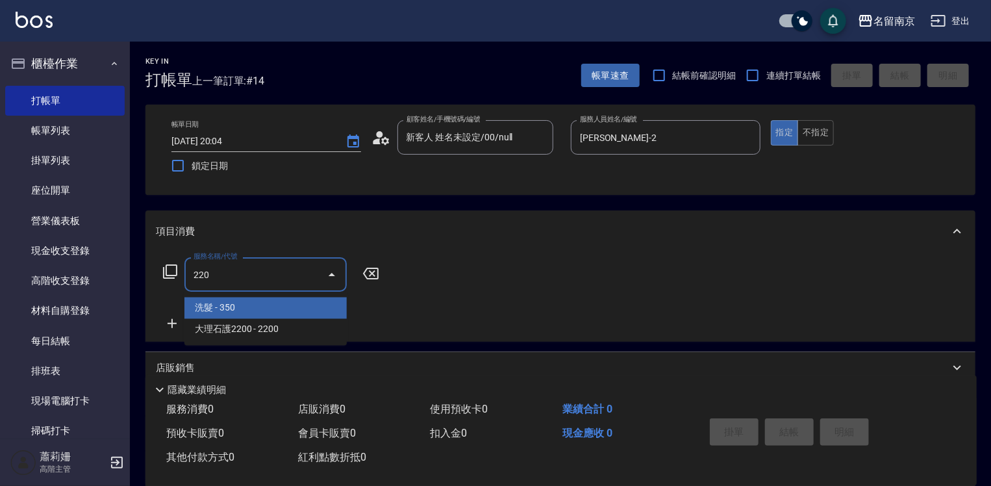
type input "洗髮(220)"
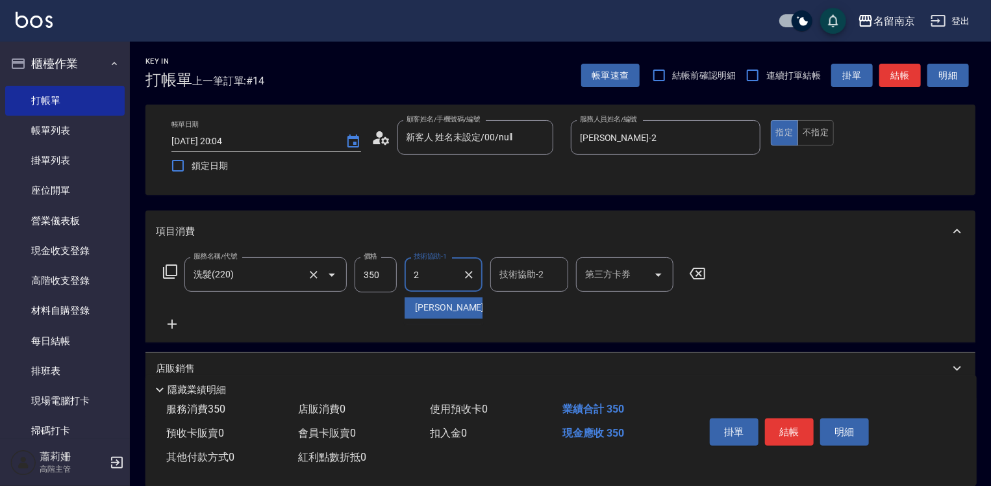
type input "[PERSON_NAME]-2"
click at [171, 322] on icon at bounding box center [172, 324] width 32 height 16
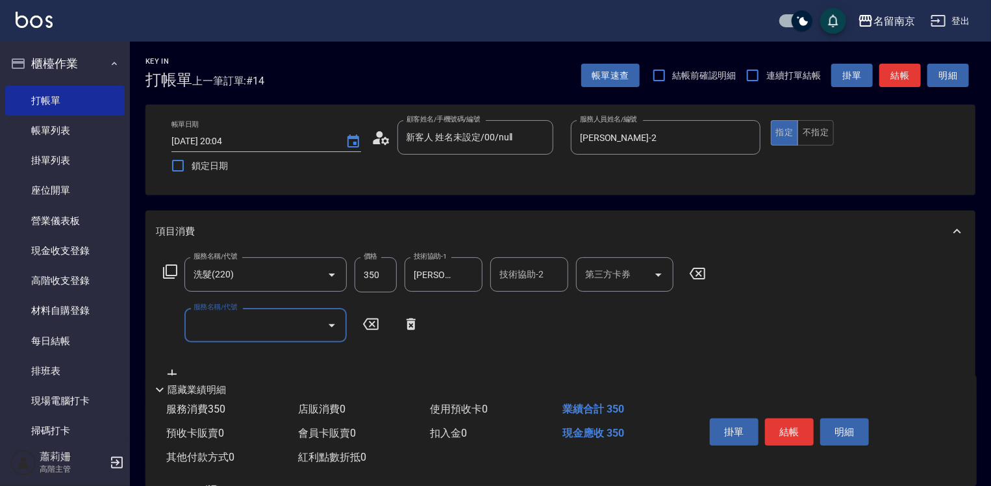
drag, startPoint x: 171, startPoint y: 322, endPoint x: 229, endPoint y: 315, distance: 58.8
click at [229, 315] on input "服務名稱/代號" at bounding box center [255, 325] width 131 height 23
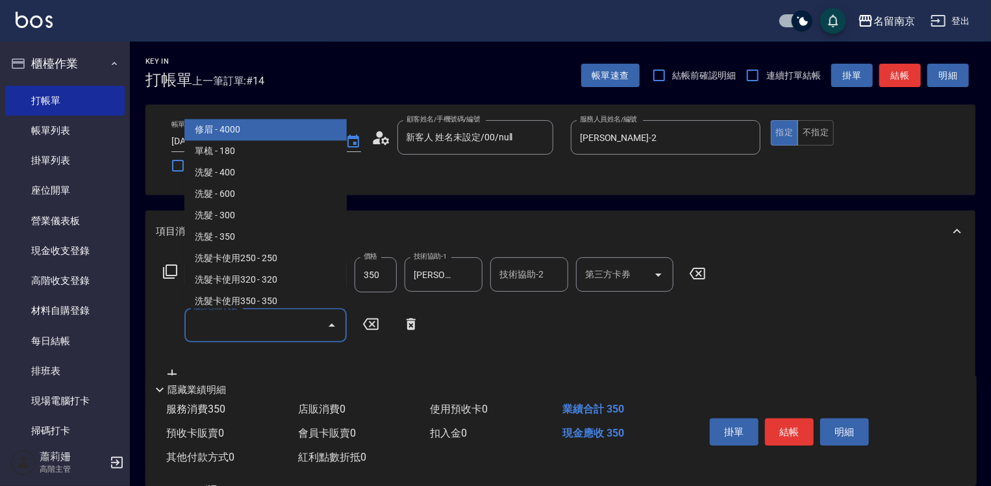
click at [169, 273] on icon at bounding box center [170, 272] width 16 height 16
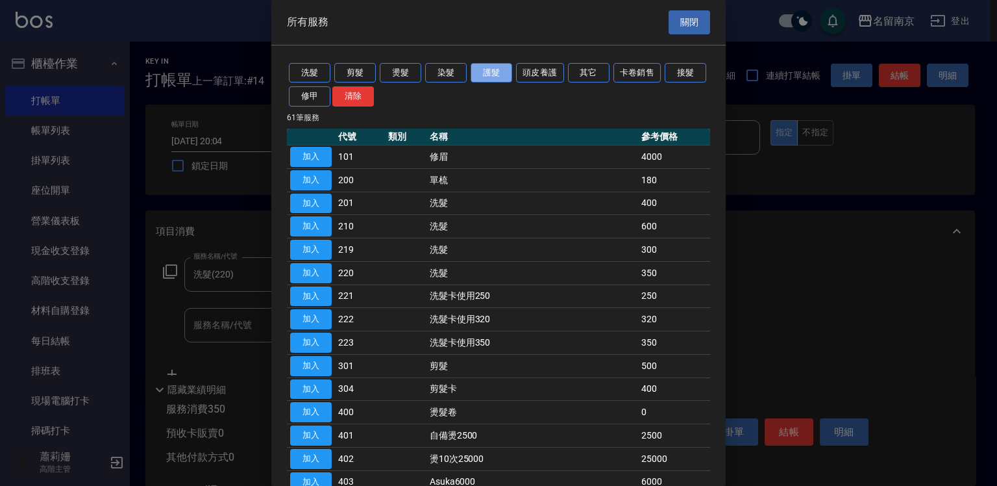
click at [494, 72] on button "護髮" at bounding box center [492, 73] width 42 height 20
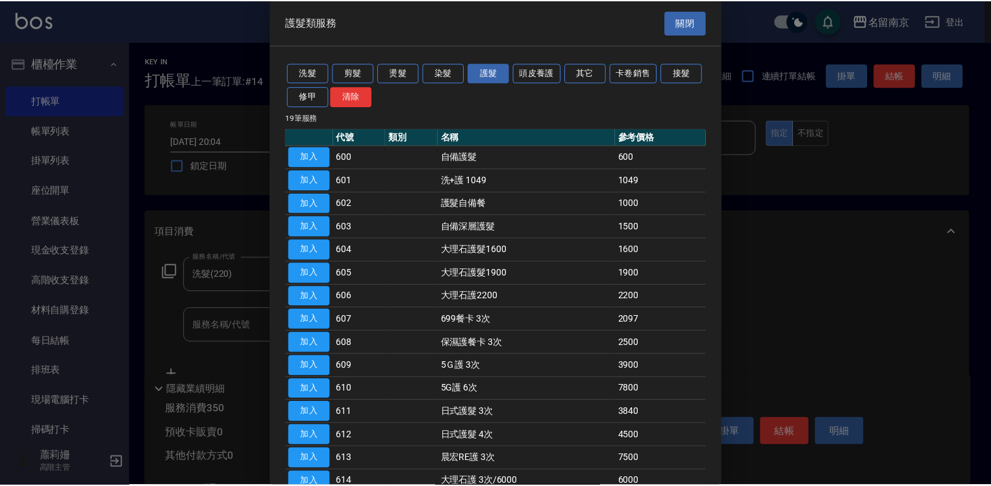
scroll to position [169, 0]
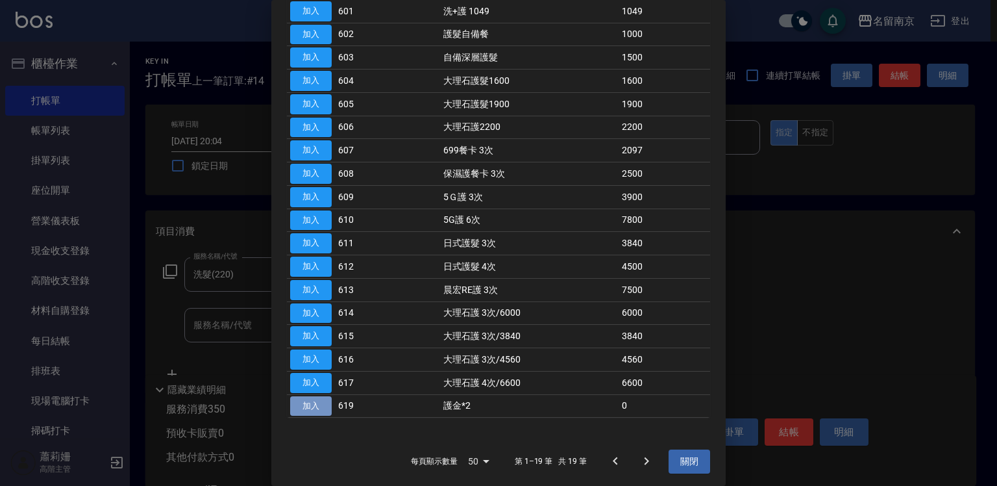
click at [322, 402] on button "加入" at bounding box center [311, 406] width 42 height 20
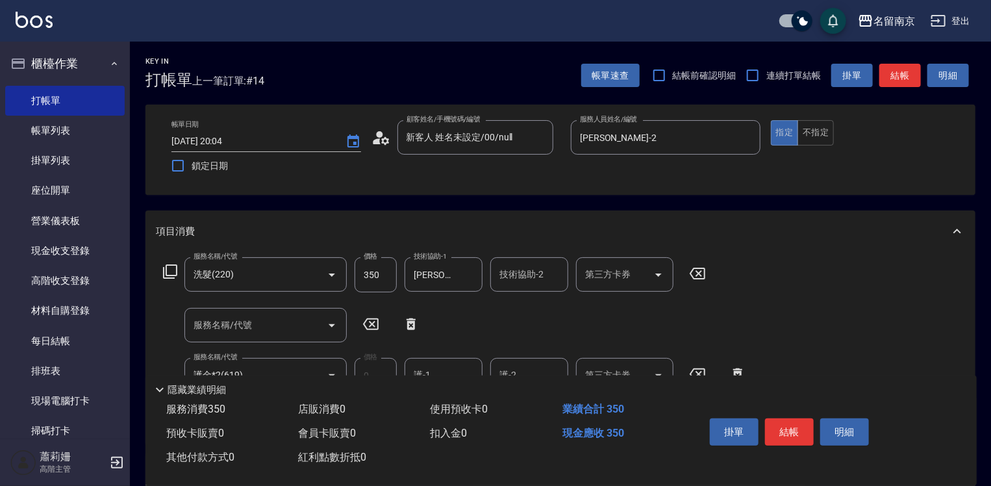
scroll to position [130, 0]
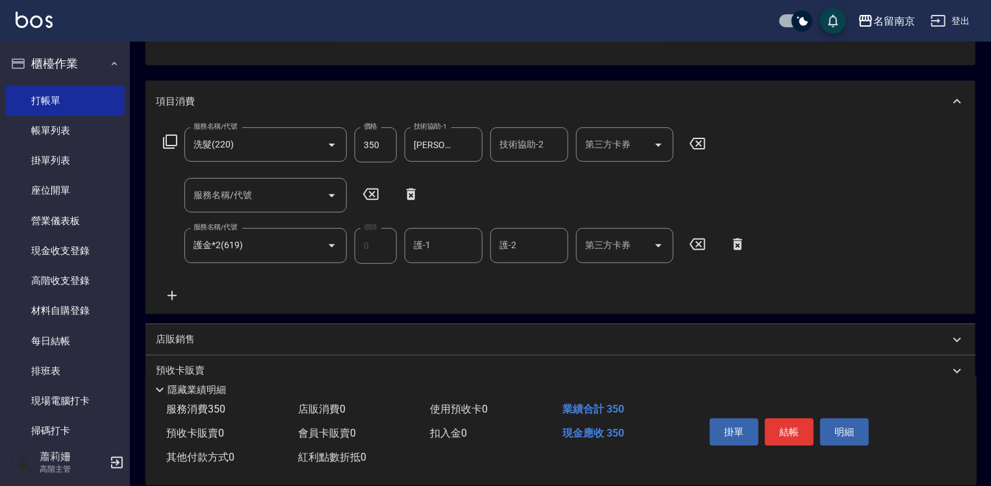
drag, startPoint x: 434, startPoint y: 244, endPoint x: 463, endPoint y: 233, distance: 31.2
click at [462, 233] on div "護-1" at bounding box center [443, 245] width 78 height 34
type input "[PERSON_NAME]-2"
click at [798, 424] on button "結帳" at bounding box center [789, 431] width 49 height 27
